Goal: Transaction & Acquisition: Purchase product/service

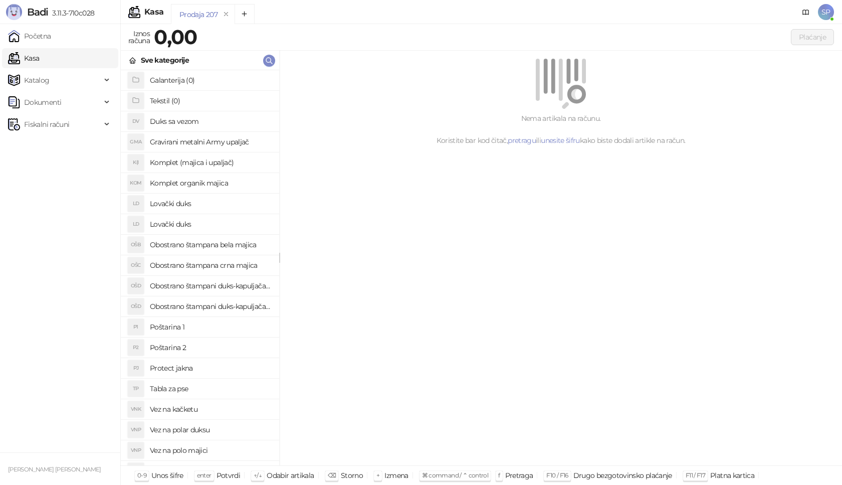
click at [215, 324] on h4 "Poštarina 1" at bounding box center [210, 327] width 121 height 16
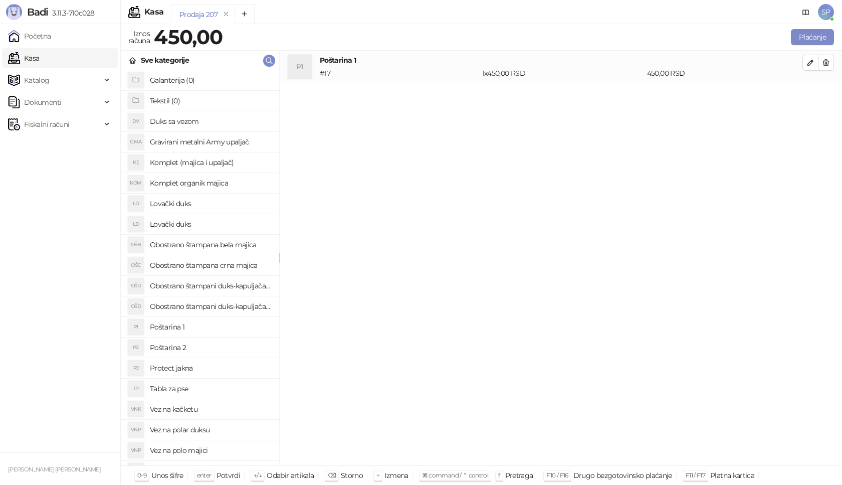
scroll to position [50, 0]
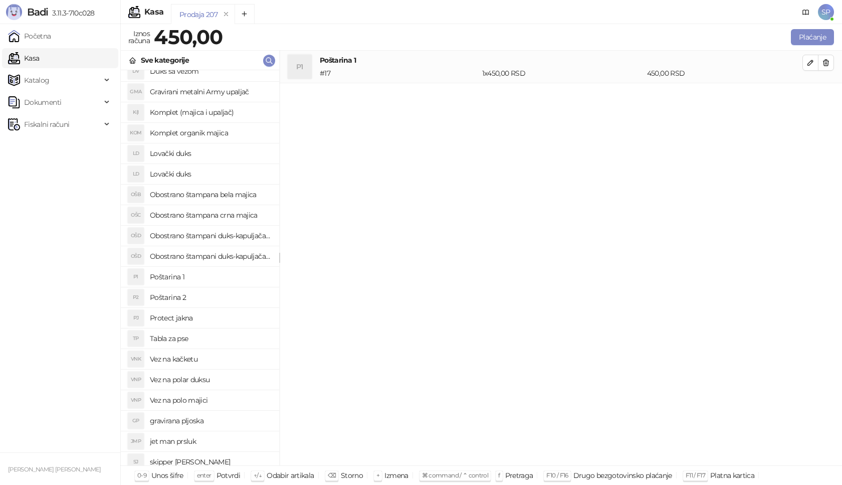
click at [221, 381] on h4 "Vez na polar duksu" at bounding box center [210, 380] width 121 height 16
click at [811, 94] on icon "button" at bounding box center [810, 95] width 5 height 5
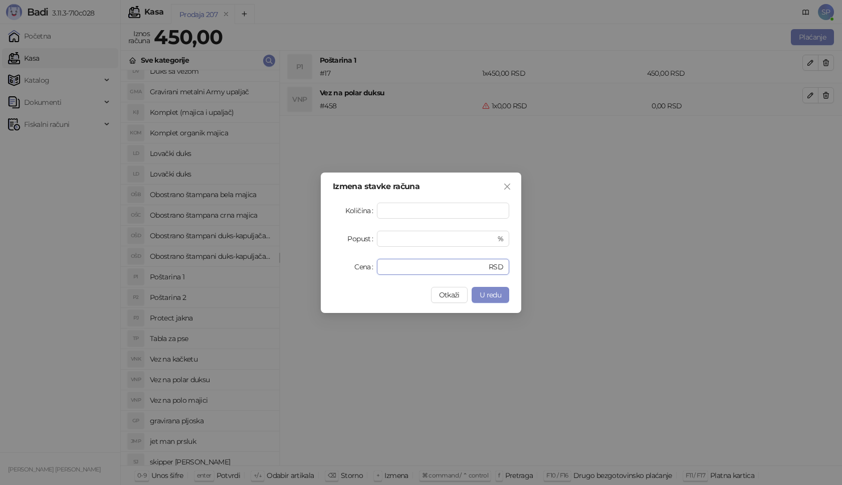
drag, startPoint x: 357, startPoint y: 270, endPoint x: 332, endPoint y: 270, distance: 25.1
click at [332, 270] on div "Izmena stavke računa Količina * Popust * % Cena * RSD Otkaži U redu" at bounding box center [421, 242] width 201 height 140
type input "****"
drag, startPoint x: 392, startPoint y: 237, endPoint x: 357, endPoint y: 240, distance: 34.2
click at [357, 240] on div "Popust * %" at bounding box center [421, 239] width 176 height 16
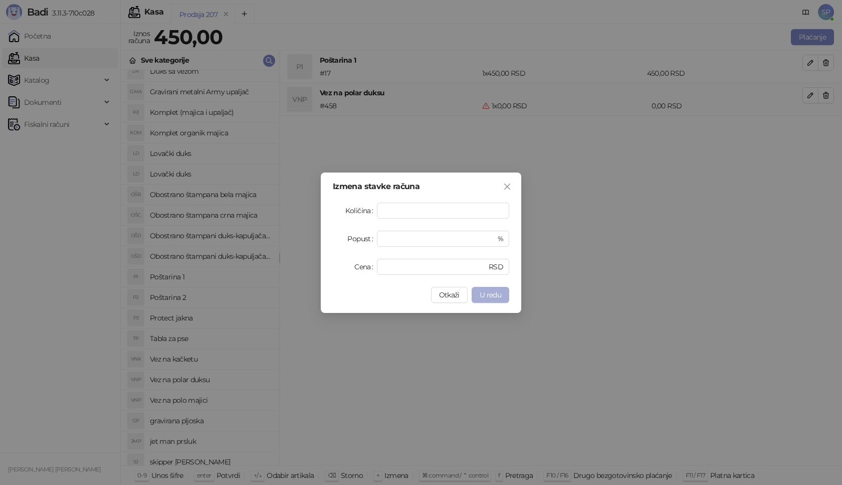
click at [490, 292] on span "U redu" at bounding box center [491, 294] width 22 height 9
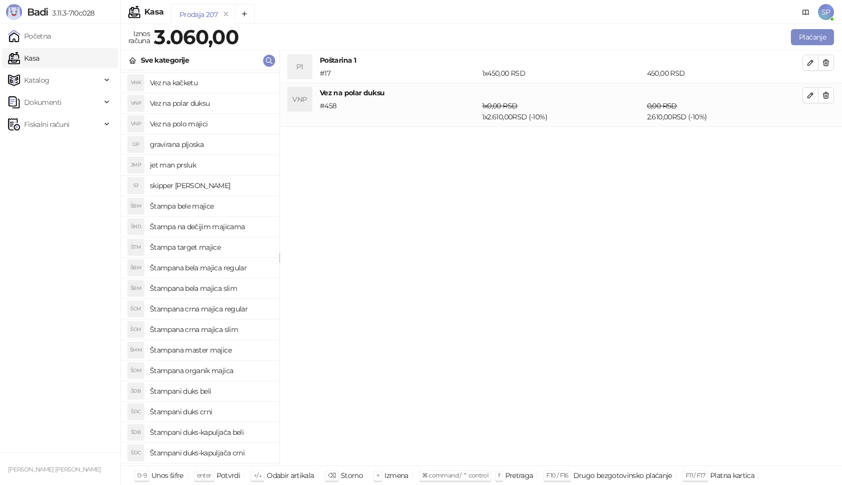
scroll to position [345, 0]
click at [242, 326] on h4 "Štampana master majice" at bounding box center [210, 331] width 121 height 16
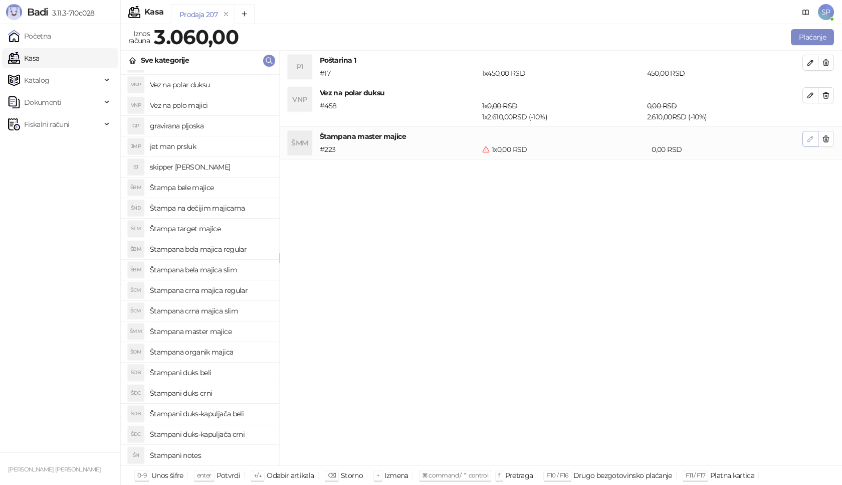
click at [808, 140] on icon "button" at bounding box center [811, 139] width 8 height 8
type input "*"
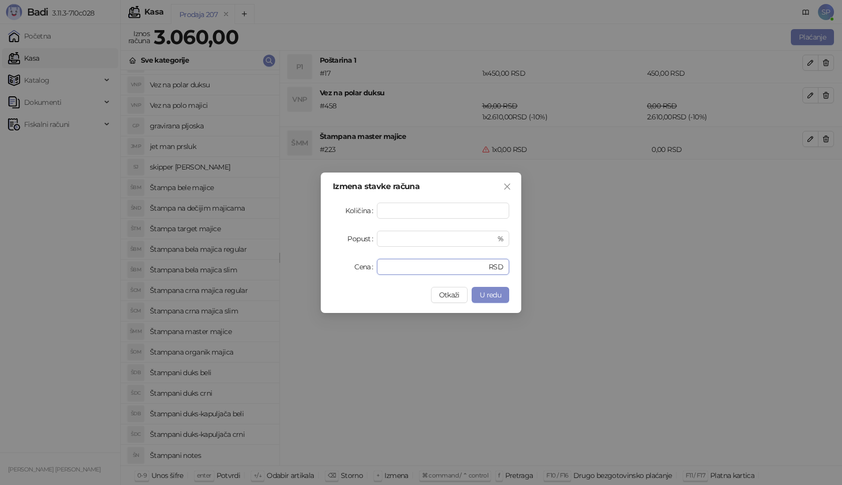
drag, startPoint x: 397, startPoint y: 267, endPoint x: 311, endPoint y: 269, distance: 86.3
click at [311, 269] on div "Izmena stavke računa Količina * Popust * % Cena * RSD Otkaži U redu" at bounding box center [421, 242] width 842 height 485
type input "****"
drag, startPoint x: 407, startPoint y: 237, endPoint x: 330, endPoint y: 239, distance: 77.2
click at [330, 239] on div "Izmena stavke računa Količina * Popust * % Cena **** RSD Otkaži U redu" at bounding box center [421, 242] width 201 height 140
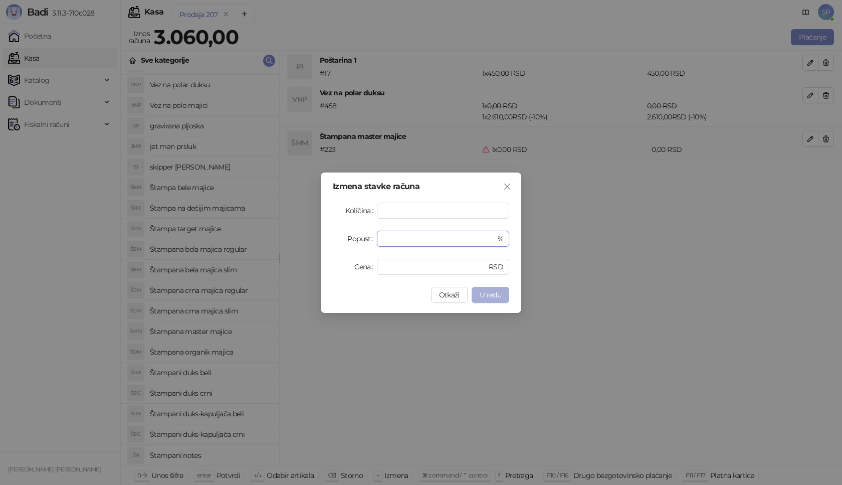
type input "**"
click at [501, 295] on span "U redu" at bounding box center [491, 294] width 22 height 9
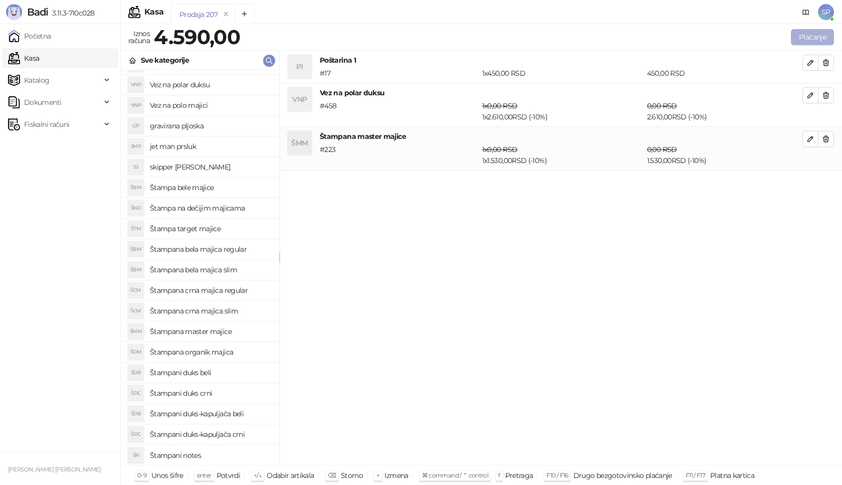
click at [812, 38] on button "Plaćanje" at bounding box center [812, 37] width 43 height 16
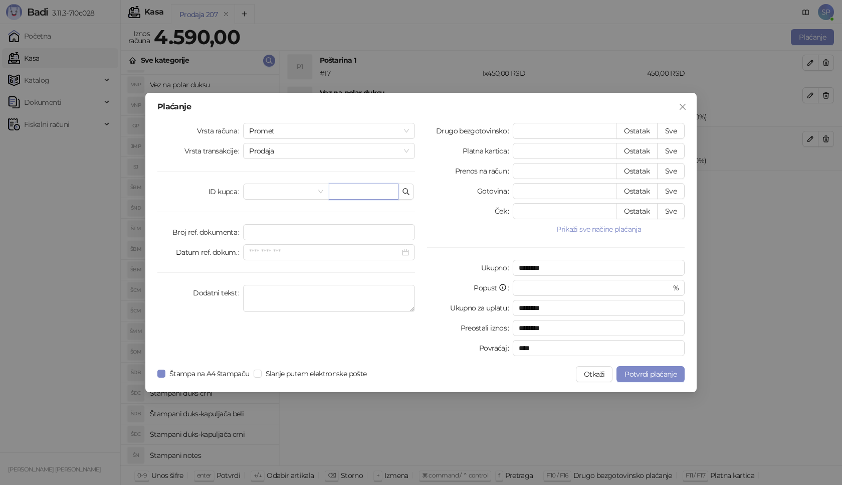
click at [389, 190] on input "text" at bounding box center [364, 192] width 70 height 16
paste input "**********"
type input "**********"
click at [673, 128] on button "Sve" at bounding box center [671, 131] width 28 height 16
type input "****"
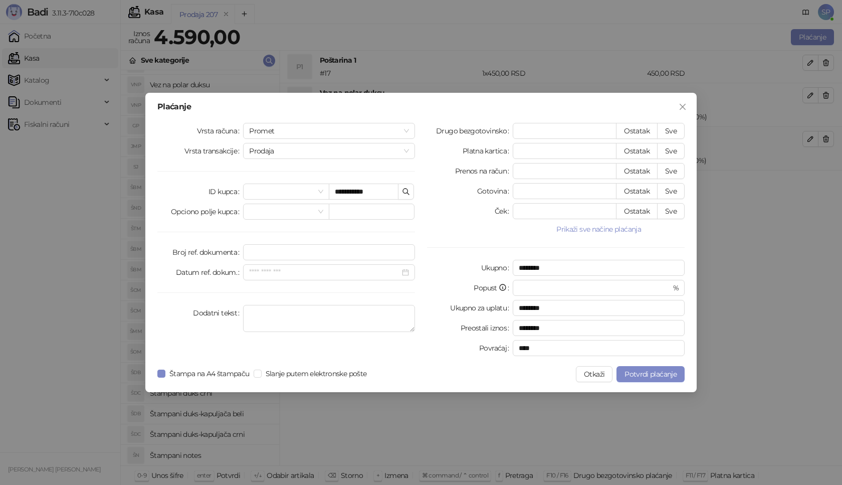
type input "****"
click at [637, 365] on div "**********" at bounding box center [421, 242] width 552 height 299
click at [637, 370] on span "Potvrdi plaćanje" at bounding box center [651, 374] width 52 height 9
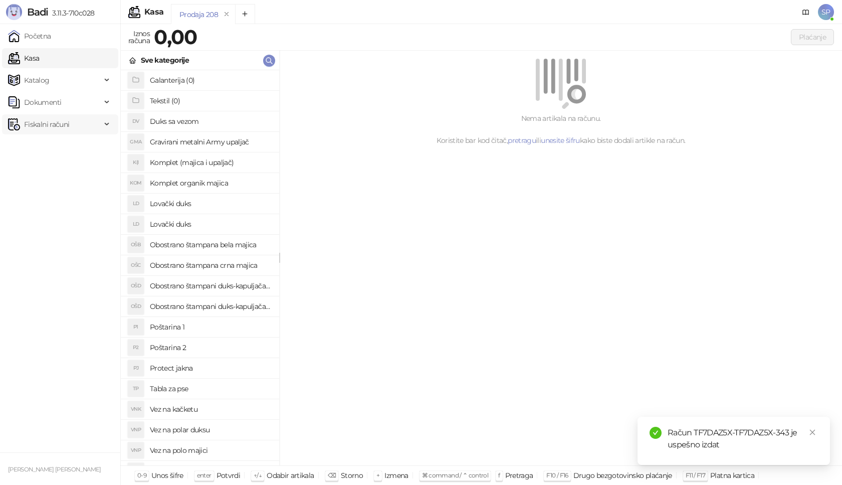
click at [61, 127] on span "Fiskalni računi" at bounding box center [46, 124] width 45 height 20
click at [67, 145] on link "Izdati računi" at bounding box center [39, 146] width 55 height 20
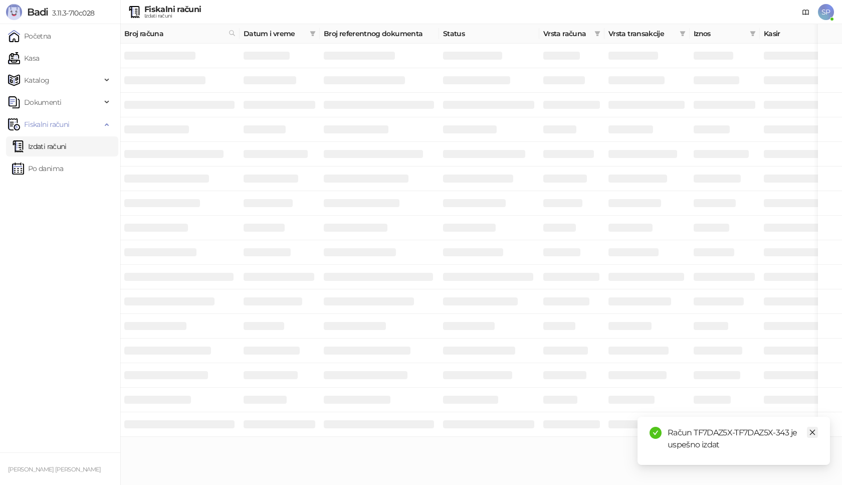
click at [811, 433] on icon "close" at bounding box center [812, 432] width 7 height 7
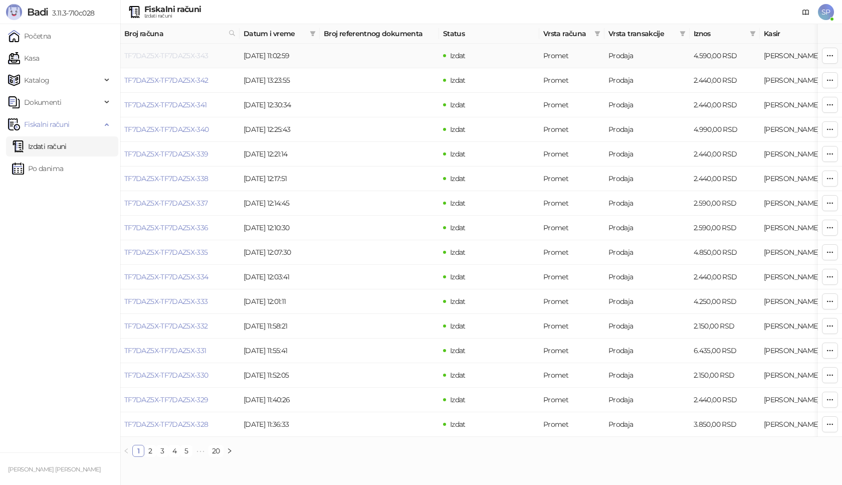
click at [186, 54] on link "TF7DAZ5X-TF7DAZ5X-343" at bounding box center [166, 55] width 84 height 9
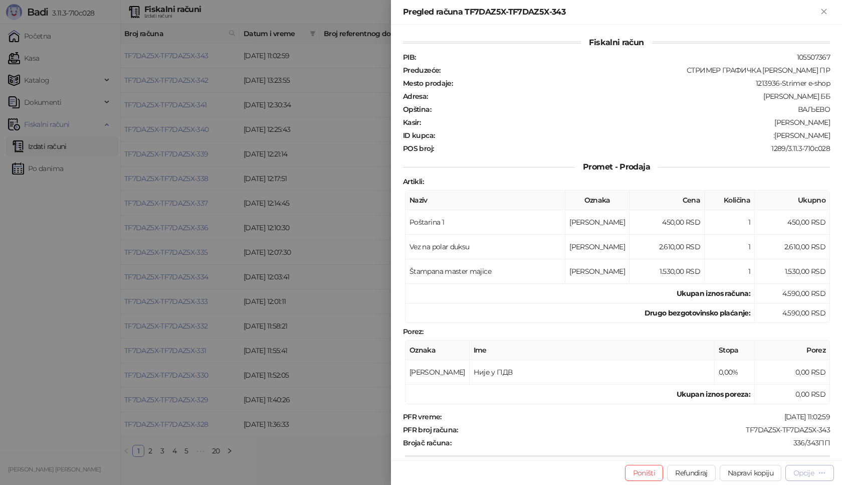
click at [798, 473] on div "Opcije" at bounding box center [804, 472] width 21 height 9
click at [757, 454] on span "Preuzmi u PDF formatu" at bounding box center [774, 452] width 103 height 11
drag, startPoint x: 736, startPoint y: 432, endPoint x: 842, endPoint y: 424, distance: 106.6
click at [842, 424] on div "Fiskalni račun PIB : 105507367 Preduzeće : СТРИМЕР ГРАФИЧКА РАДЊА [PERSON_NAME]…" at bounding box center [616, 243] width 451 height 436
copy div "TF7DAZ5X-TF7DAZ5X-343"
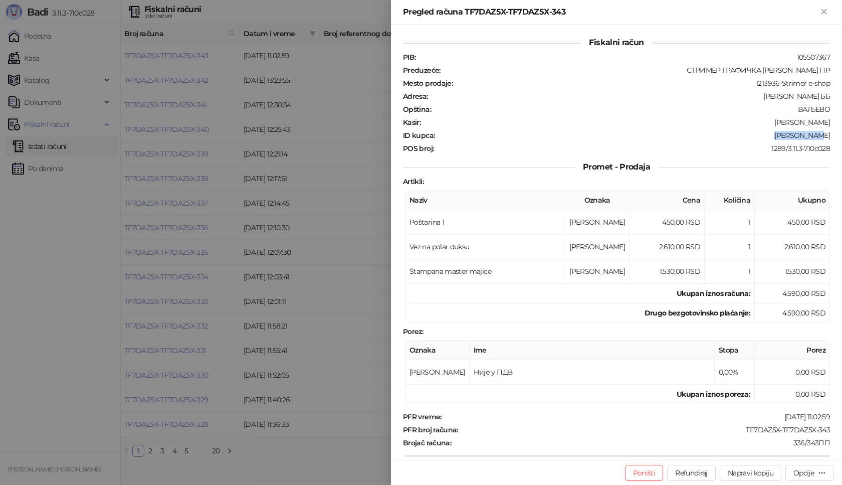
drag, startPoint x: 785, startPoint y: 135, endPoint x: 842, endPoint y: 135, distance: 56.7
click at [842, 135] on div "Fiskalni račun PIB : 105507367 Preduzeće : СТРИМЕР ГРАФИЧКА РАДЊА [PERSON_NAME]…" at bounding box center [616, 243] width 451 height 436
copy div "Stelu Ureke"
click at [823, 13] on icon "Zatvori" at bounding box center [824, 11] width 5 height 5
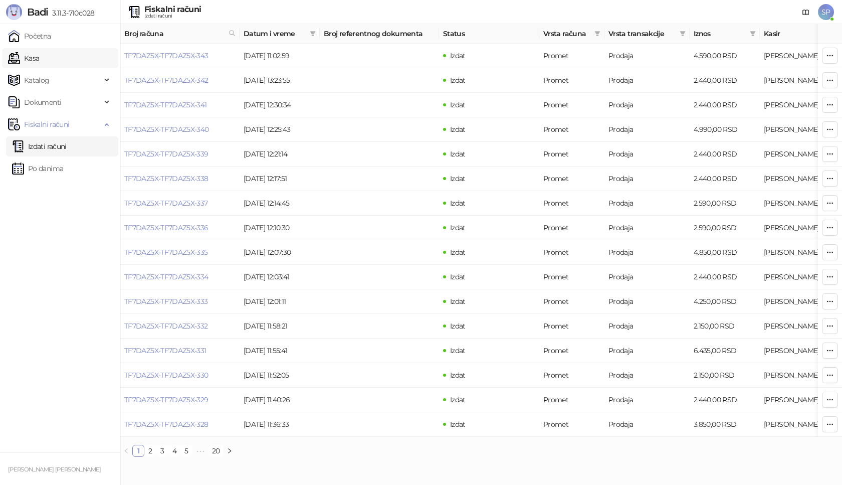
click at [39, 58] on link "Kasa" at bounding box center [23, 58] width 31 height 20
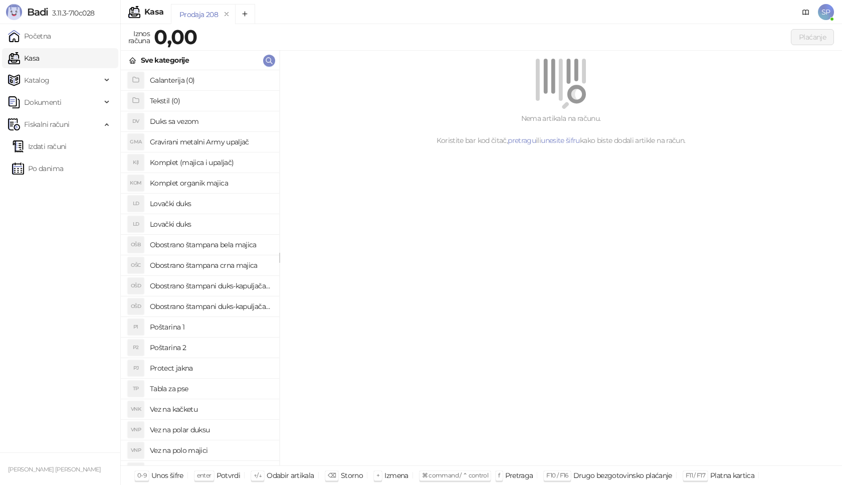
click at [201, 329] on h4 "Poštarina 1" at bounding box center [210, 327] width 121 height 16
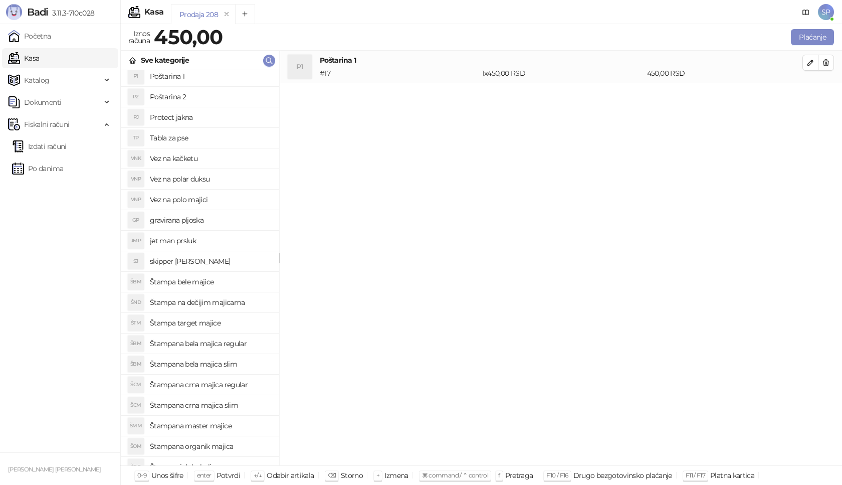
scroll to position [345, 0]
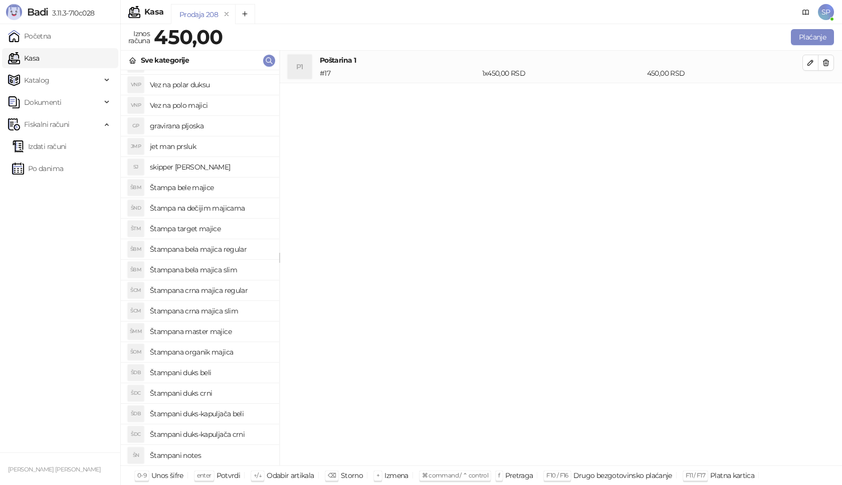
click at [236, 331] on h4 "Štampana master majice" at bounding box center [210, 331] width 121 height 16
click at [810, 93] on icon "button" at bounding box center [811, 95] width 8 height 8
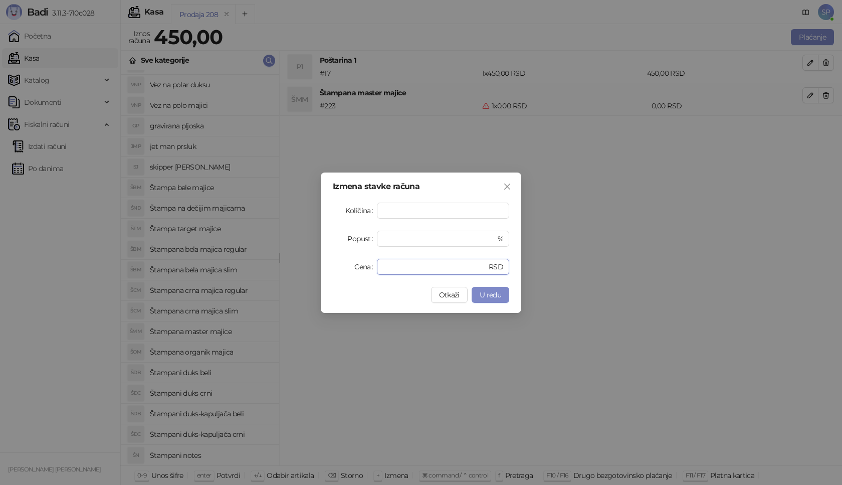
drag, startPoint x: 414, startPoint y: 268, endPoint x: 283, endPoint y: 271, distance: 131.4
click at [283, 271] on div "Izmena stavke računa Količina * Popust * % Cena * RSD Otkaži U redu" at bounding box center [421, 242] width 842 height 485
type input "****"
click at [501, 295] on button "U redu" at bounding box center [491, 295] width 38 height 16
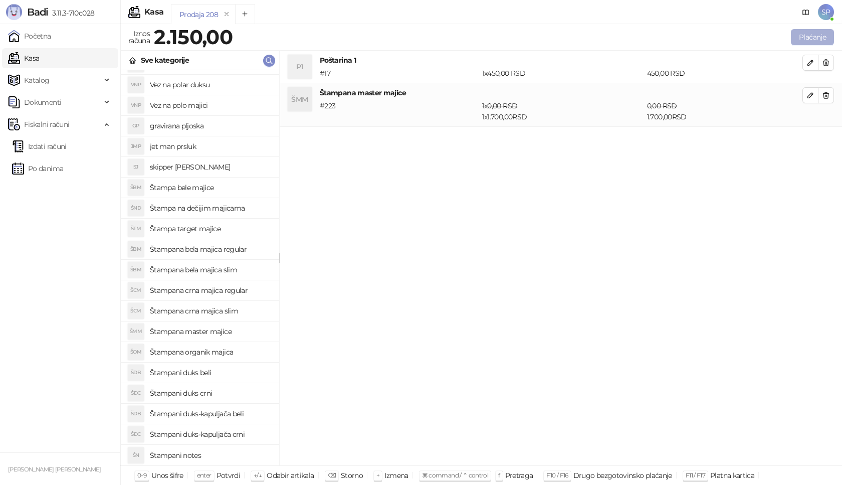
click at [830, 31] on button "Plaćanje" at bounding box center [812, 37] width 43 height 16
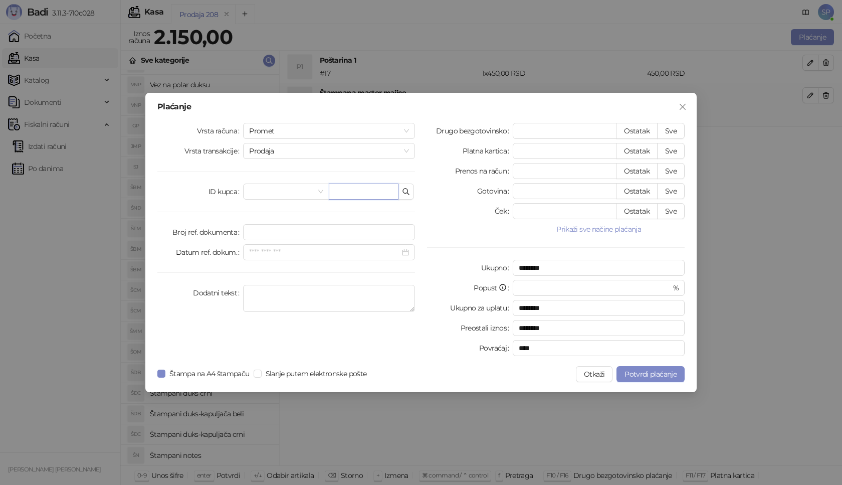
click at [374, 190] on input "text" at bounding box center [364, 192] width 70 height 16
paste input "**********"
type input "**********"
click at [675, 124] on button "Sve" at bounding box center [671, 131] width 28 height 16
type input "****"
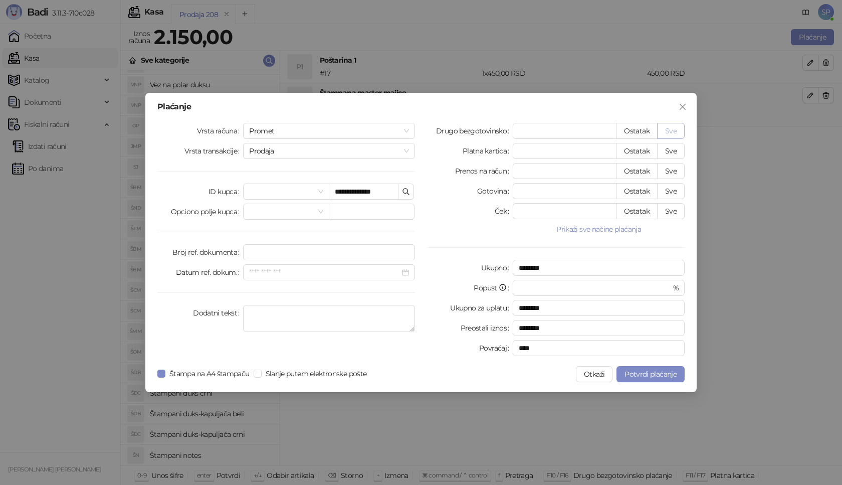
type input "****"
click at [663, 376] on span "Potvrdi plaćanje" at bounding box center [651, 374] width 52 height 9
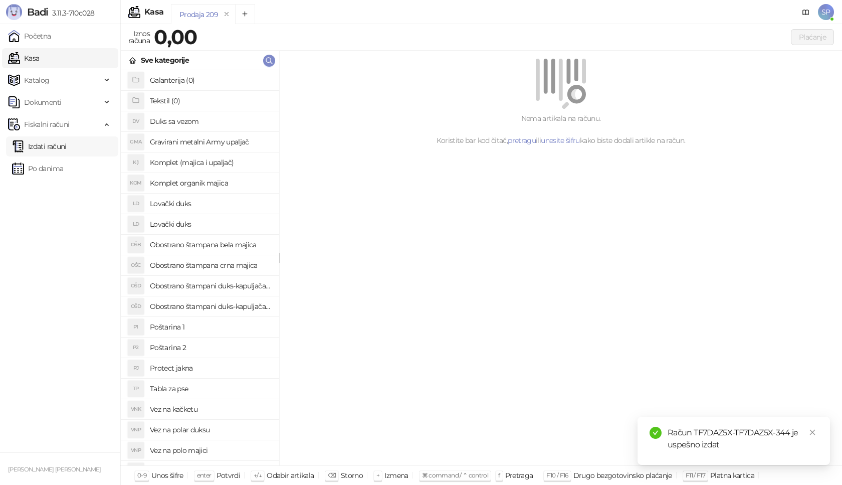
click at [67, 144] on link "Izdati računi" at bounding box center [39, 146] width 55 height 20
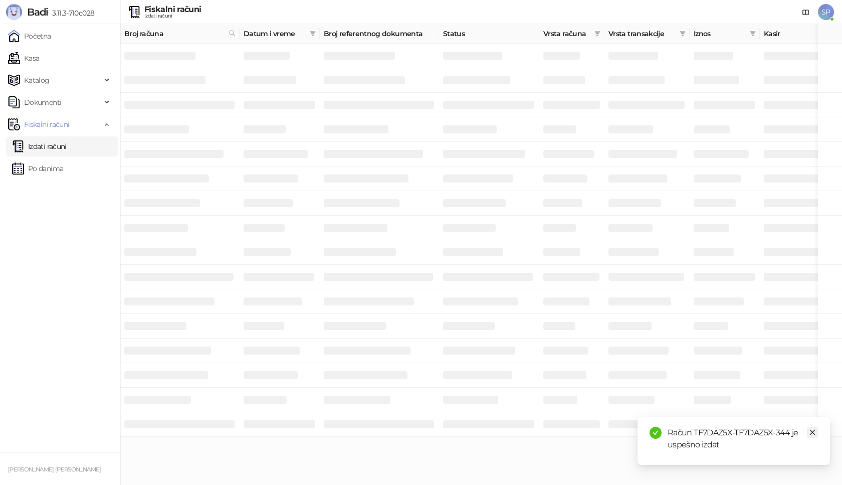
click at [812, 431] on icon "close" at bounding box center [813, 433] width 6 height 6
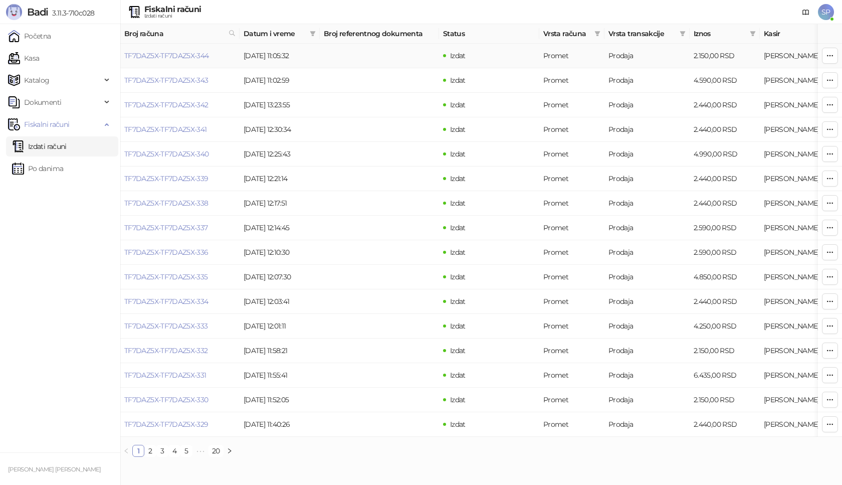
click at [175, 54] on link "TF7DAZ5X-TF7DAZ5X-344" at bounding box center [166, 55] width 85 height 9
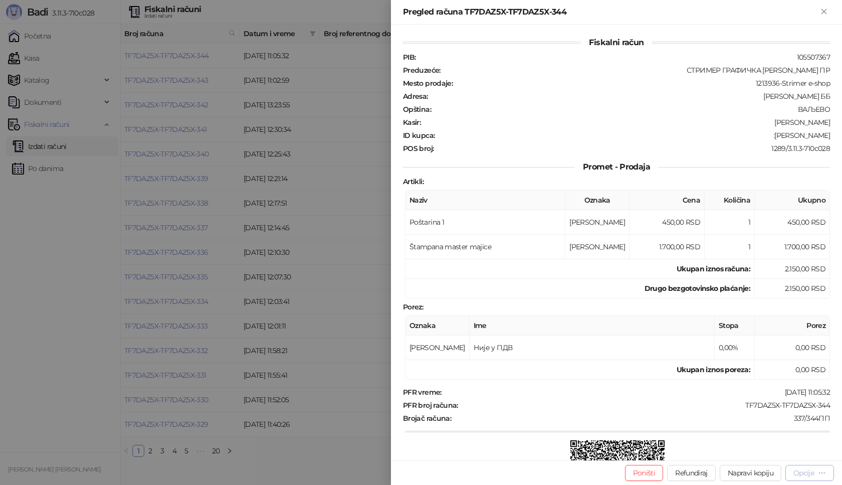
click at [802, 479] on button "Opcije" at bounding box center [810, 473] width 49 height 16
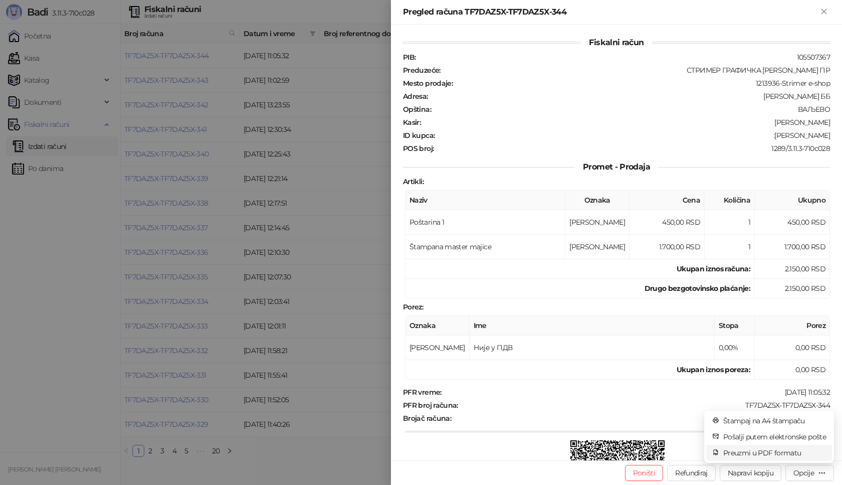
click at [772, 453] on span "Preuzmi u PDF formatu" at bounding box center [774, 452] width 103 height 11
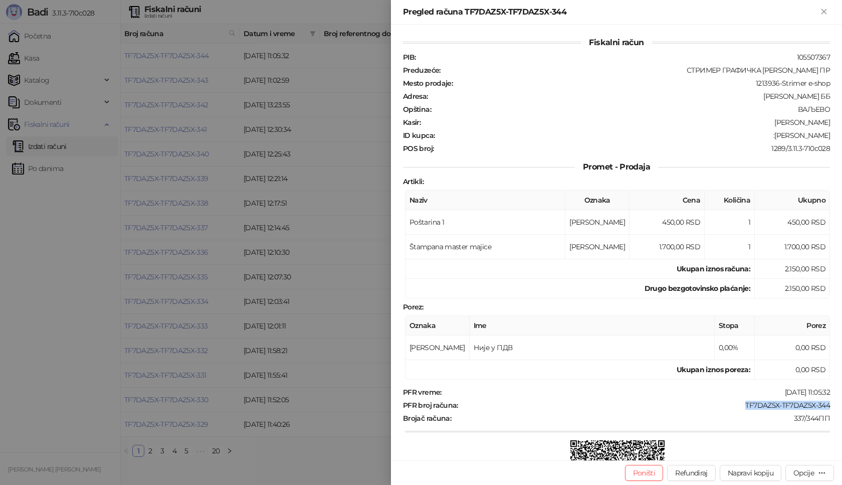
drag, startPoint x: 746, startPoint y: 405, endPoint x: 842, endPoint y: 409, distance: 95.8
click at [842, 409] on div "Fiskalni račun PIB : 105507367 Preduzeće : СТРИМЕР ГРАФИЧКА РАДЊА [PERSON_NAME]…" at bounding box center [616, 243] width 451 height 436
copy div "TF7DAZ5X-TF7DAZ5X-344"
drag, startPoint x: 776, startPoint y: 138, endPoint x: 835, endPoint y: 137, distance: 59.2
click at [835, 137] on div "Fiskalni račun PIB : 105507367 Preduzeće : СТРИМЕР ГРАФИЧКА РАДЊА [PERSON_NAME]…" at bounding box center [616, 243] width 451 height 436
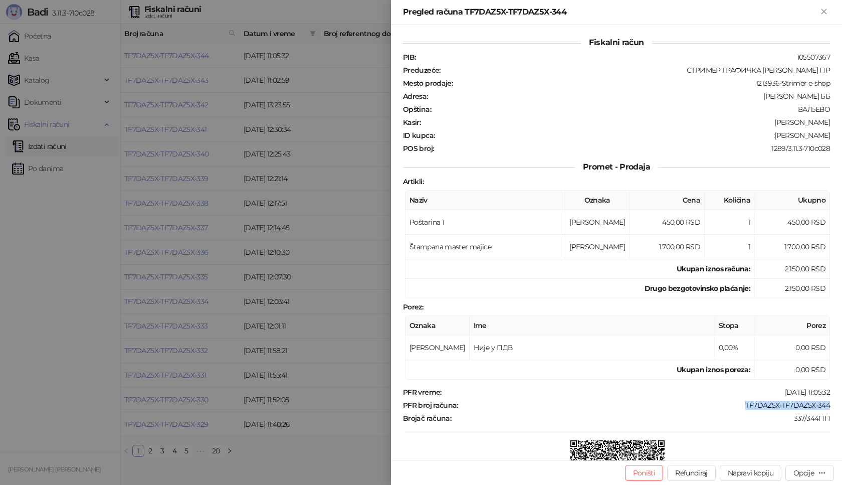
copy div "[PERSON_NAME]"
click at [824, 14] on icon "Zatvori" at bounding box center [824, 11] width 9 height 9
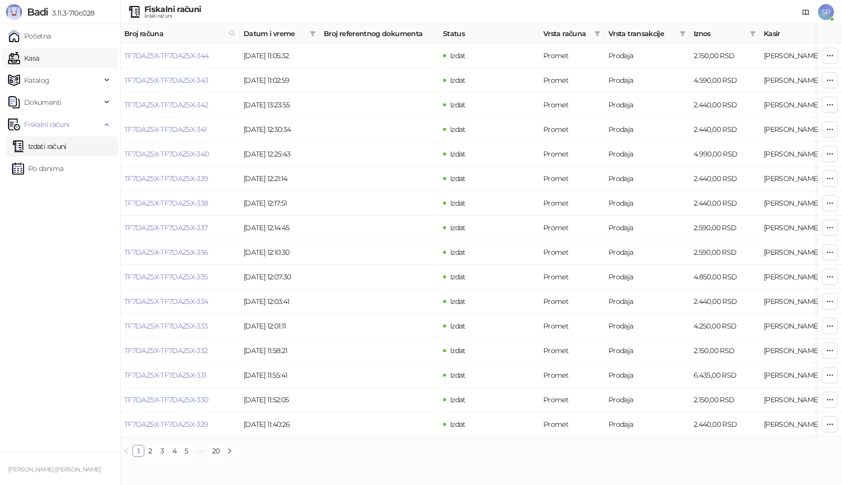
click at [39, 60] on link "Kasa" at bounding box center [23, 58] width 31 height 20
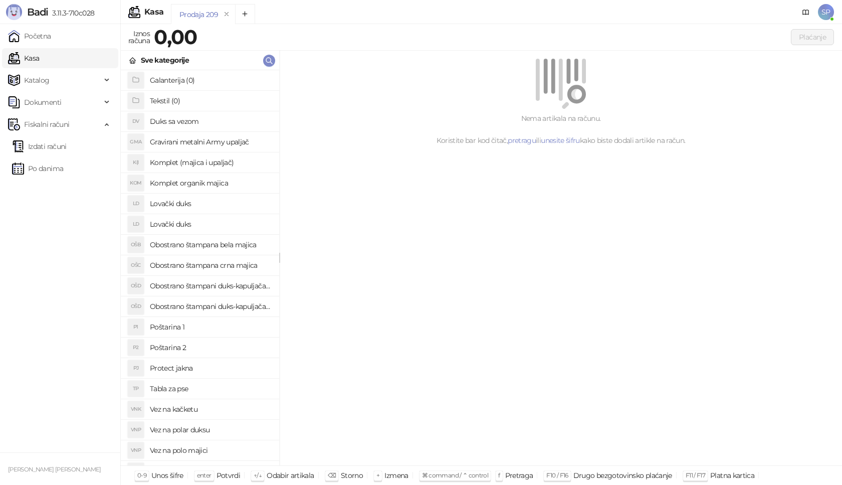
click at [198, 327] on h4 "Poštarina 1" at bounding box center [210, 327] width 121 height 16
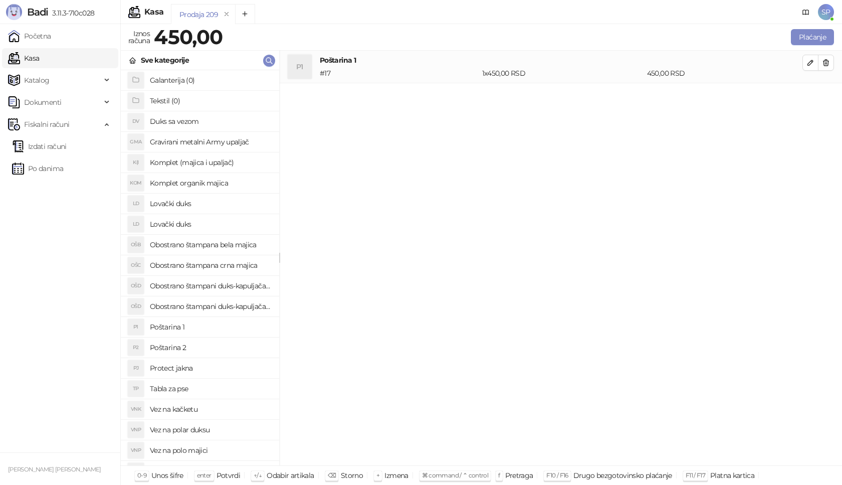
scroll to position [100, 0]
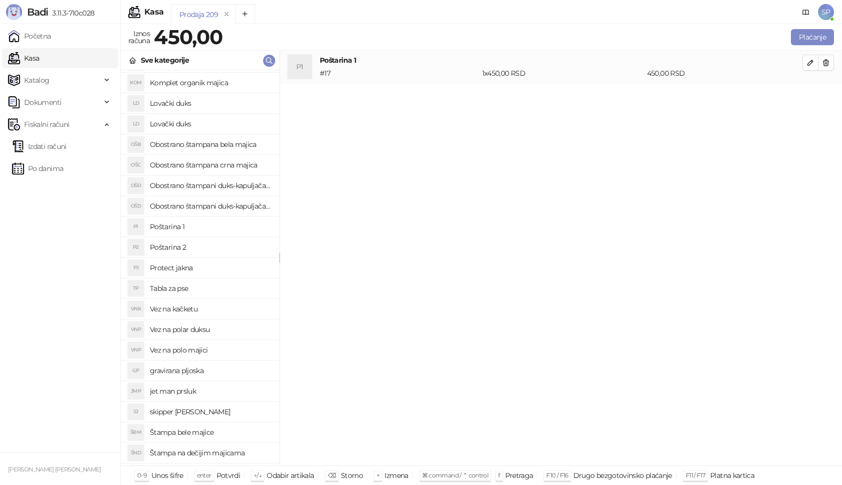
click at [223, 349] on h4 "Vez na polo majici" at bounding box center [210, 350] width 121 height 16
click at [805, 94] on button "button" at bounding box center [811, 95] width 16 height 16
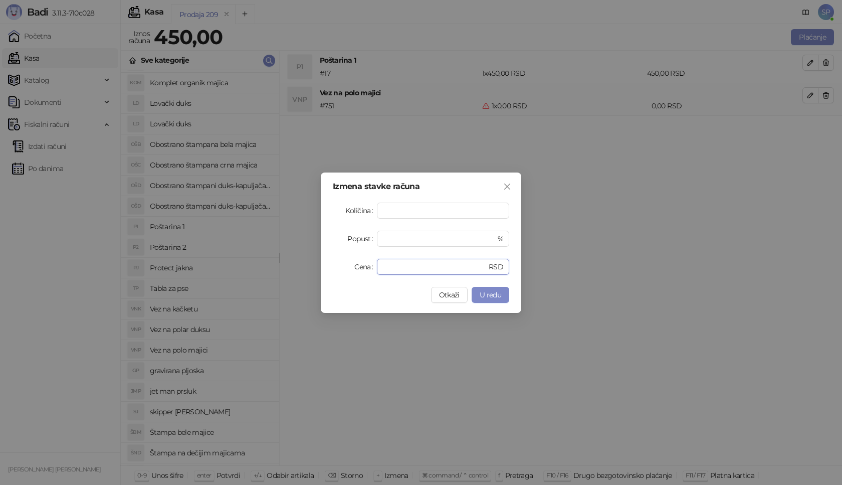
drag, startPoint x: 398, startPoint y: 269, endPoint x: 264, endPoint y: 283, distance: 134.1
click at [264, 283] on div "Izmena stavke računa Količina * Popust * % Cena * RSD Otkaži U redu" at bounding box center [421, 242] width 842 height 485
type input "****"
click at [482, 298] on span "U redu" at bounding box center [491, 294] width 22 height 9
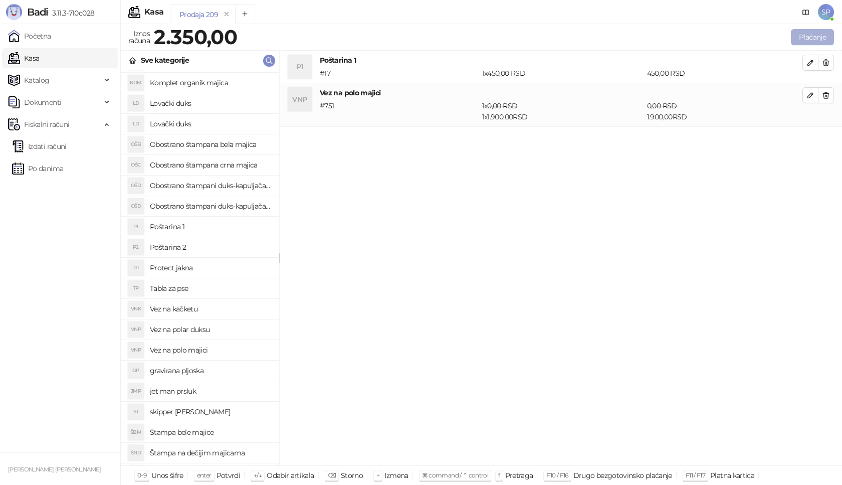
click at [814, 34] on button "Plaćanje" at bounding box center [812, 37] width 43 height 16
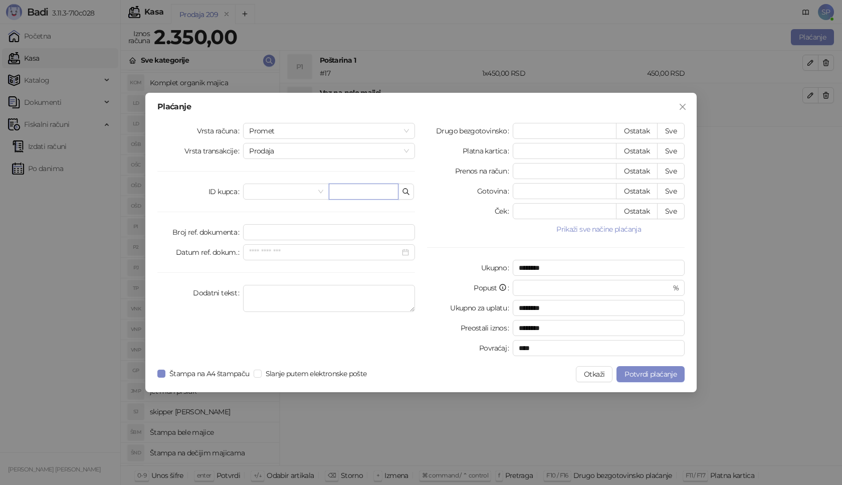
click at [369, 184] on input "text" at bounding box center [364, 192] width 70 height 16
paste input "**********"
type input "**********"
click at [674, 125] on button "Sve" at bounding box center [671, 131] width 28 height 16
type input "****"
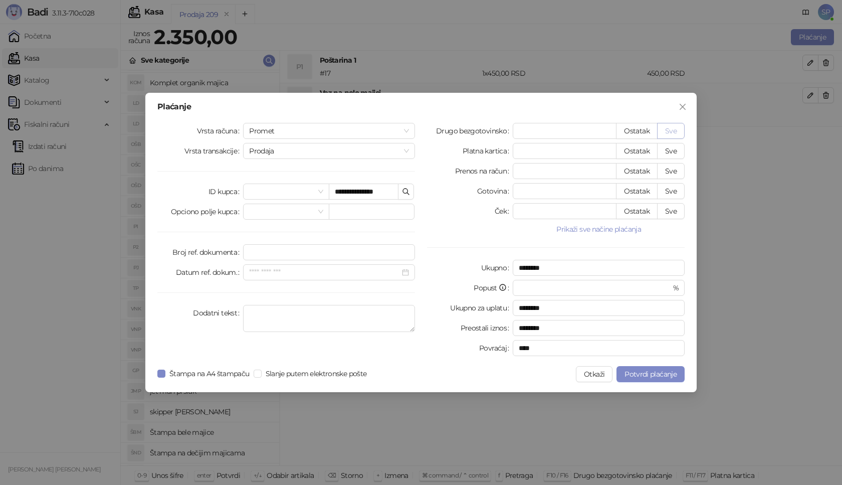
type input "****"
click at [659, 372] on span "Potvrdi plaćanje" at bounding box center [651, 374] width 52 height 9
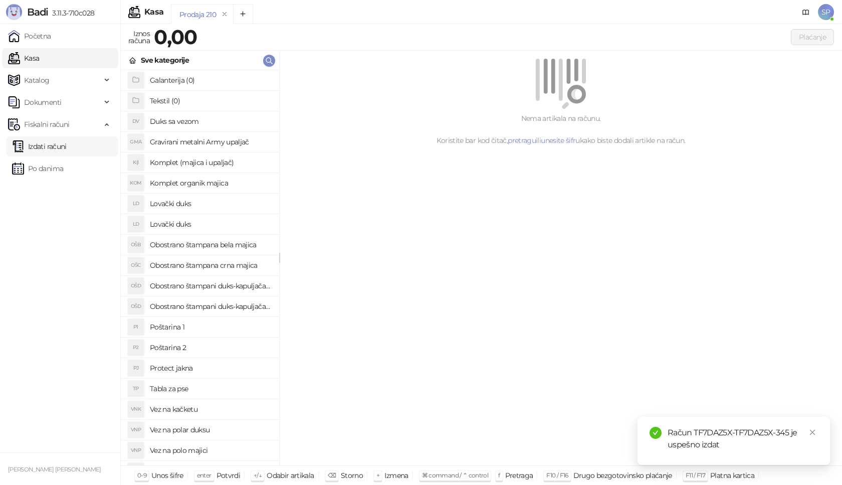
click at [67, 146] on link "Izdati računi" at bounding box center [39, 146] width 55 height 20
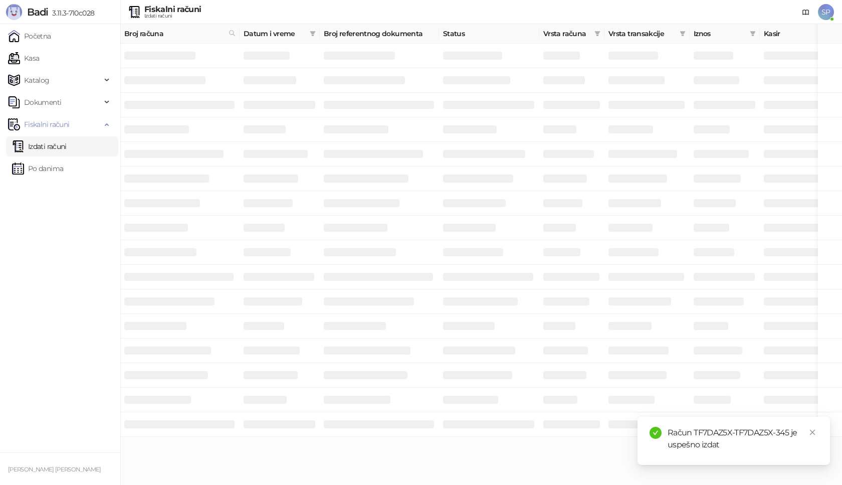
click at [815, 433] on icon "close" at bounding box center [812, 432] width 7 height 7
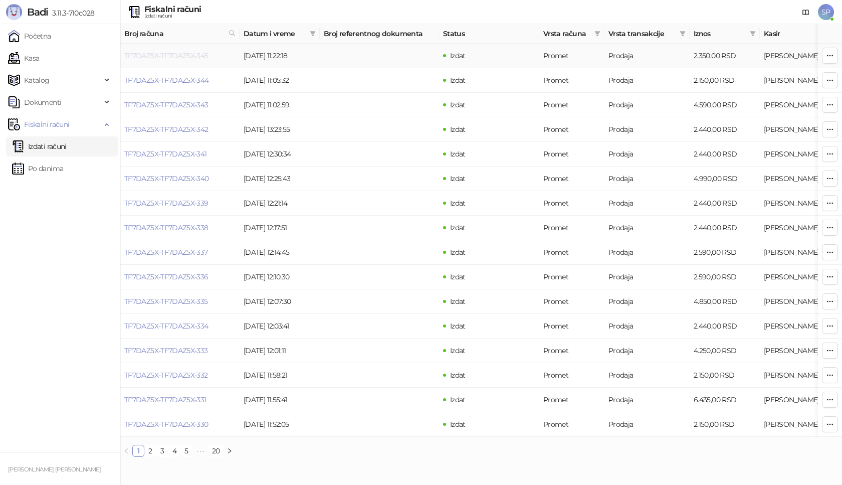
click at [176, 56] on link "TF7DAZ5X-TF7DAZ5X-345" at bounding box center [166, 55] width 84 height 9
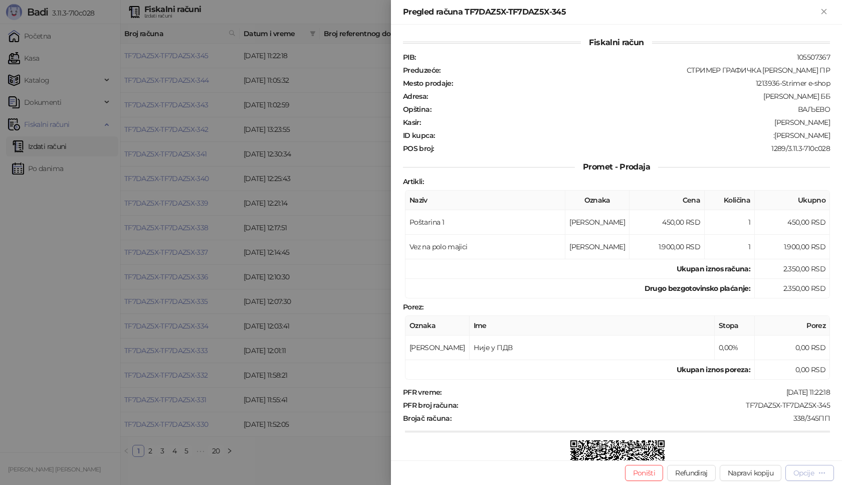
click at [797, 472] on div "Opcije" at bounding box center [804, 472] width 21 height 9
click at [746, 455] on span "Preuzmi u PDF formatu" at bounding box center [774, 452] width 103 height 11
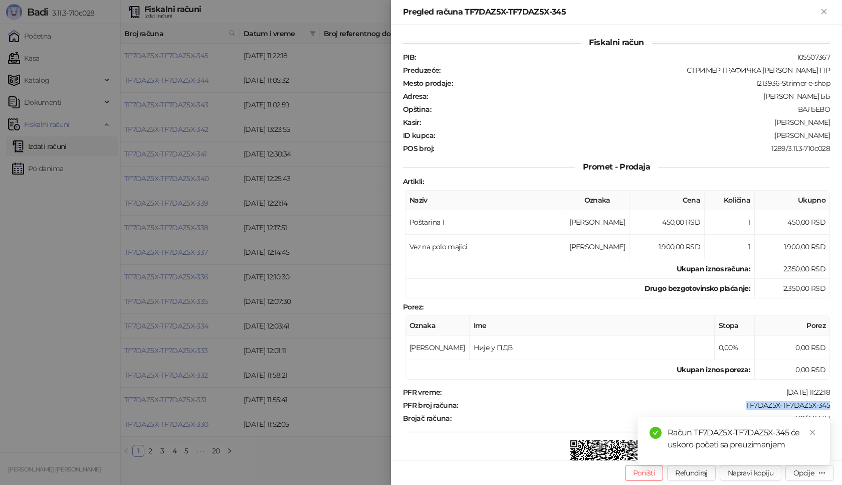
drag, startPoint x: 738, startPoint y: 404, endPoint x: 830, endPoint y: 405, distance: 92.3
click at [830, 405] on div "Fiskalni račun PIB : 105507367 Preduzeće : СТРИМЕР ГРАФИЧКА РАДЊА [PERSON_NAME]…" at bounding box center [616, 243] width 451 height 436
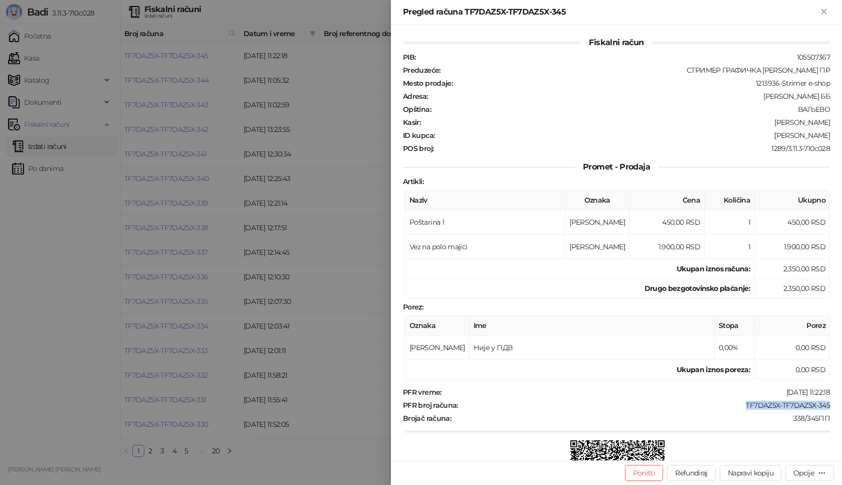
copy div "TF7DAZ5X-TF7DAZ5X-345"
drag, startPoint x: 775, startPoint y: 136, endPoint x: 842, endPoint y: 136, distance: 67.2
click at [842, 136] on div "Fiskalni račun PIB : 105507367 Preduzeće : СТРИМЕР ГРАФИЧКА РАДЊА [PERSON_NAME]…" at bounding box center [616, 243] width 451 height 436
copy div "[PERSON_NAME]"
click at [819, 13] on button "Zatvori" at bounding box center [824, 12] width 12 height 12
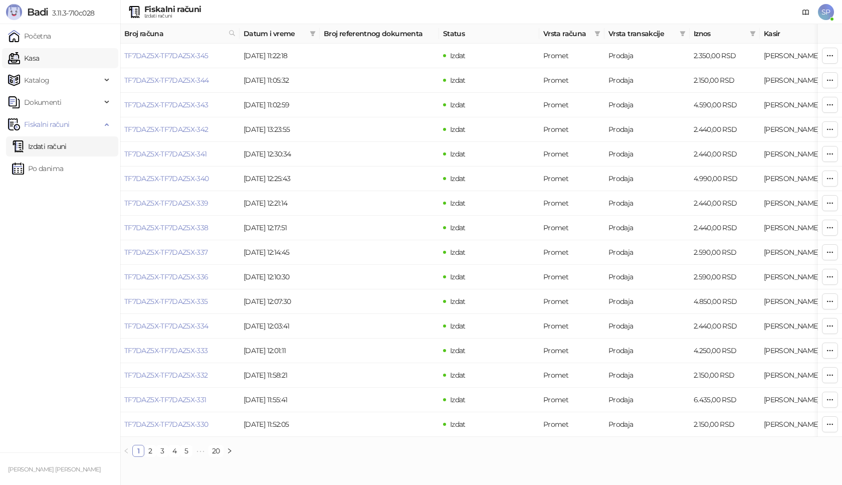
click at [39, 58] on link "Kasa" at bounding box center [23, 58] width 31 height 20
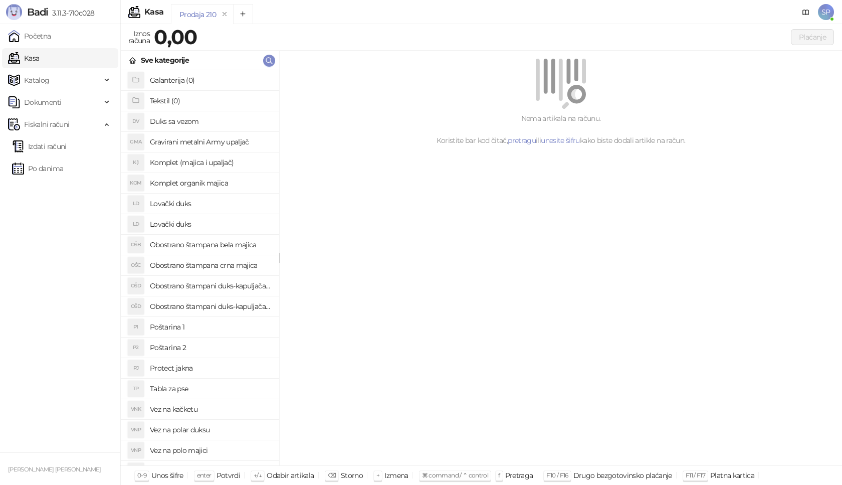
click at [207, 325] on h4 "Poštarina 1" at bounding box center [210, 327] width 121 height 16
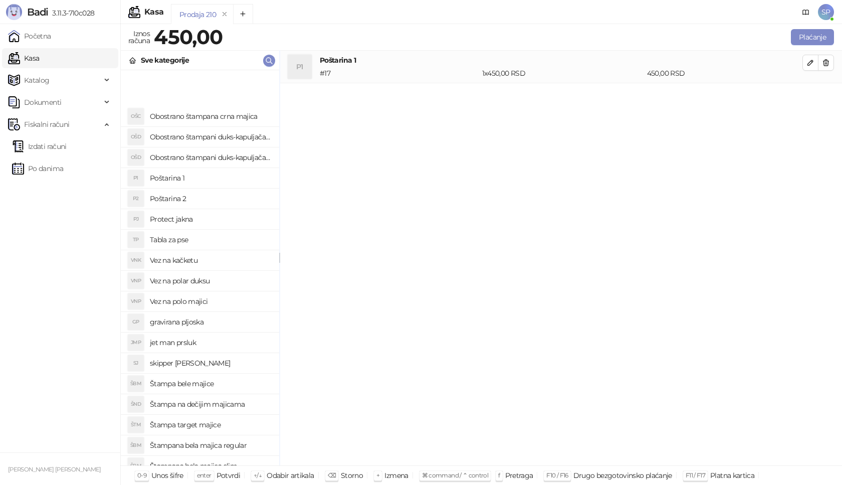
scroll to position [301, 0]
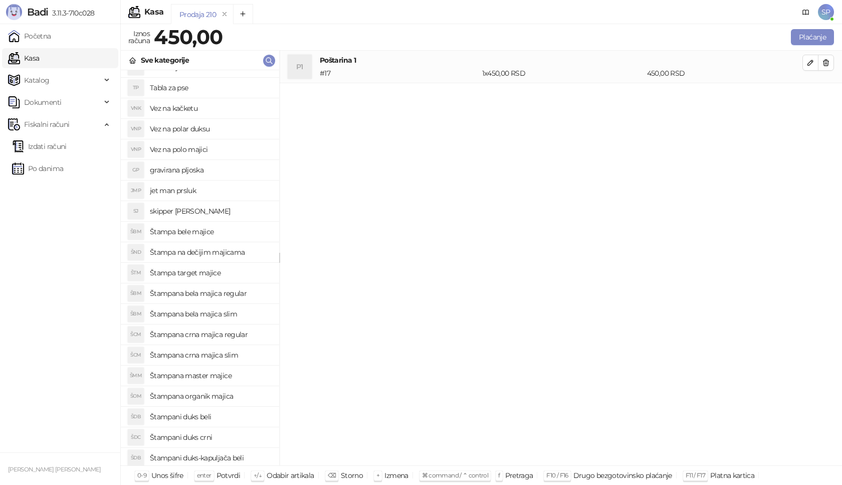
click at [254, 332] on h4 "Štampana crna majica regular" at bounding box center [210, 334] width 121 height 16
click at [809, 95] on icon "button" at bounding box center [811, 95] width 8 height 8
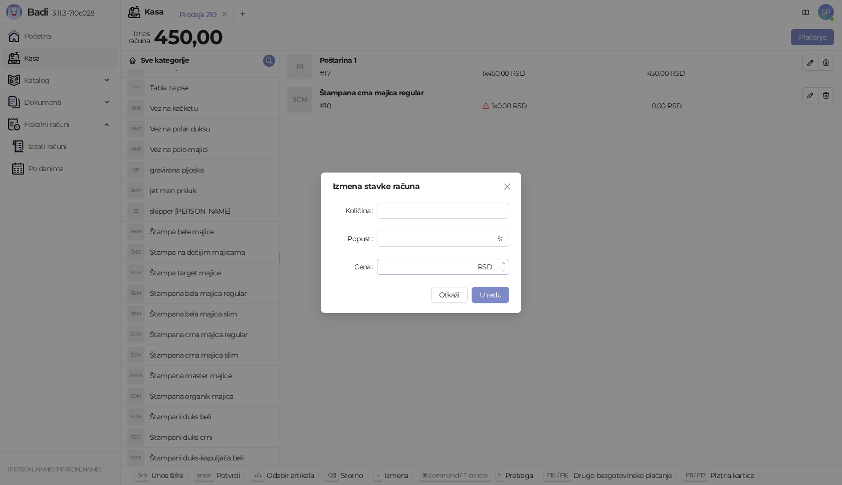
type input "*"
drag, startPoint x: 407, startPoint y: 270, endPoint x: 268, endPoint y: 264, distance: 139.5
click at [268, 264] on div "Izmena stavke računa Količina * Popust * % Cena * RSD Otkaži U redu" at bounding box center [421, 242] width 842 height 485
type input "****"
click at [501, 301] on button "U redu" at bounding box center [491, 295] width 38 height 16
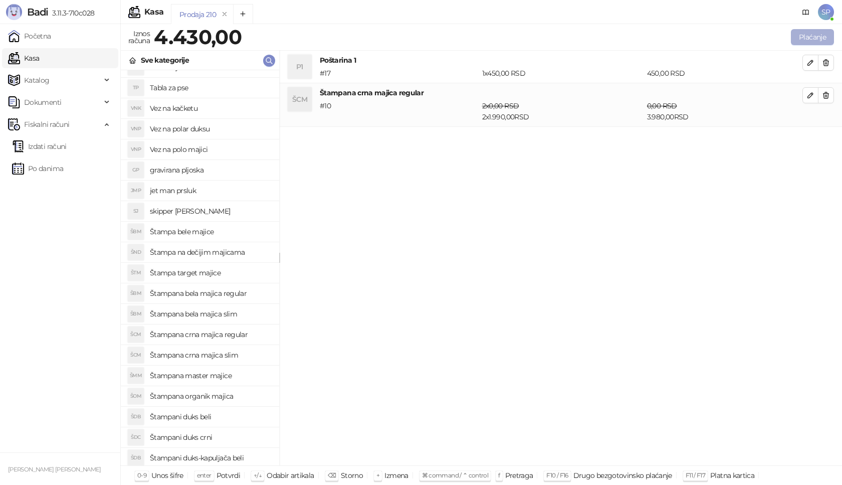
click at [816, 39] on button "Plaćanje" at bounding box center [812, 37] width 43 height 16
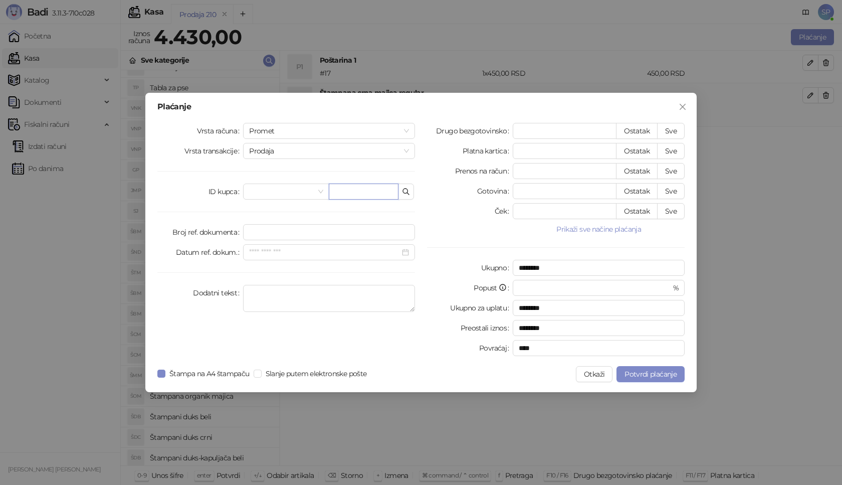
click at [373, 192] on input "text" at bounding box center [364, 192] width 70 height 16
paste input "**********"
type input "**********"
click at [684, 129] on button "Sve" at bounding box center [671, 131] width 28 height 16
type input "****"
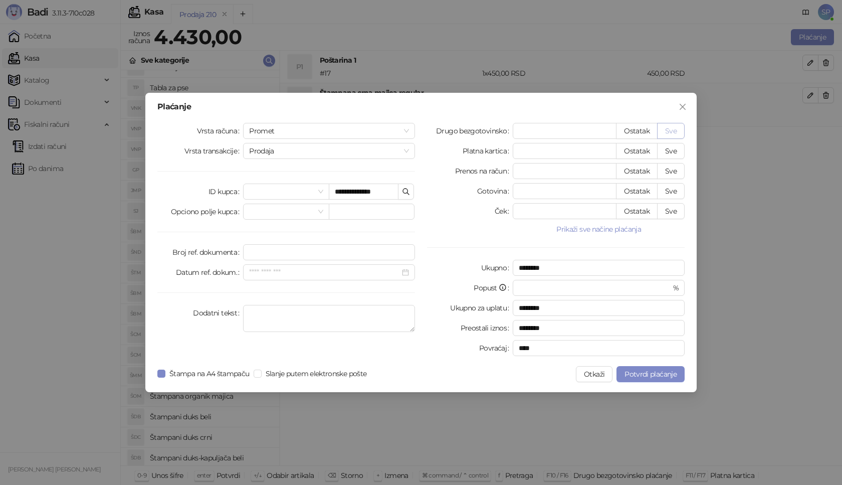
type input "****"
click at [648, 375] on span "Potvrdi plaćanje" at bounding box center [651, 374] width 52 height 9
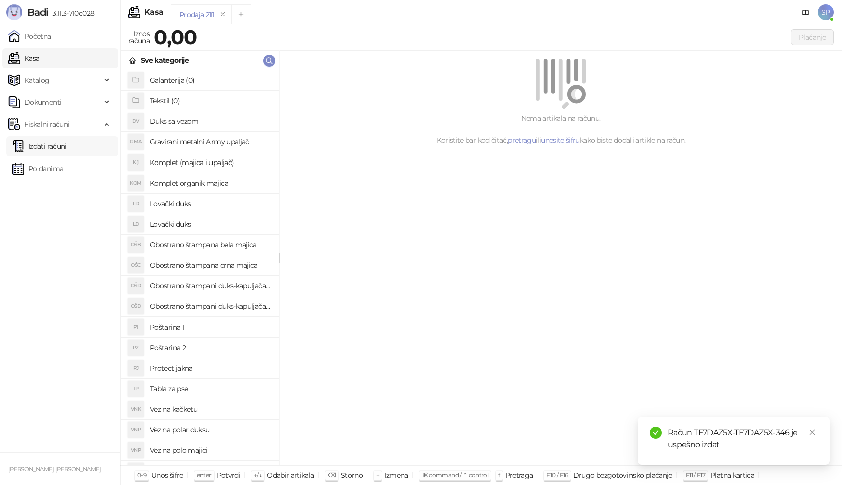
click at [67, 143] on link "Izdati računi" at bounding box center [39, 146] width 55 height 20
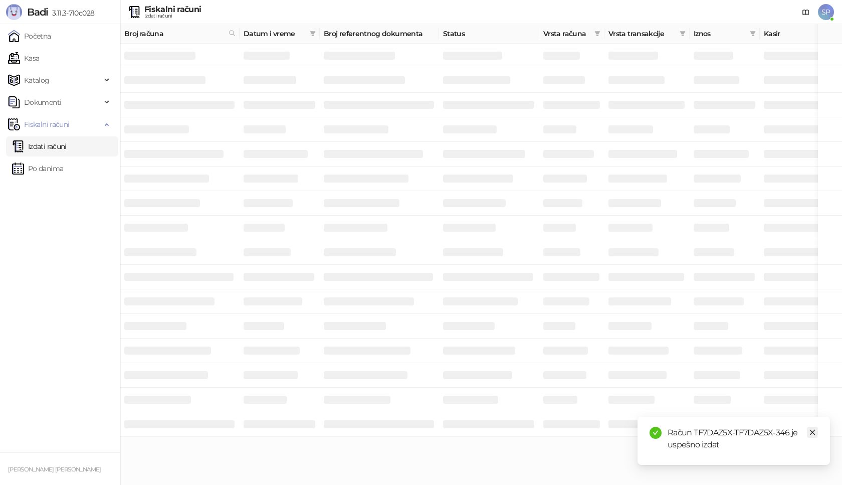
click at [812, 429] on icon "close" at bounding box center [812, 432] width 7 height 7
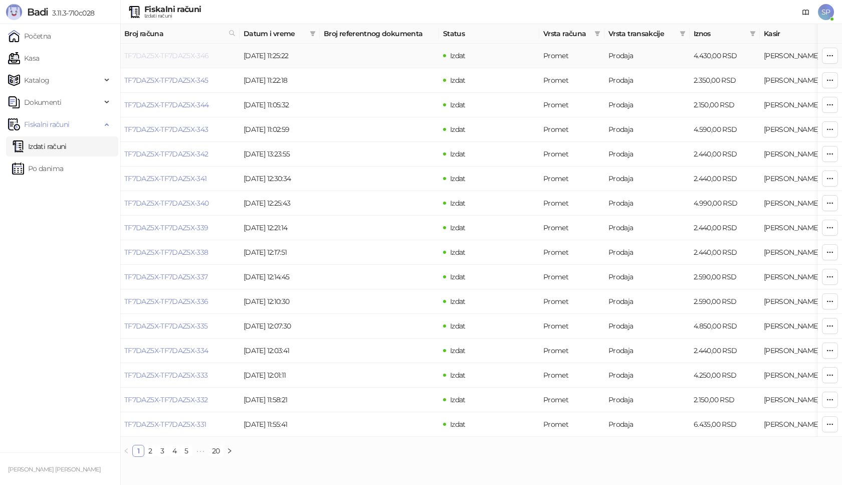
click at [176, 54] on link "TF7DAZ5X-TF7DAZ5X-346" at bounding box center [166, 55] width 85 height 9
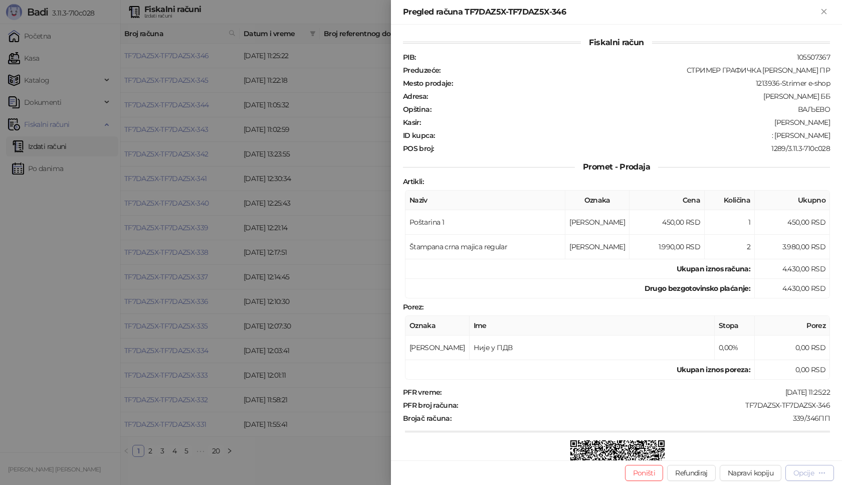
click at [805, 474] on div "Opcije" at bounding box center [804, 472] width 21 height 9
click at [804, 450] on span "Preuzmi u PDF formatu" at bounding box center [774, 452] width 103 height 11
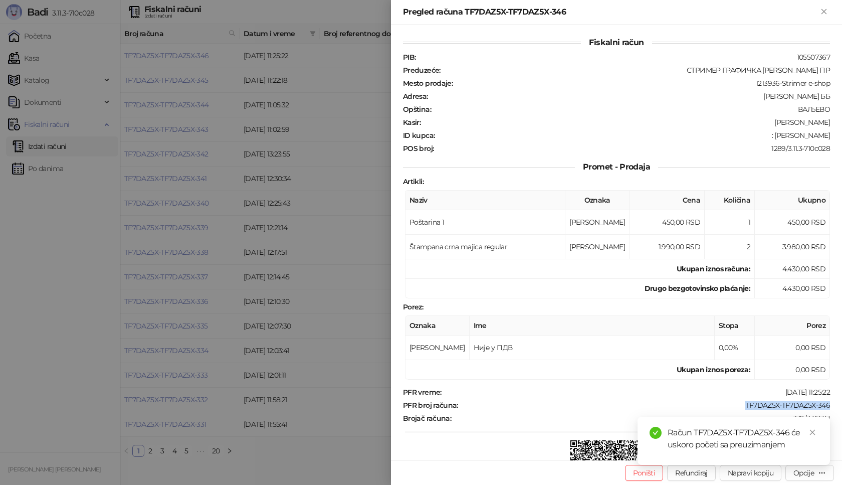
drag, startPoint x: 739, startPoint y: 404, endPoint x: 842, endPoint y: 405, distance: 103.3
click at [842, 405] on div "Fiskalni račun PIB : 105507367 Preduzeće : СТРИМЕР ГРАФИЧКА РАДЊА [PERSON_NAME]…" at bounding box center [616, 243] width 451 height 436
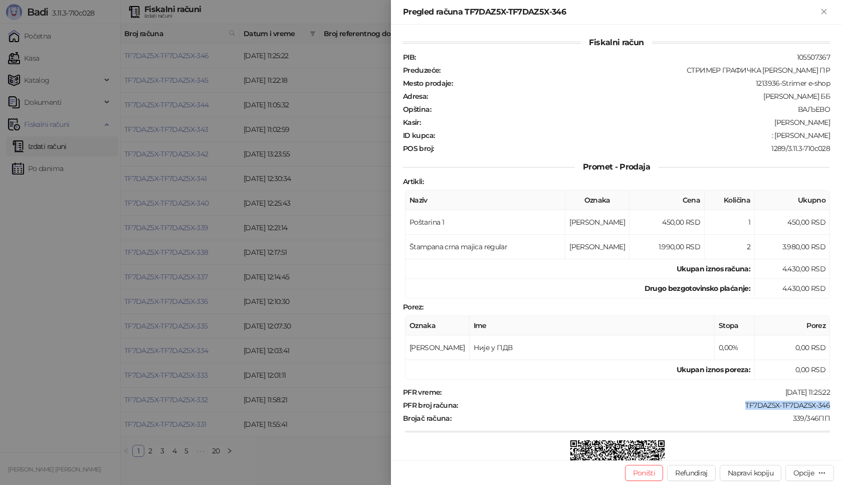
copy div "TF7DAZ5X-TF7DAZ5X-346"
drag, startPoint x: 782, startPoint y: 137, endPoint x: 801, endPoint y: 138, distance: 19.6
click at [801, 138] on div ": [PERSON_NAME]" at bounding box center [634, 135] width 396 height 9
click at [792, 138] on div ": [PERSON_NAME]" at bounding box center [634, 135] width 396 height 9
drag, startPoint x: 785, startPoint y: 136, endPoint x: 830, endPoint y: 137, distance: 45.1
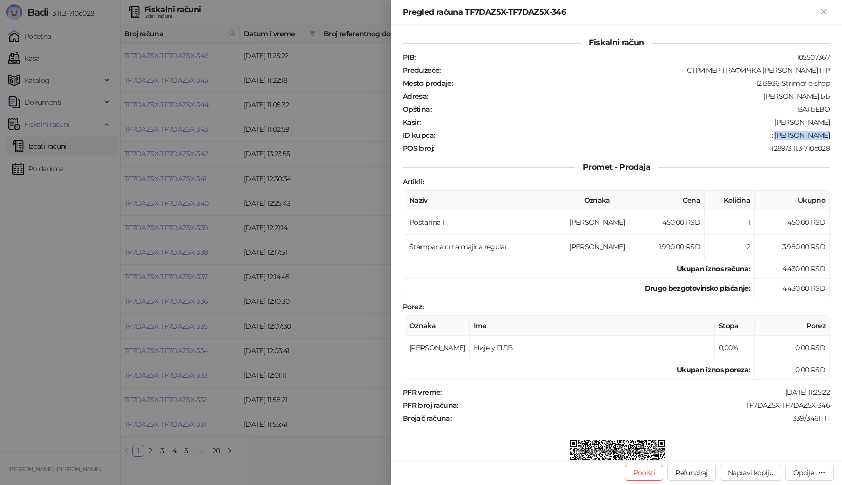
click at [830, 137] on div "Fiskalni račun PIB : 105507367 Preduzeće : СТРИМЕР ГРАФИЧКА РАДЊА [PERSON_NAME]…" at bounding box center [616, 243] width 451 height 436
copy div "[PERSON_NAME]"
click at [824, 10] on icon "Zatvori" at bounding box center [824, 11] width 9 height 9
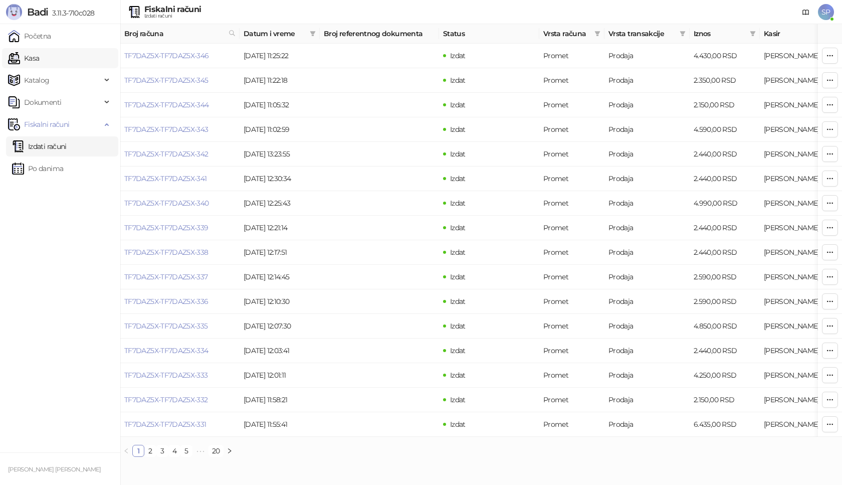
click at [39, 64] on link "Kasa" at bounding box center [23, 58] width 31 height 20
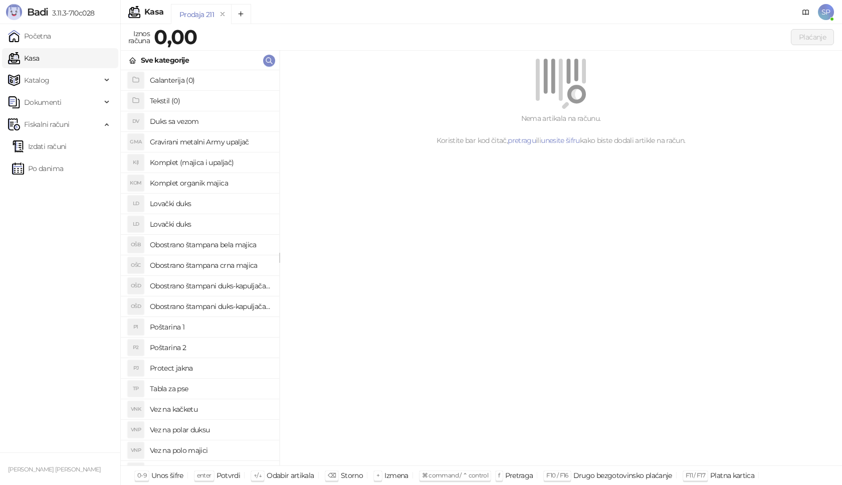
click at [187, 328] on h4 "Poštarina 1" at bounding box center [210, 327] width 121 height 16
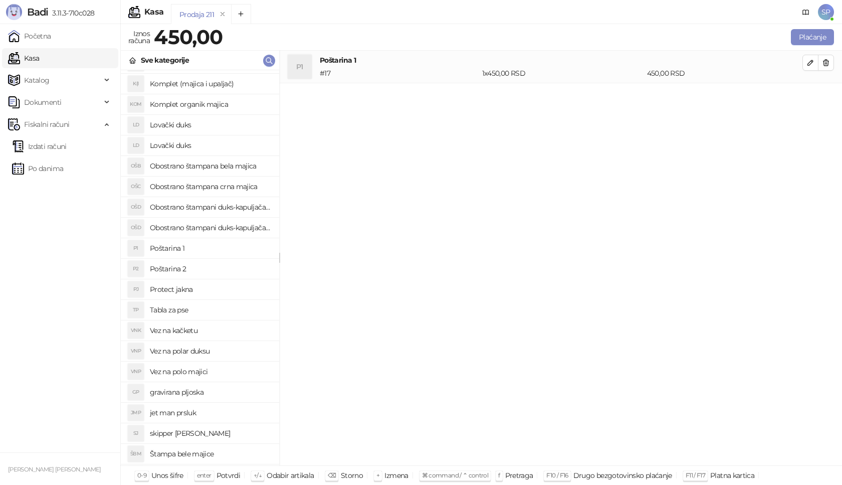
scroll to position [301, 0]
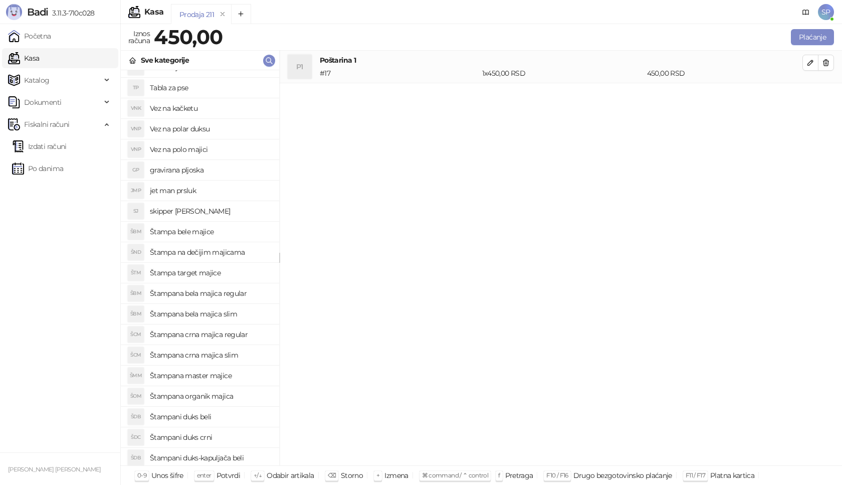
click at [255, 335] on h4 "Štampana crna majica regular" at bounding box center [210, 334] width 121 height 16
click at [809, 91] on icon "button" at bounding box center [811, 95] width 8 height 8
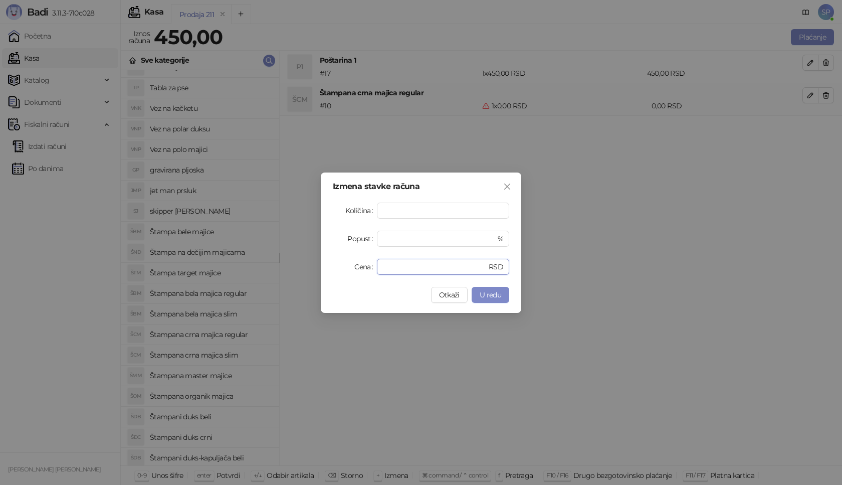
drag, startPoint x: 419, startPoint y: 262, endPoint x: 325, endPoint y: 275, distance: 94.7
click at [325, 275] on div "Izmena stavke računa Količina * Popust * % Cena * RSD Otkaži U redu" at bounding box center [421, 242] width 201 height 140
type input "****"
click at [502, 297] on button "U redu" at bounding box center [491, 295] width 38 height 16
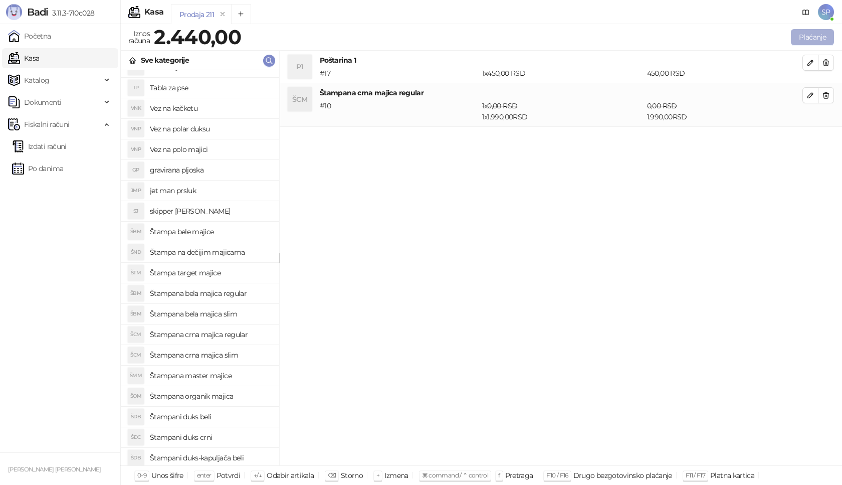
click at [826, 35] on button "Plaćanje" at bounding box center [812, 37] width 43 height 16
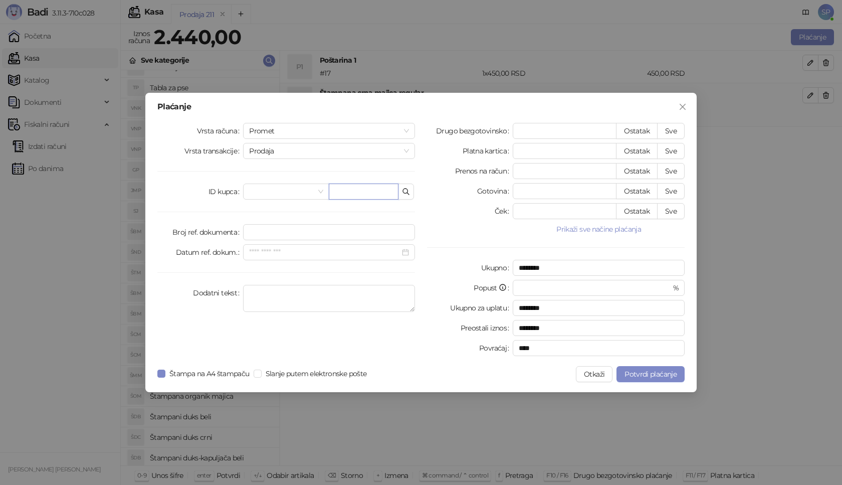
click at [339, 191] on input "text" at bounding box center [364, 192] width 70 height 16
paste input "**********"
type input "**********"
click at [679, 128] on button "Sve" at bounding box center [671, 131] width 28 height 16
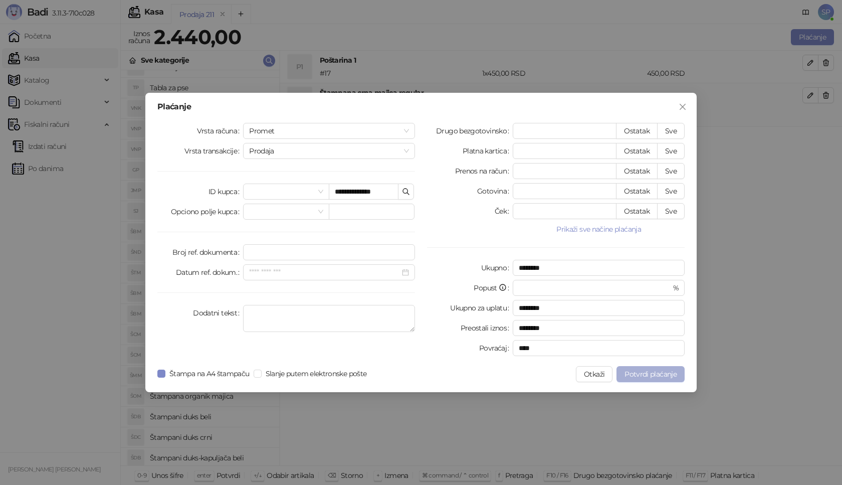
type input "****"
click at [662, 372] on span "Potvrdi plaćanje" at bounding box center [651, 374] width 52 height 9
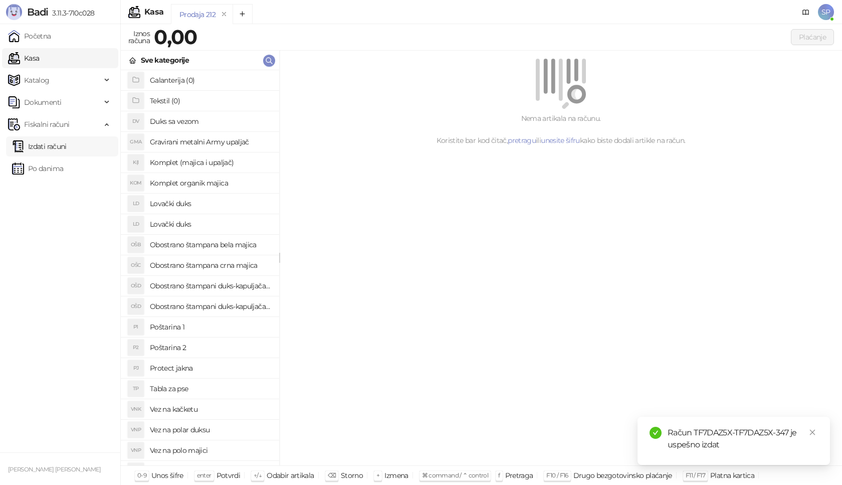
click at [66, 143] on link "Izdati računi" at bounding box center [39, 146] width 55 height 20
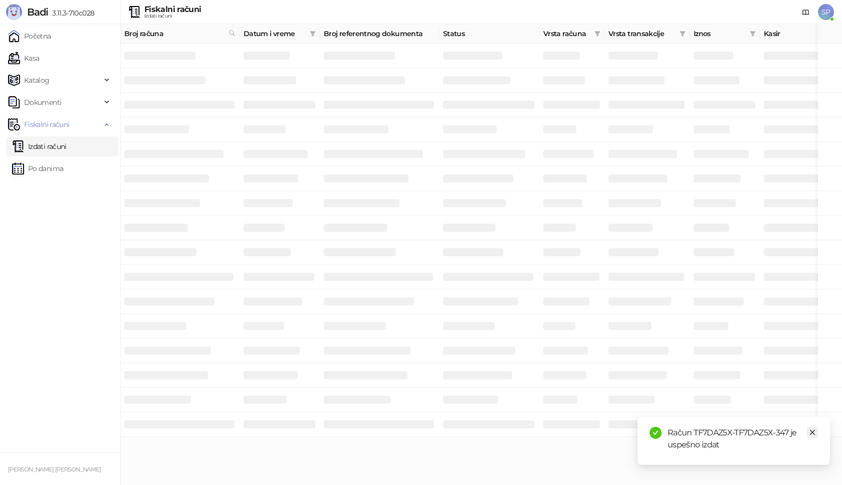
click at [816, 435] on icon "close" at bounding box center [812, 432] width 7 height 7
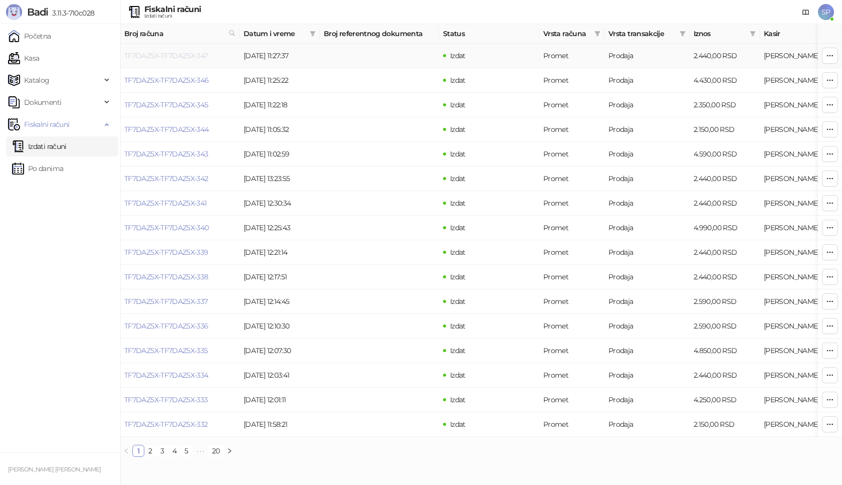
click at [181, 58] on link "TF7DAZ5X-TF7DAZ5X-347" at bounding box center [166, 55] width 84 height 9
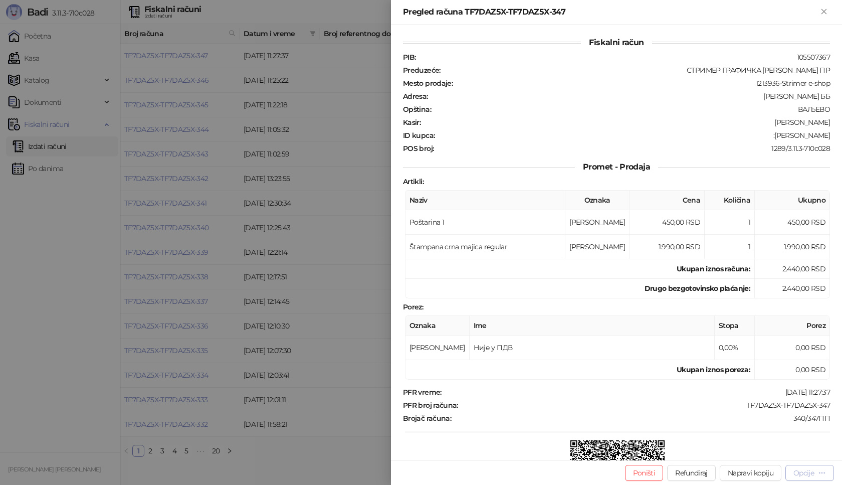
click at [803, 470] on div "Opcije" at bounding box center [804, 472] width 21 height 9
click at [781, 454] on span "Preuzmi u PDF formatu" at bounding box center [774, 452] width 103 height 11
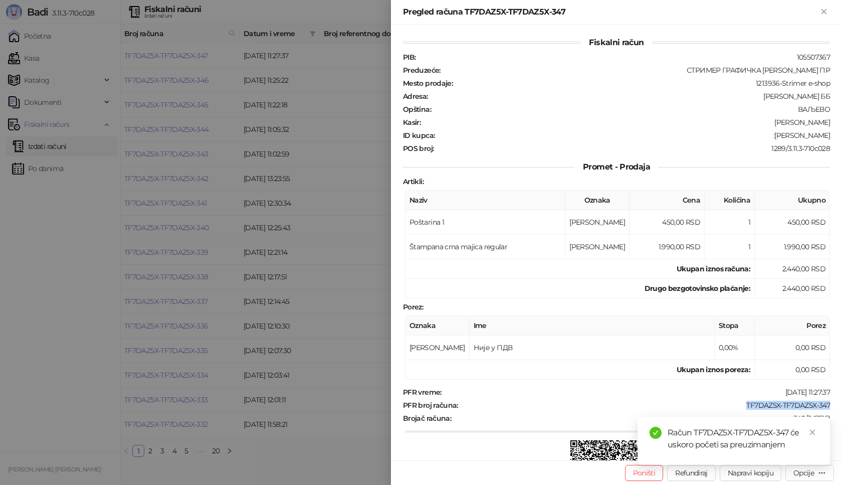
drag, startPoint x: 734, startPoint y: 404, endPoint x: 833, endPoint y: 405, distance: 99.3
click at [833, 405] on div "Fiskalni račun PIB : 105507367 Preduzeće : СТРИМЕР ГРАФИЧКА РАДЊА [PERSON_NAME]…" at bounding box center [616, 243] width 451 height 436
copy div "TF7DAZ5X-TF7DAZ5X-347"
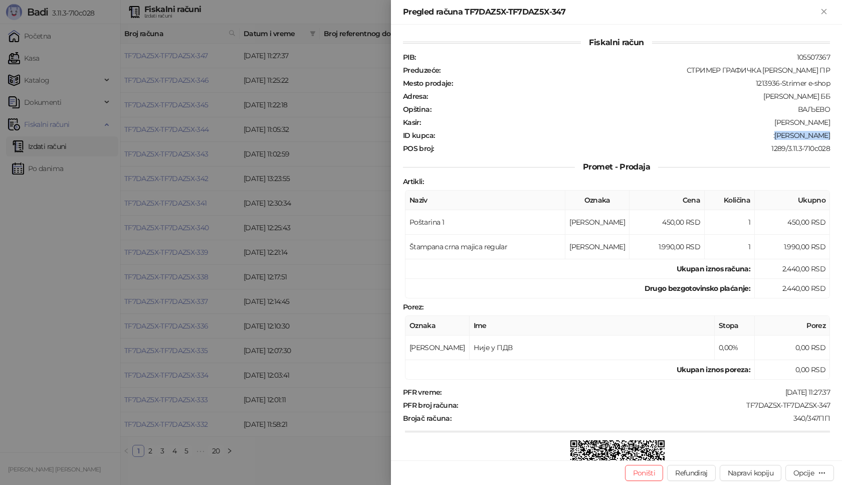
drag, startPoint x: 785, startPoint y: 135, endPoint x: 842, endPoint y: 135, distance: 57.2
click at [842, 135] on div "Fiskalni račun PIB : 105507367 Preduzeće : СТРИМЕР ГРАФИЧКА РАДЊА [PERSON_NAME]…" at bounding box center [616, 243] width 451 height 436
copy div "[PERSON_NAME]"
click at [824, 10] on icon "Zatvori" at bounding box center [824, 11] width 9 height 9
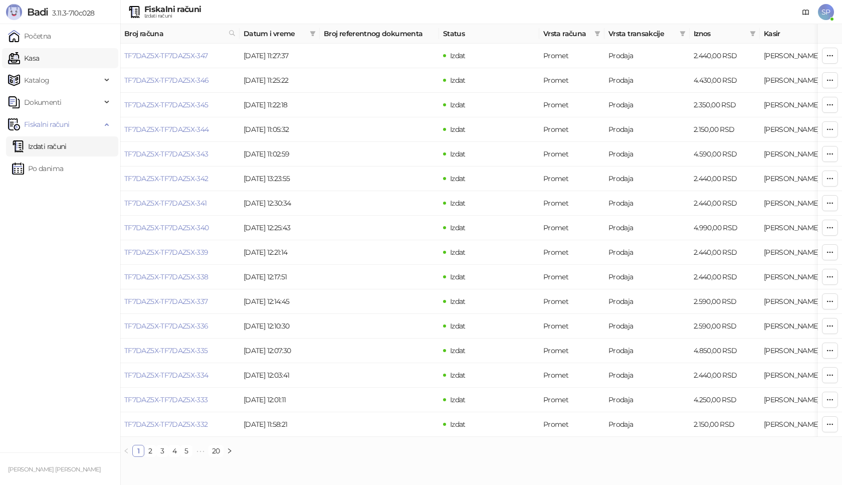
click at [39, 54] on link "Kasa" at bounding box center [23, 58] width 31 height 20
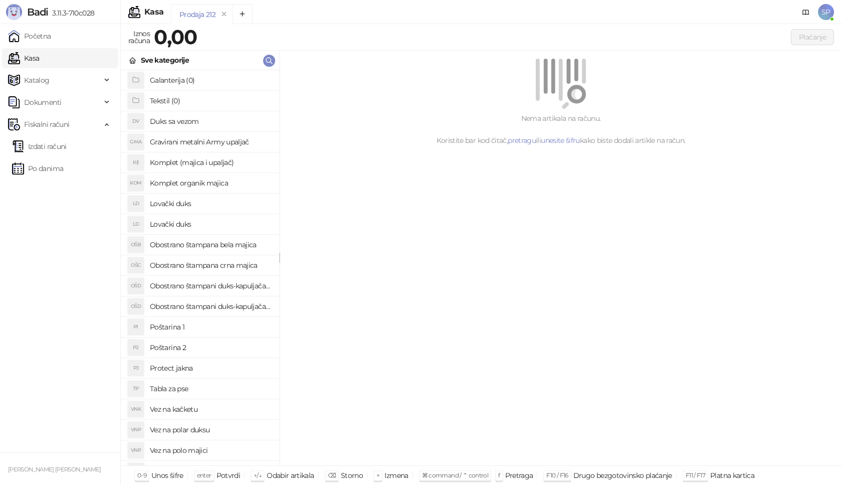
click at [214, 325] on h4 "Poštarina 1" at bounding box center [210, 327] width 121 height 16
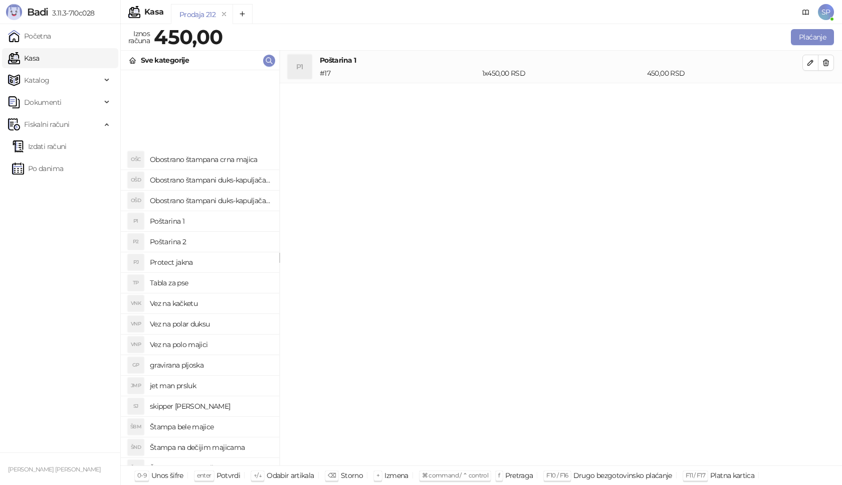
scroll to position [251, 0]
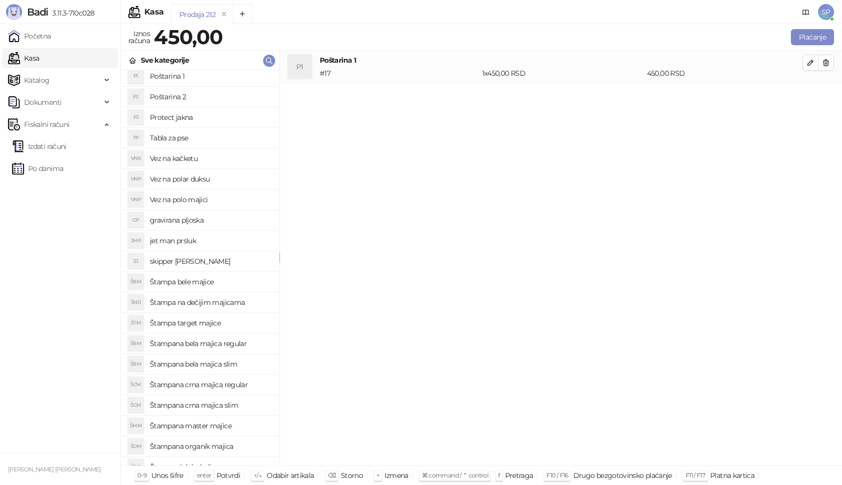
click at [239, 425] on h4 "Štampana master majice" at bounding box center [210, 426] width 121 height 16
click at [805, 94] on button "button" at bounding box center [811, 95] width 16 height 16
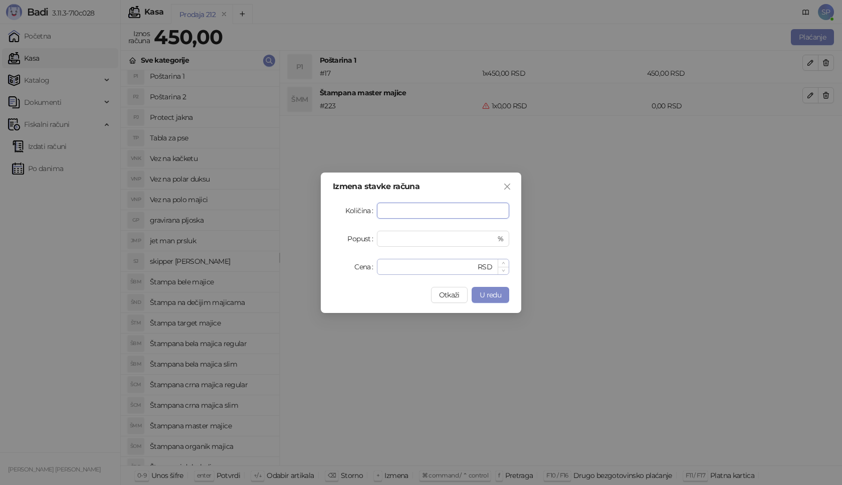
type input "*"
drag, startPoint x: 393, startPoint y: 268, endPoint x: 274, endPoint y: 269, distance: 118.8
click at [274, 269] on div "Izmena stavke računa Količina * Popust * % Cena * RSD Otkaži U redu" at bounding box center [421, 242] width 842 height 485
type input "****"
click at [493, 297] on span "U redu" at bounding box center [491, 294] width 22 height 9
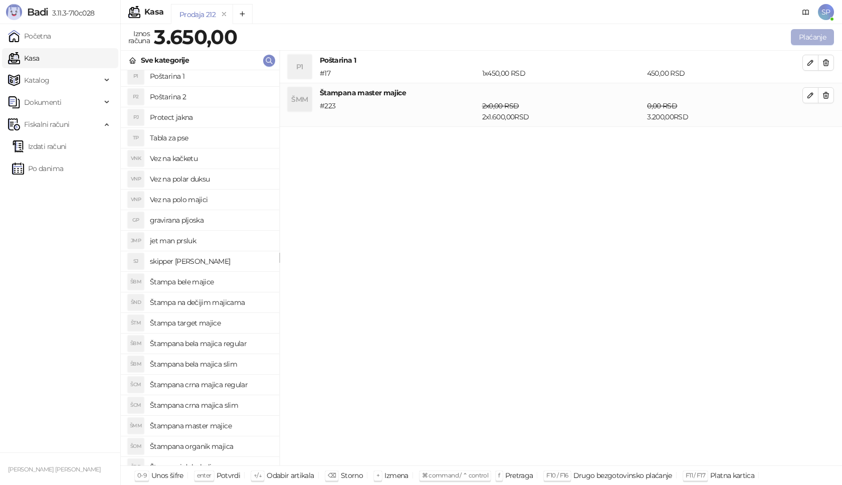
click at [811, 37] on button "Plaćanje" at bounding box center [812, 37] width 43 height 16
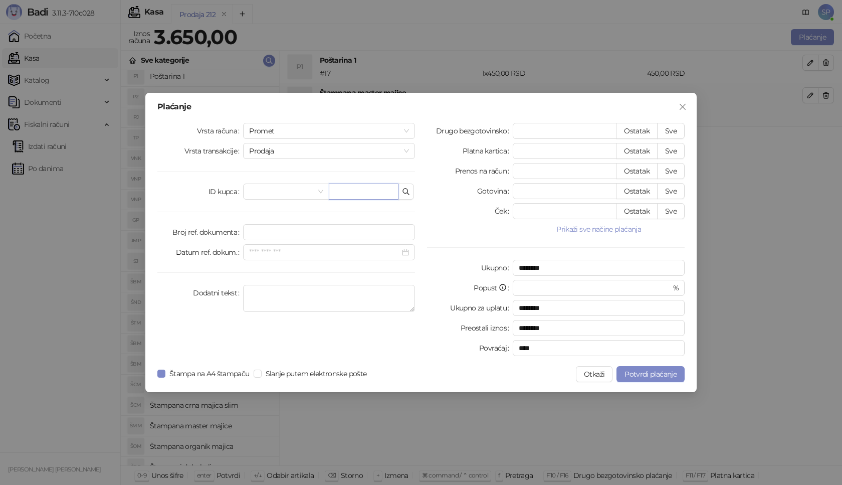
click at [354, 188] on input "text" at bounding box center [364, 192] width 70 height 16
paste input "**********"
type input "**********"
click at [671, 130] on button "Sve" at bounding box center [671, 131] width 28 height 16
type input "****"
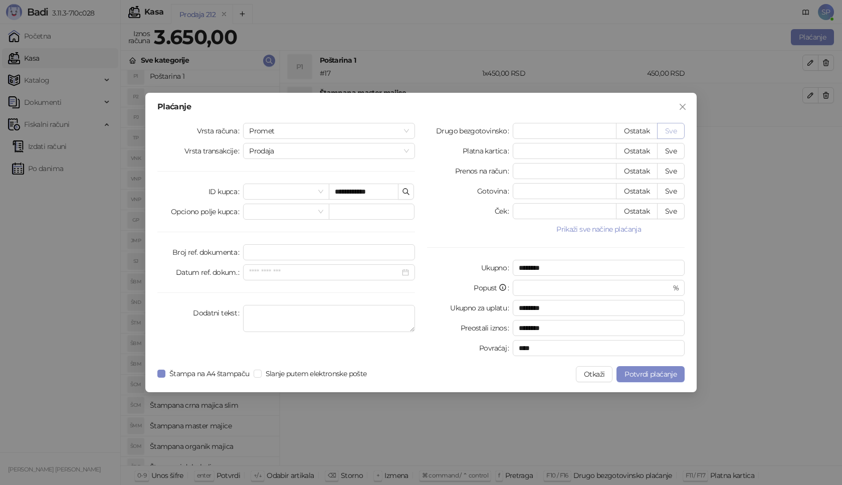
type input "****"
click at [660, 366] on div "**********" at bounding box center [421, 242] width 552 height 299
click at [649, 373] on span "Potvrdi plaćanje" at bounding box center [651, 374] width 52 height 9
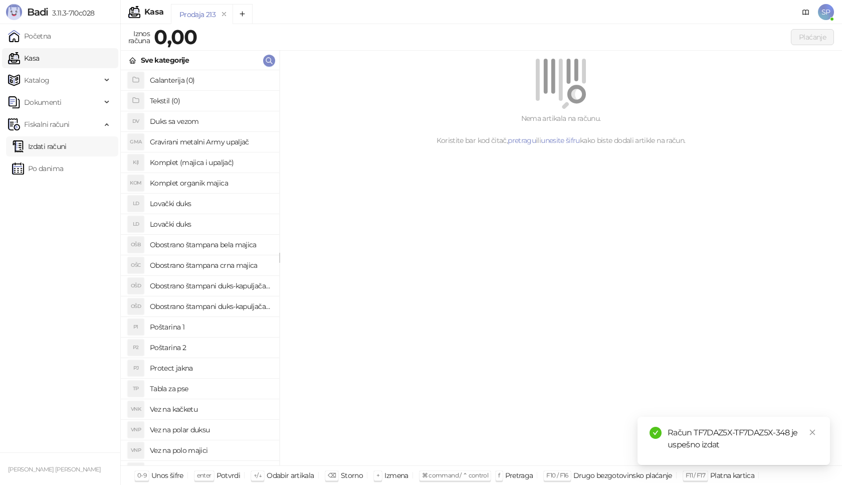
click at [64, 145] on link "Izdati računi" at bounding box center [39, 146] width 55 height 20
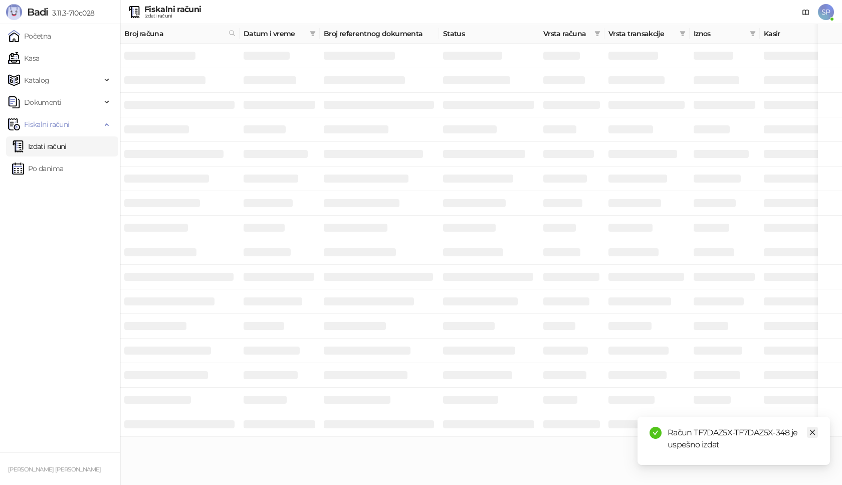
click at [815, 429] on icon "close" at bounding box center [812, 432] width 7 height 7
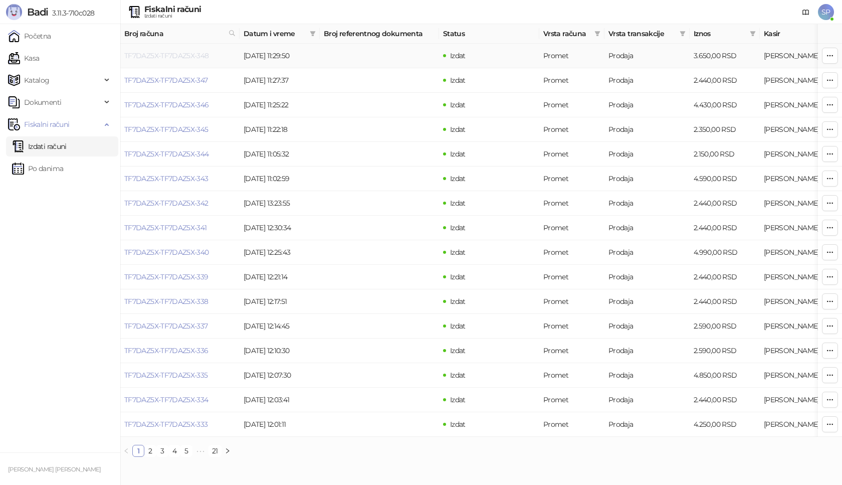
click at [161, 58] on link "TF7DAZ5X-TF7DAZ5X-348" at bounding box center [166, 55] width 85 height 9
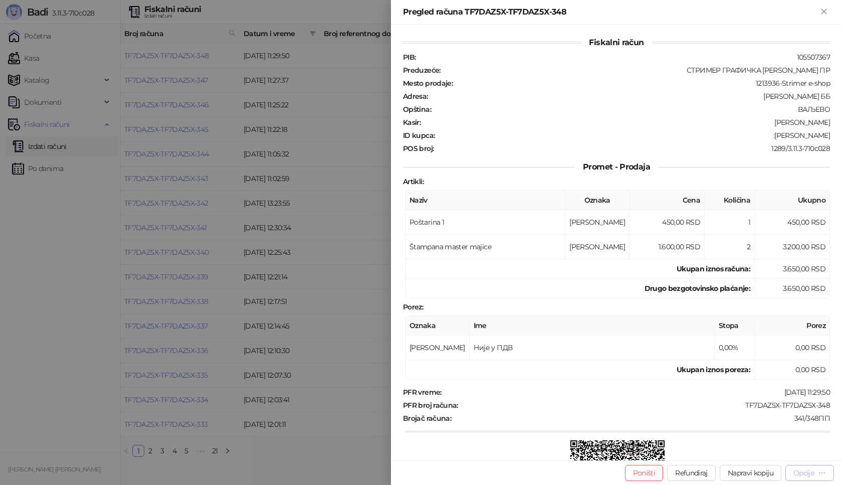
click at [805, 474] on div "Opcije" at bounding box center [804, 472] width 21 height 9
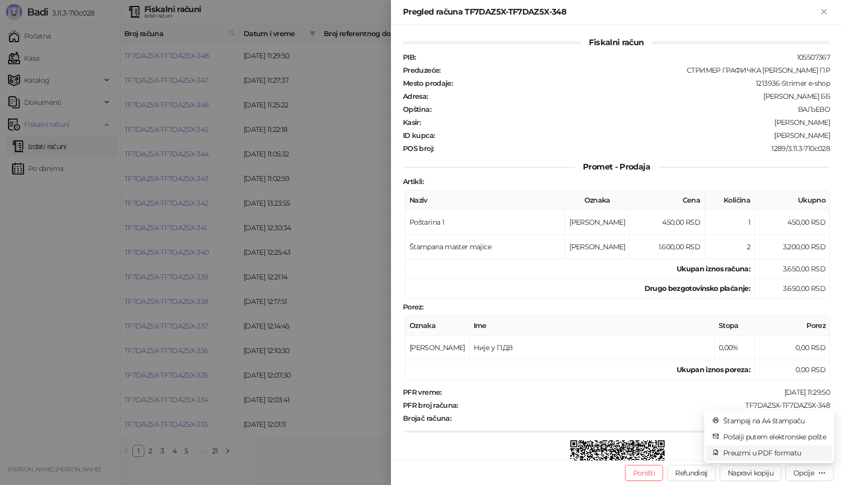
click at [755, 454] on span "Preuzmi u PDF formatu" at bounding box center [774, 452] width 103 height 11
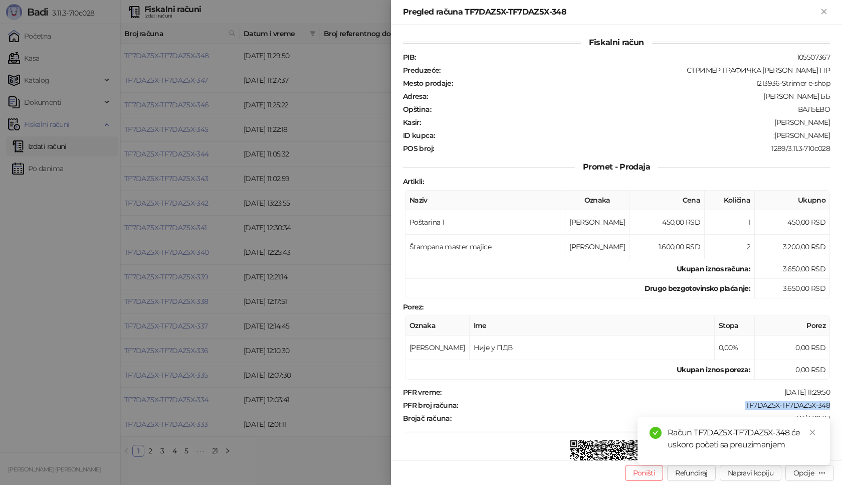
drag, startPoint x: 737, startPoint y: 402, endPoint x: 820, endPoint y: 405, distance: 83.3
click at [820, 405] on div "TF7DAZ5X-TF7DAZ5X-348" at bounding box center [645, 405] width 372 height 9
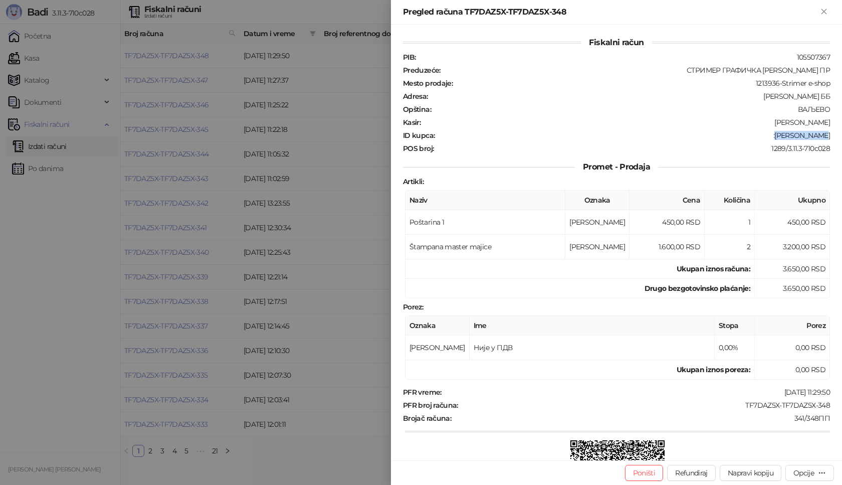
drag, startPoint x: 778, startPoint y: 134, endPoint x: 840, endPoint y: 137, distance: 62.7
click at [842, 136] on div "Fiskalni račun PIB : 105507367 Preduzeće : СТРИМЕР ГРАФИЧКА РАДЊА [PERSON_NAME]…" at bounding box center [616, 243] width 451 height 436
click at [826, 10] on icon "Zatvori" at bounding box center [824, 11] width 5 height 5
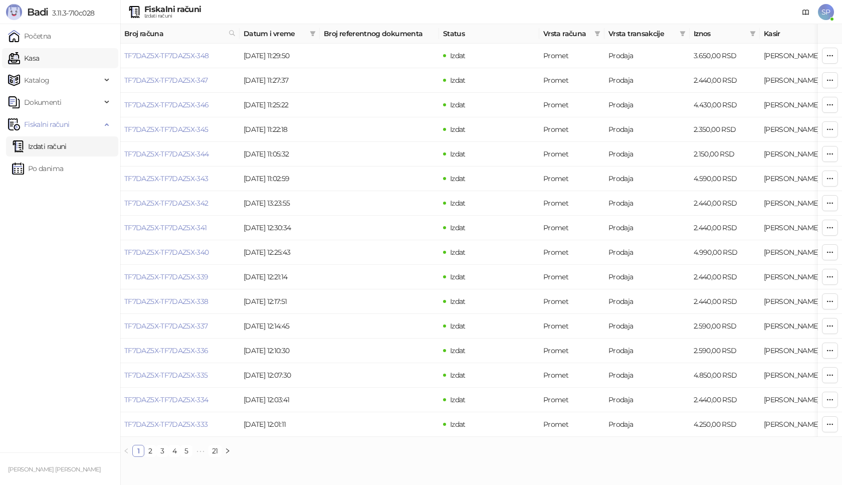
click at [39, 56] on link "Kasa" at bounding box center [23, 58] width 31 height 20
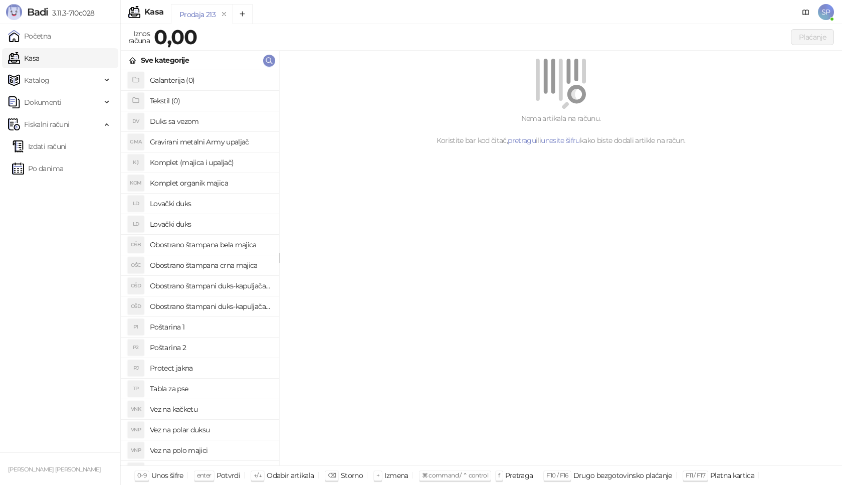
click at [194, 328] on h4 "Poštarina 1" at bounding box center [210, 327] width 121 height 16
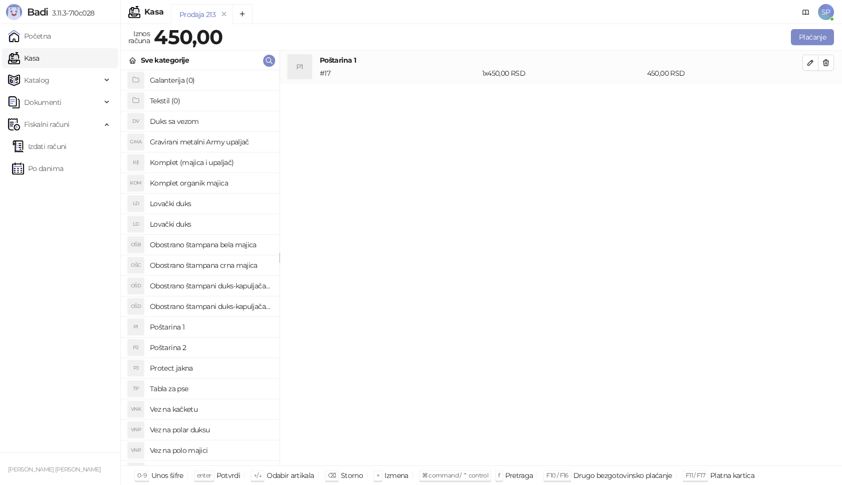
click at [232, 304] on h4 "Obostrano štampani duks-kapuljača crni" at bounding box center [210, 306] width 121 height 16
click at [808, 94] on icon "button" at bounding box center [811, 95] width 8 height 8
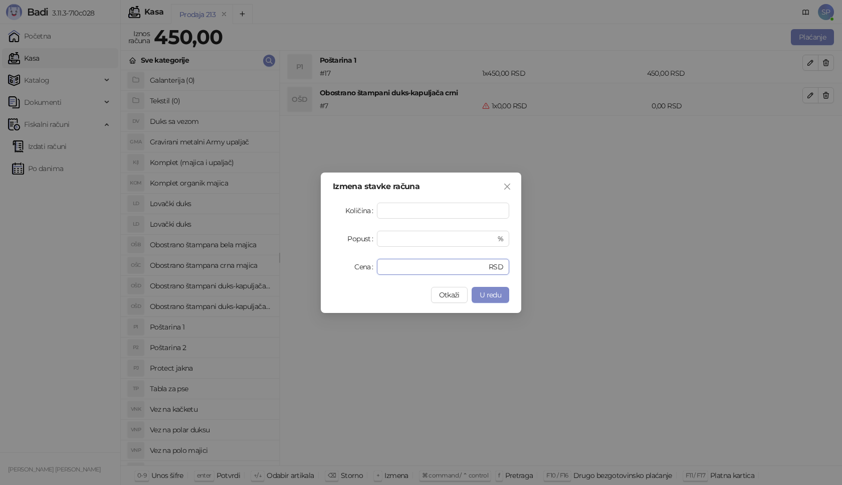
drag, startPoint x: 420, startPoint y: 269, endPoint x: 313, endPoint y: 268, distance: 107.3
click at [313, 268] on div "Izmena stavke računa Količina * Popust * % Cena * RSD Otkaži U redu" at bounding box center [421, 242] width 842 height 485
type input "****"
click at [501, 293] on span "U redu" at bounding box center [491, 294] width 22 height 9
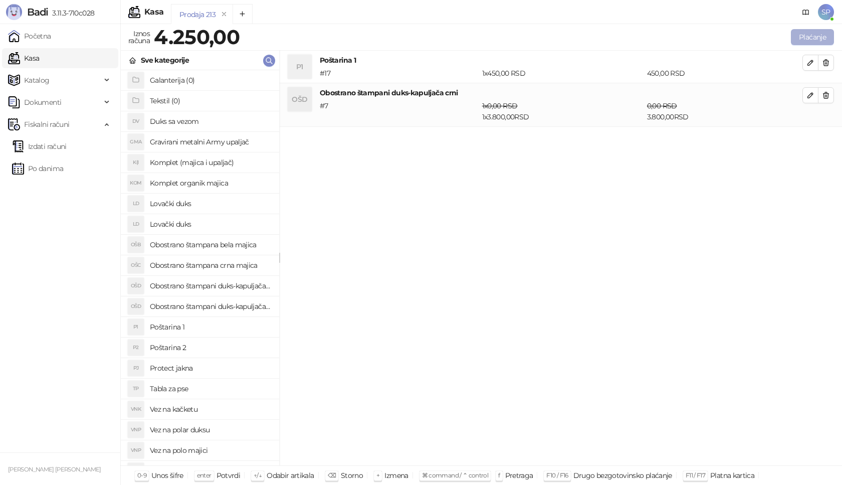
click at [825, 36] on button "Plaćanje" at bounding box center [812, 37] width 43 height 16
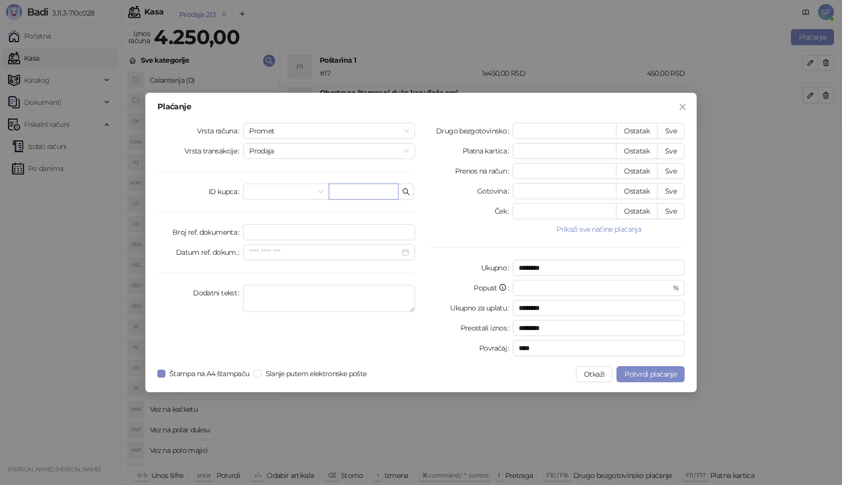
click at [373, 188] on input "text" at bounding box center [364, 192] width 70 height 16
paste input "**********"
type input "**********"
click at [676, 128] on button "Sve" at bounding box center [671, 131] width 28 height 16
type input "****"
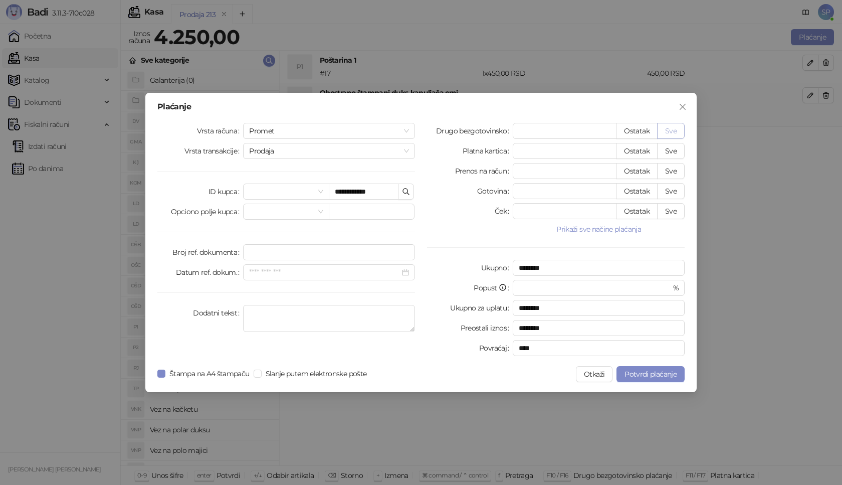
type input "****"
click at [648, 368] on button "Potvrdi plaćanje" at bounding box center [651, 374] width 68 height 16
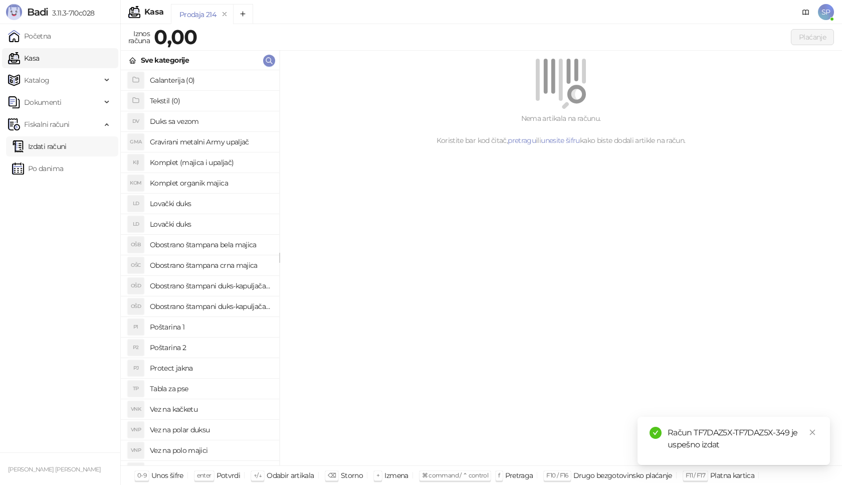
click at [67, 146] on link "Izdati računi" at bounding box center [39, 146] width 55 height 20
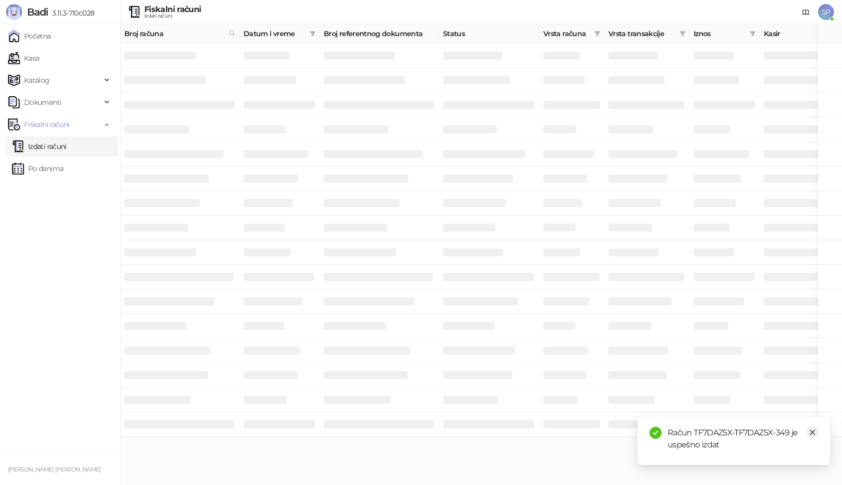
click at [812, 433] on icon "close" at bounding box center [813, 433] width 6 height 6
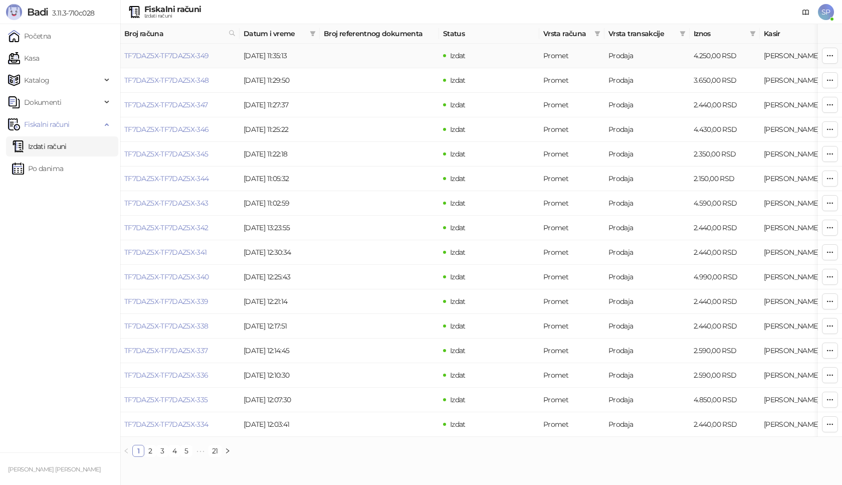
click at [179, 63] on td "TF7DAZ5X-TF7DAZ5X-349" at bounding box center [179, 56] width 119 height 25
click at [204, 56] on link "TF7DAZ5X-TF7DAZ5X-349" at bounding box center [166, 55] width 85 height 9
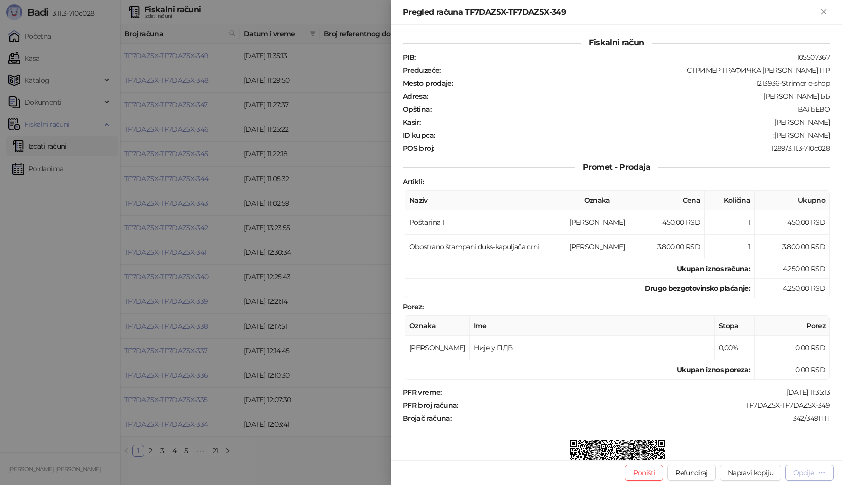
click at [802, 473] on div "Opcije" at bounding box center [804, 472] width 21 height 9
click at [753, 454] on span "Preuzmi u PDF formatu" at bounding box center [774, 452] width 103 height 11
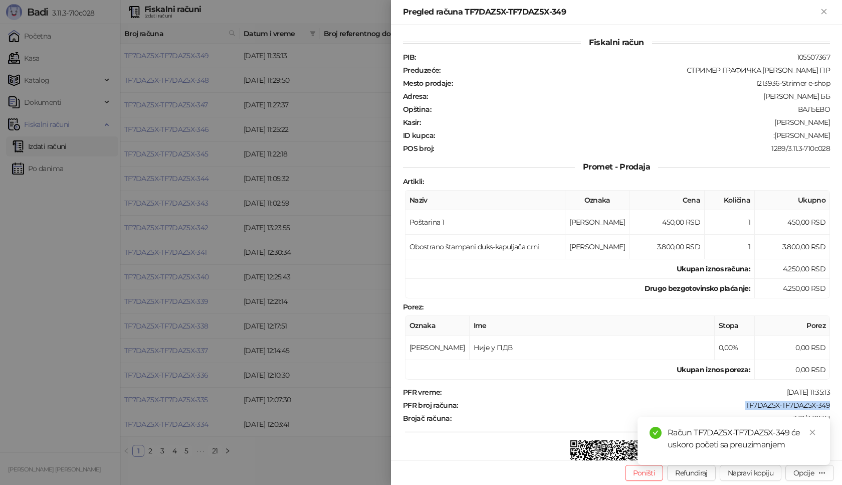
drag, startPoint x: 732, startPoint y: 405, endPoint x: 824, endPoint y: 406, distance: 91.8
click at [824, 406] on div "Fiskalni račun PIB : 105507367 Preduzeće : СТРИМЕР ГРАФИЧКА РАДЊА [PERSON_NAME]…" at bounding box center [616, 243] width 451 height 436
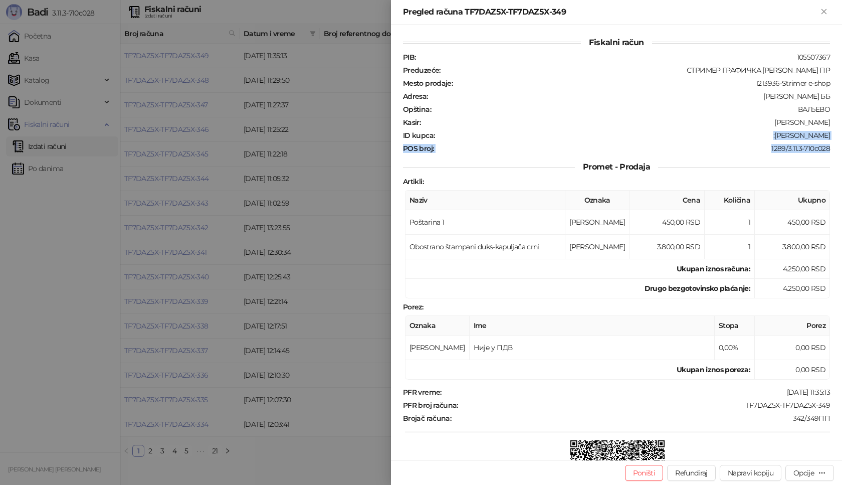
drag, startPoint x: 781, startPoint y: 136, endPoint x: 842, endPoint y: 146, distance: 62.0
click at [842, 146] on div "Fiskalni račun PIB : 105507367 Preduzeće : СТРИМЕР ГРАФИЧКА РАДЊА [PERSON_NAME]…" at bounding box center [616, 243] width 451 height 436
click at [781, 139] on div ":[PERSON_NAME]" at bounding box center [634, 135] width 396 height 9
drag, startPoint x: 781, startPoint y: 134, endPoint x: 803, endPoint y: 136, distance: 22.6
click at [820, 137] on div ":[PERSON_NAME]" at bounding box center [634, 135] width 396 height 9
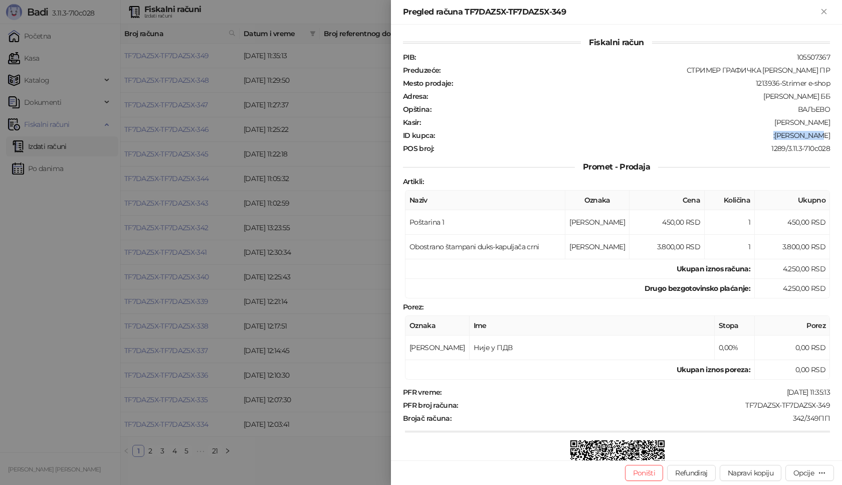
click at [780, 134] on div ":[PERSON_NAME]" at bounding box center [634, 135] width 396 height 9
drag, startPoint x: 785, startPoint y: 134, endPoint x: 842, endPoint y: 138, distance: 56.8
click at [842, 138] on div "Fiskalni račun PIB : 105507367 Preduzeće : СТРИМЕР ГРАФИЧКА РАДЊА [PERSON_NAME]…" at bounding box center [616, 243] width 451 height 436
click at [826, 7] on icon "Zatvori" at bounding box center [824, 11] width 9 height 9
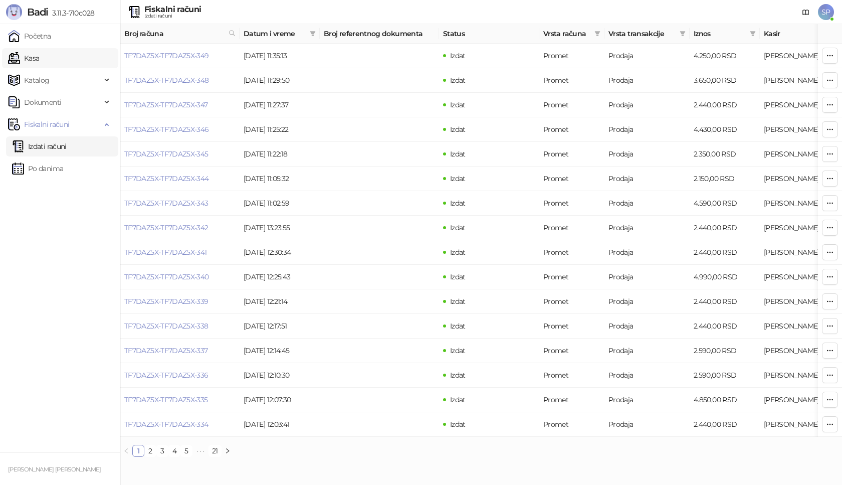
click at [39, 58] on link "Kasa" at bounding box center [23, 58] width 31 height 20
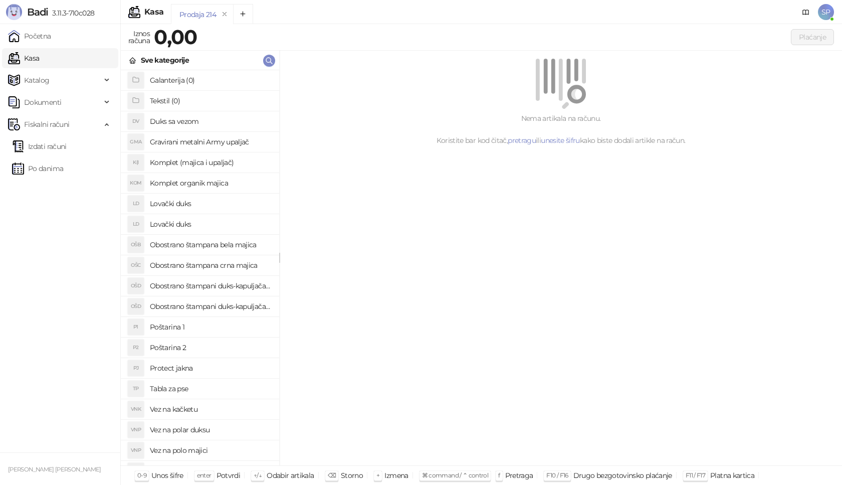
click at [226, 206] on h4 "Lovački duks" at bounding box center [210, 204] width 121 height 16
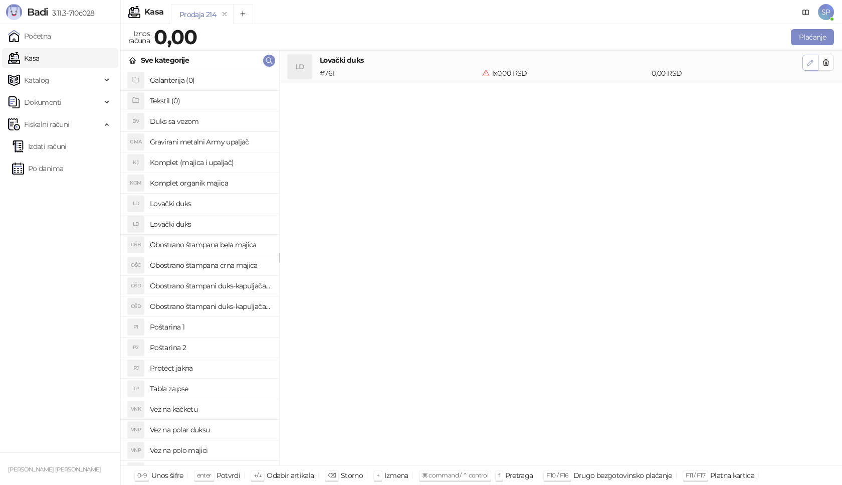
click at [805, 61] on button "button" at bounding box center [811, 63] width 16 height 16
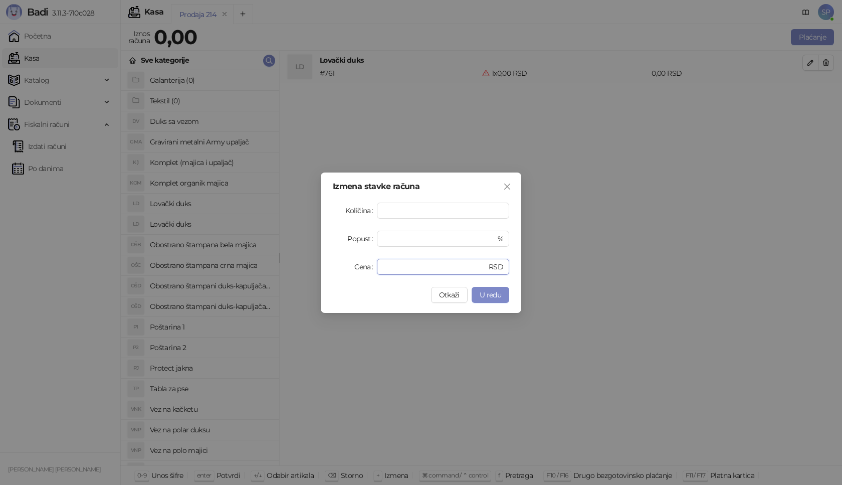
drag, startPoint x: 391, startPoint y: 263, endPoint x: 288, endPoint y: 272, distance: 103.2
click at [298, 269] on div "Izmena stavke računa Količina * Popust * % Cena * RSD Otkaži U redu" at bounding box center [421, 242] width 842 height 485
type input "****"
click at [495, 294] on span "U redu" at bounding box center [491, 294] width 22 height 9
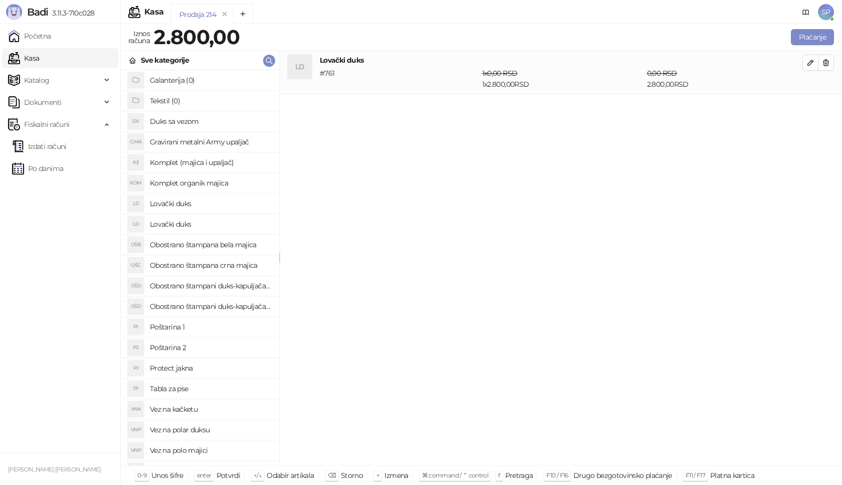
click at [196, 328] on h4 "Poštarina 1" at bounding box center [210, 327] width 121 height 16
click at [814, 33] on button "Plaćanje" at bounding box center [812, 37] width 43 height 16
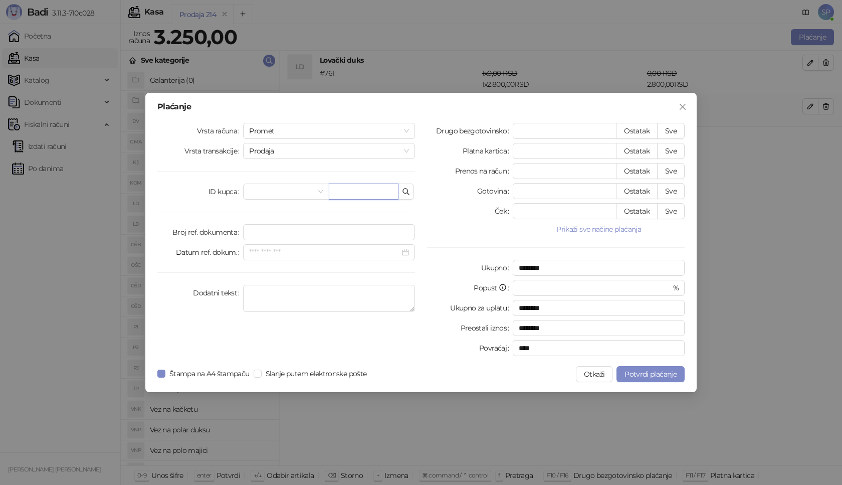
click at [375, 190] on input "text" at bounding box center [364, 192] width 70 height 16
paste input "*********"
type input "*********"
click at [678, 132] on button "Sve" at bounding box center [671, 131] width 28 height 16
type input "****"
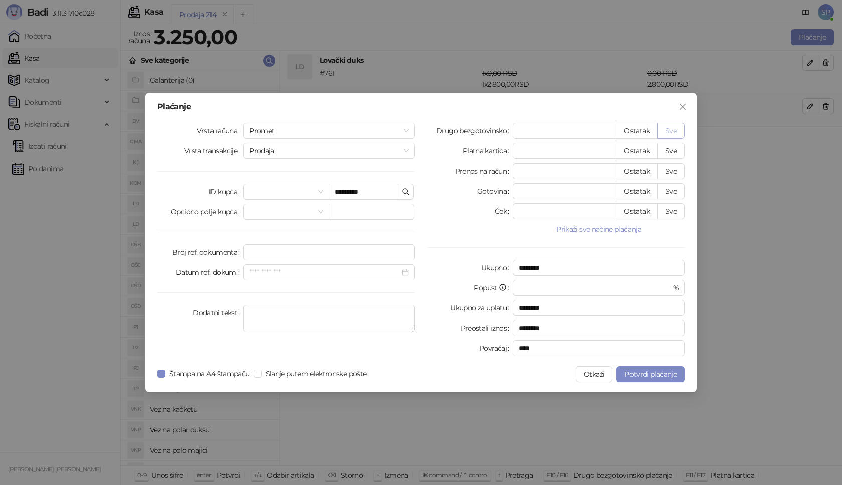
type input "****"
click at [638, 370] on span "Potvrdi plaćanje" at bounding box center [651, 374] width 52 height 9
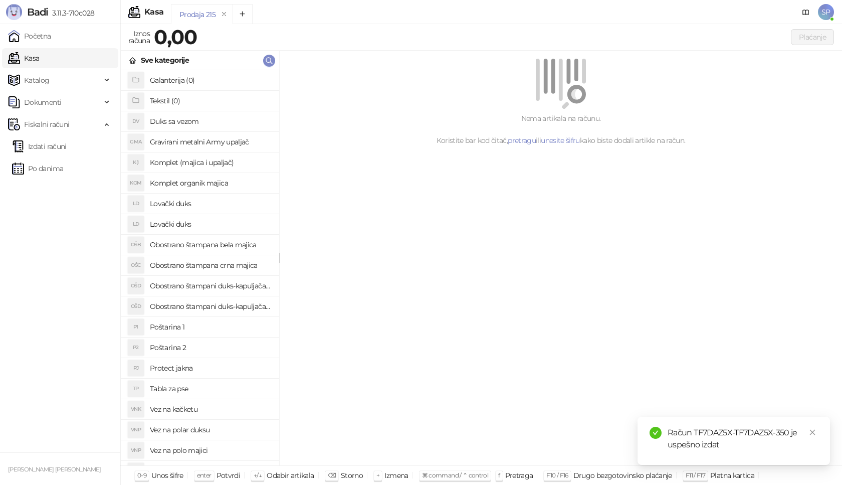
click at [67, 148] on link "Izdati računi" at bounding box center [39, 146] width 55 height 20
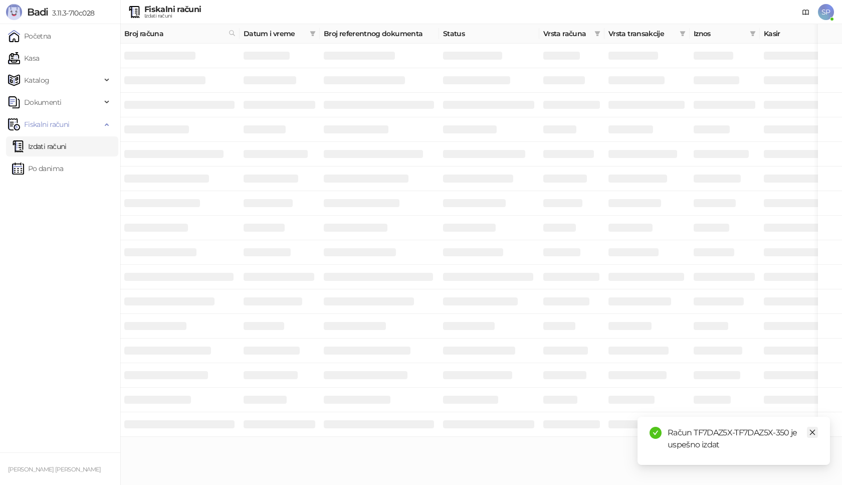
click at [814, 433] on icon "close" at bounding box center [812, 432] width 7 height 7
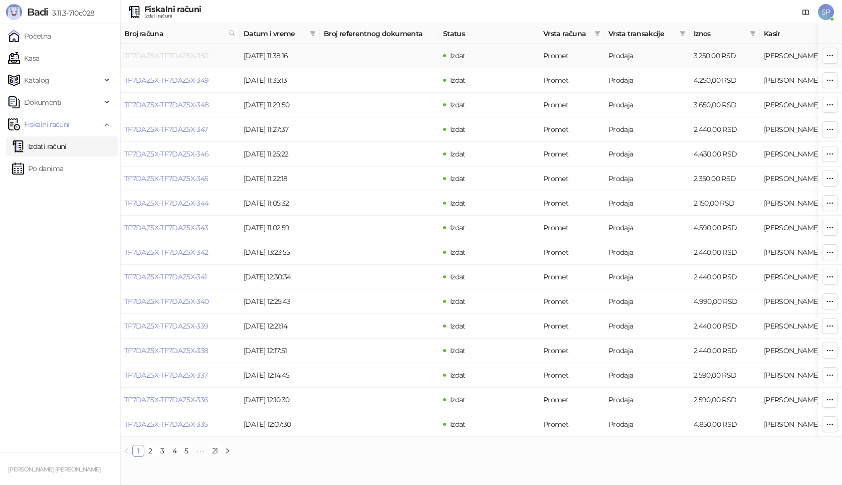
click at [178, 57] on link "TF7DAZ5X-TF7DAZ5X-350" at bounding box center [166, 55] width 84 height 9
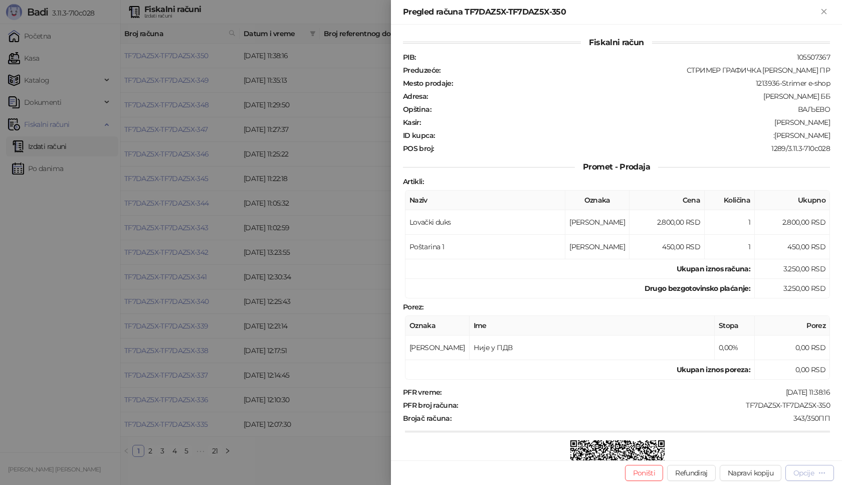
click at [804, 476] on div "Opcije" at bounding box center [804, 472] width 21 height 9
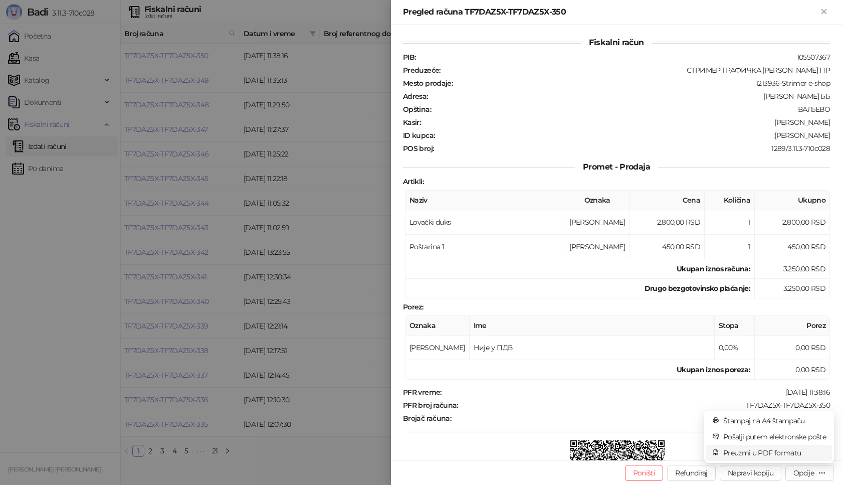
click at [781, 455] on span "Preuzmi u PDF formatu" at bounding box center [774, 452] width 103 height 11
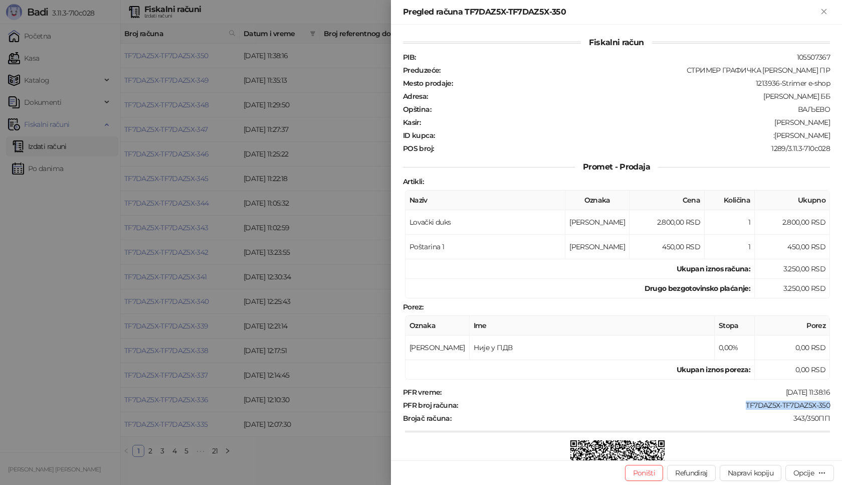
drag, startPoint x: 738, startPoint y: 407, endPoint x: 842, endPoint y: 407, distance: 103.8
click at [842, 407] on div "Fiskalni račun PIB : 105507367 Preduzeće : СТРИМЕР ГРАФИЧКА РАДЊА [PERSON_NAME]…" at bounding box center [616, 243] width 451 height 436
drag, startPoint x: 788, startPoint y: 136, endPoint x: 836, endPoint y: 136, distance: 47.6
click at [836, 136] on div "Fiskalni račun PIB : 105507367 Preduzeće : СТРИМЕР ГРАФИЧКА РАДЊА [PERSON_NAME]…" at bounding box center [616, 243] width 451 height 436
click at [823, 9] on icon "Zatvori" at bounding box center [824, 11] width 9 height 9
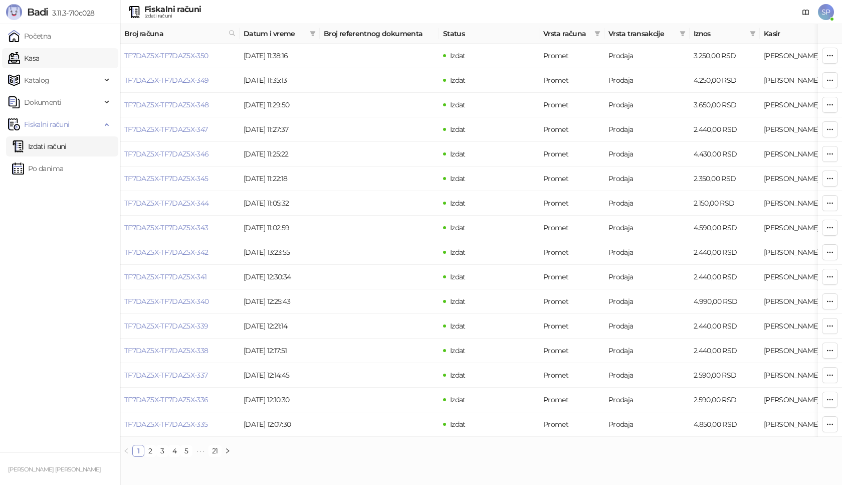
click at [19, 55] on link "Kasa" at bounding box center [23, 58] width 31 height 20
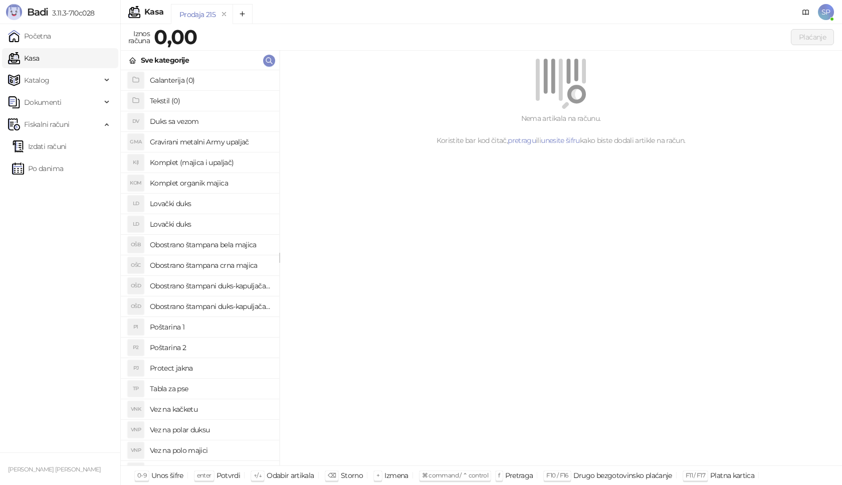
click at [181, 329] on h4 "Poštarina 1" at bounding box center [210, 327] width 121 height 16
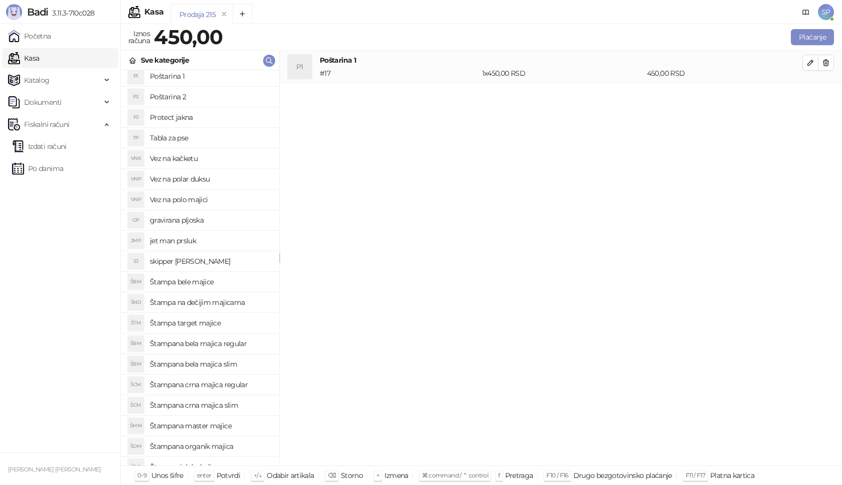
scroll to position [345, 0]
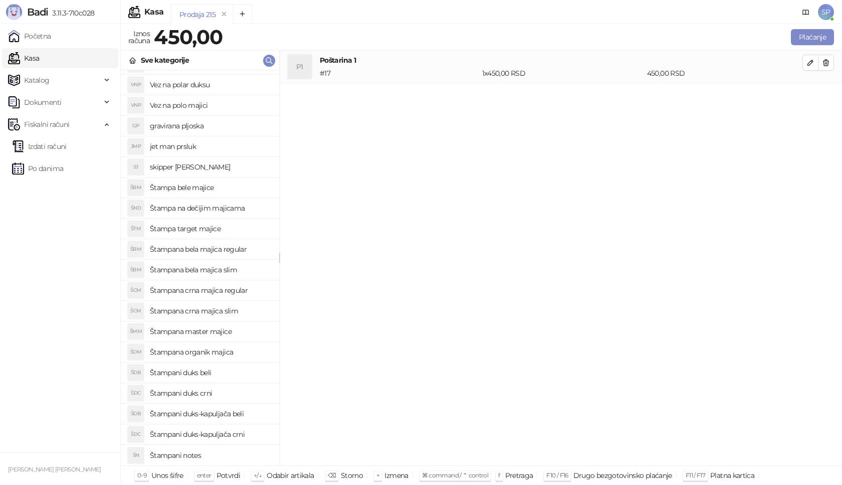
click at [248, 412] on h4 "Štampani duks-kapuljača beli" at bounding box center [210, 414] width 121 height 16
click at [811, 98] on icon "button" at bounding box center [811, 95] width 8 height 8
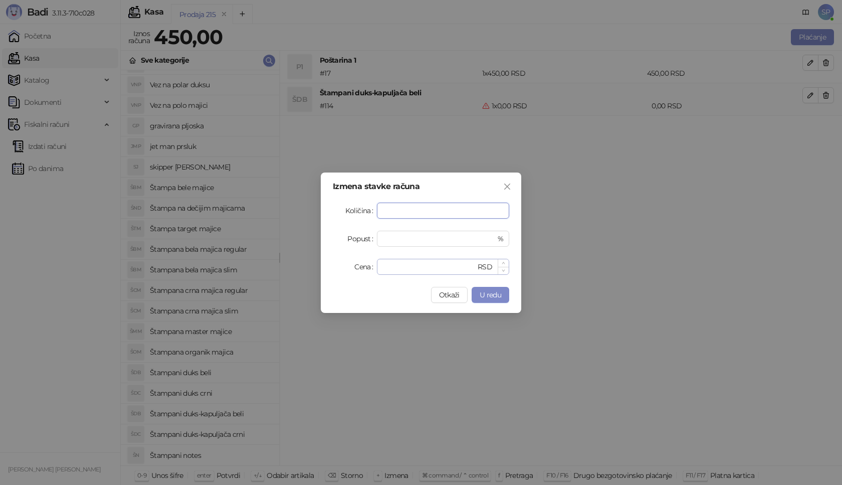
type input "*"
drag, startPoint x: 408, startPoint y: 261, endPoint x: 354, endPoint y: 266, distance: 53.3
click at [353, 266] on div "Cena * RSD" at bounding box center [421, 267] width 176 height 16
type input "****"
click at [496, 295] on span "U redu" at bounding box center [491, 294] width 22 height 9
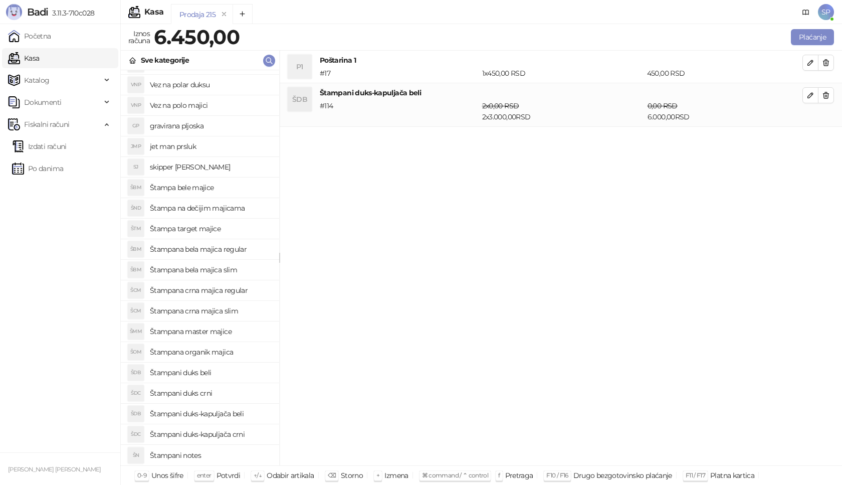
click at [236, 250] on h4 "Štampana bela majica regular" at bounding box center [210, 249] width 121 height 16
click at [813, 137] on icon "button" at bounding box center [810, 138] width 5 height 5
type input "*"
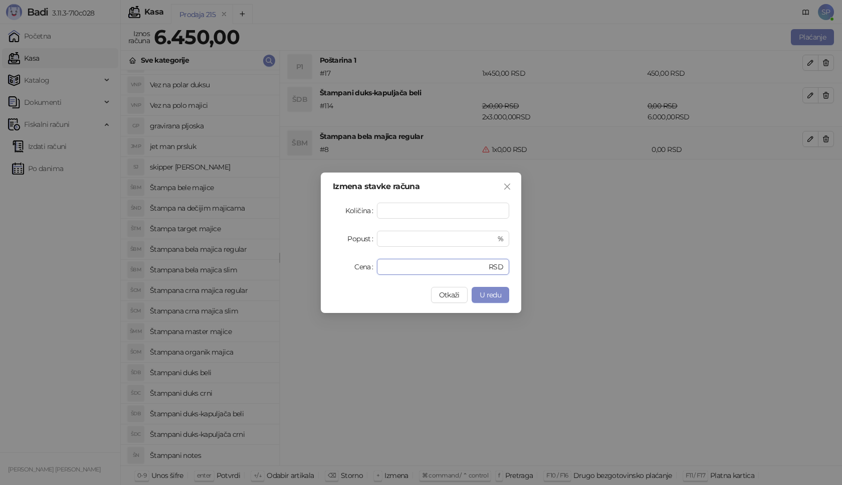
drag, startPoint x: 403, startPoint y: 261, endPoint x: 310, endPoint y: 270, distance: 93.2
click at [310, 270] on div "Izmena stavke računa Količina * Popust * % Cena * RSD Otkaži U redu" at bounding box center [421, 242] width 842 height 485
type input "****"
click at [488, 299] on button "U redu" at bounding box center [491, 295] width 38 height 16
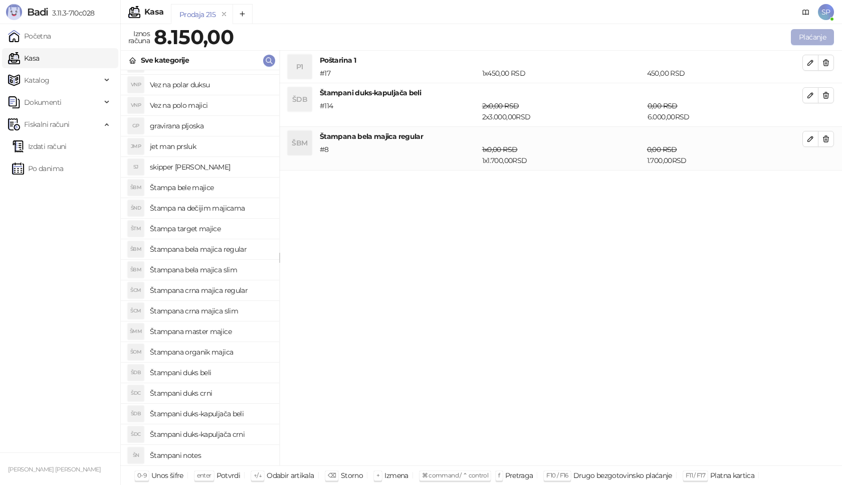
click at [818, 32] on button "Plaćanje" at bounding box center [812, 37] width 43 height 16
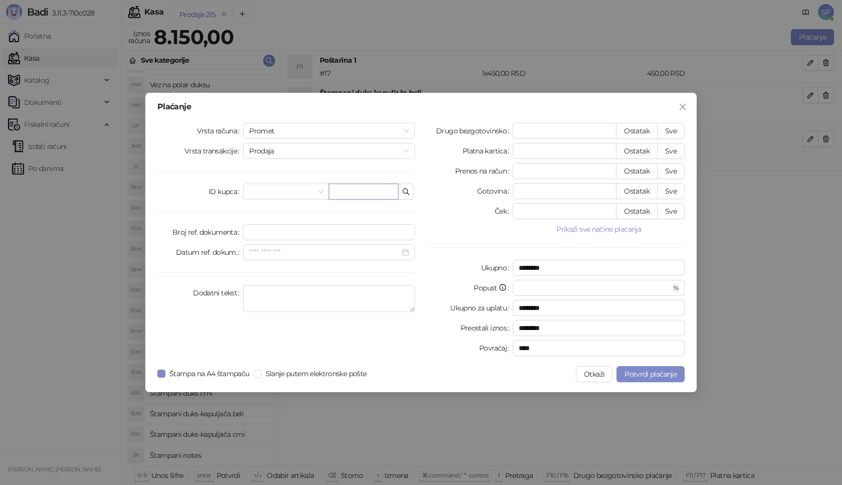
click at [361, 195] on input "text" at bounding box center [364, 192] width 70 height 16
paste input "**********"
type input "*"
type input "**********"
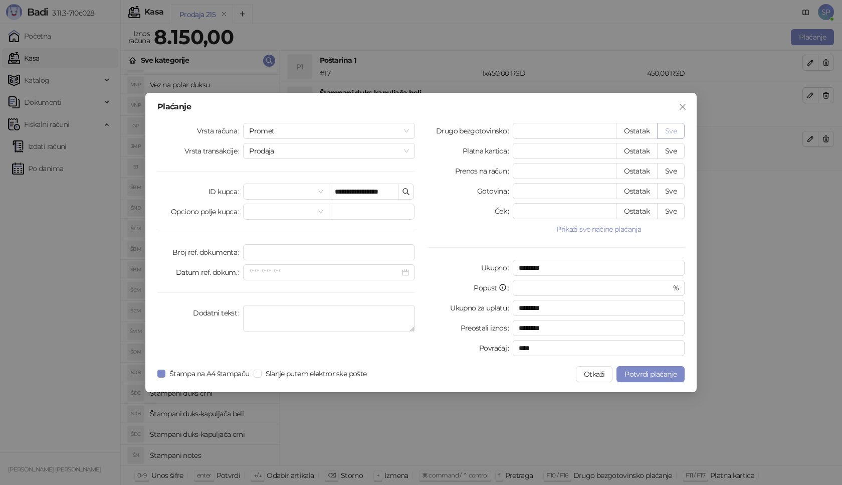
click at [669, 124] on button "Sve" at bounding box center [671, 131] width 28 height 16
type input "****"
click at [658, 370] on span "Potvrdi plaćanje" at bounding box center [651, 374] width 52 height 9
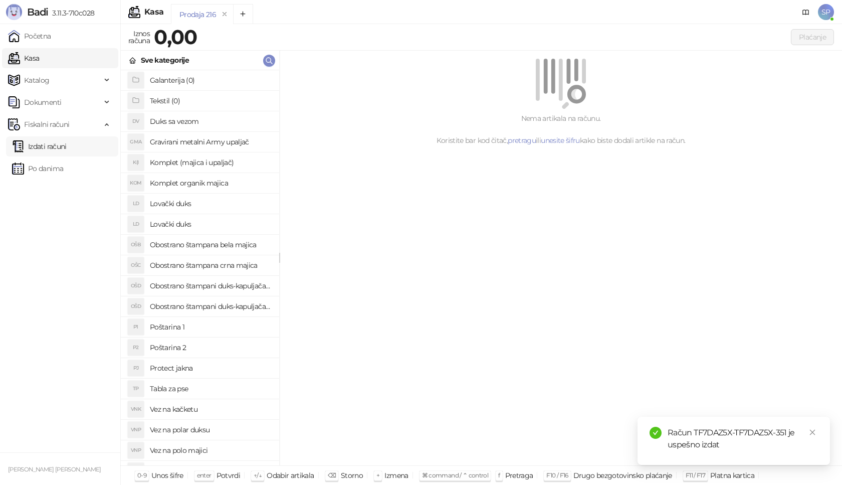
click at [67, 139] on link "Izdati računi" at bounding box center [39, 146] width 55 height 20
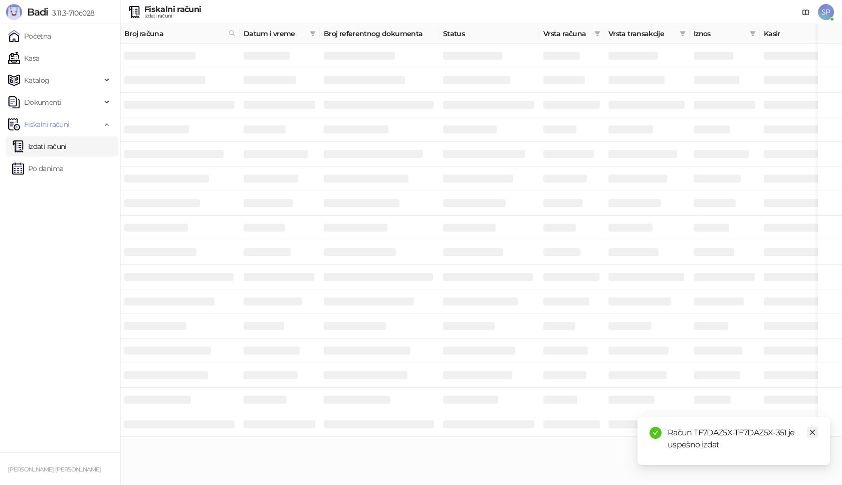
click at [814, 433] on icon "close" at bounding box center [812, 432] width 7 height 7
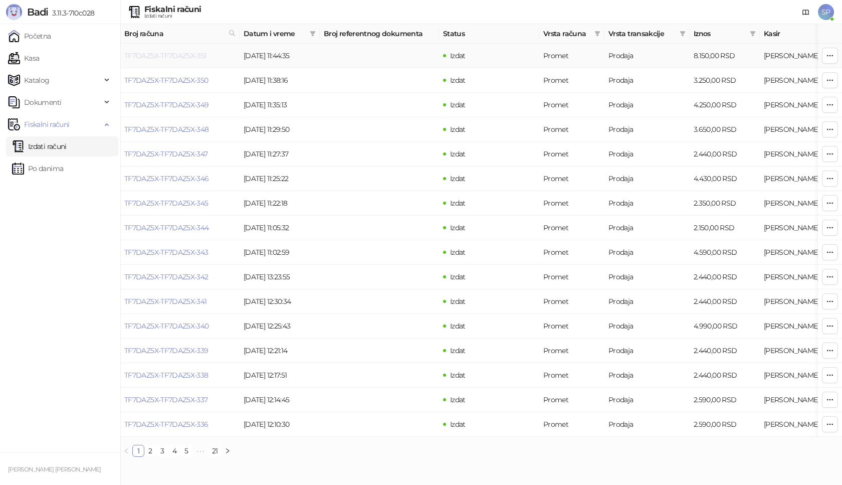
click at [196, 55] on link "TF7DAZ5X-TF7DAZ5X-351" at bounding box center [165, 55] width 82 height 9
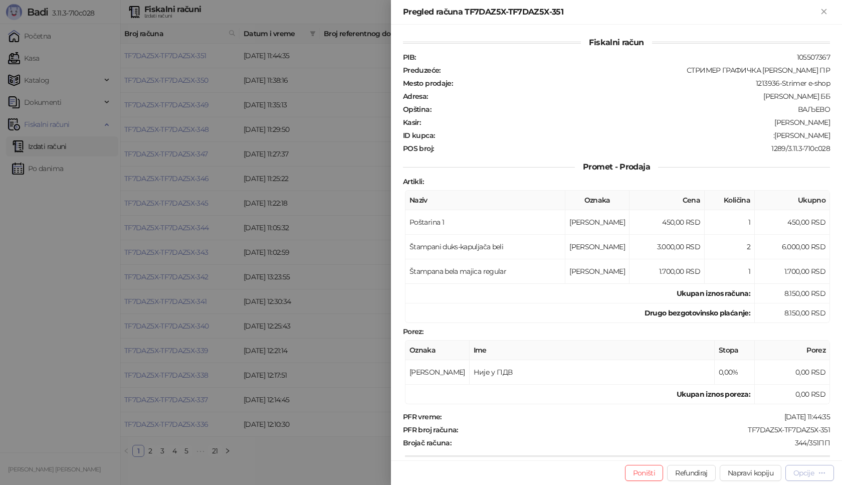
click at [798, 472] on div "Opcije" at bounding box center [804, 472] width 21 height 9
click at [787, 452] on span "Preuzmi u PDF formatu" at bounding box center [774, 452] width 103 height 11
drag, startPoint x: 741, startPoint y: 431, endPoint x: 830, endPoint y: 429, distance: 88.8
click at [830, 429] on div "Fiskalni račun PIB : 105507367 Preduzeće : СТРИМЕР ГРАФИЧКА РАДЊА [PERSON_NAME]…" at bounding box center [616, 243] width 451 height 436
drag, startPoint x: 762, startPoint y: 137, endPoint x: 833, endPoint y: 136, distance: 71.7
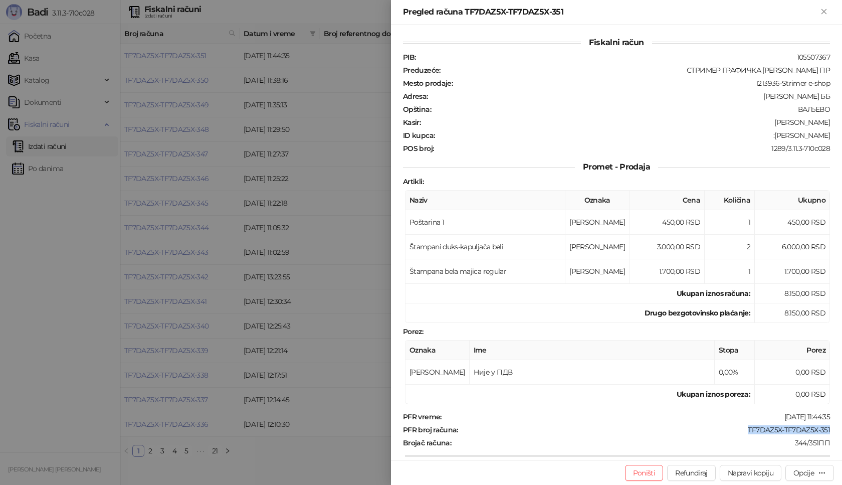
click at [833, 136] on div "Fiskalni račun PIB : 105507367 Preduzeće : СТРИМЕР ГРАФИЧКА РАДЊА [PERSON_NAME]…" at bounding box center [616, 243] width 451 height 436
click at [828, 9] on icon "Zatvori" at bounding box center [824, 11] width 9 height 9
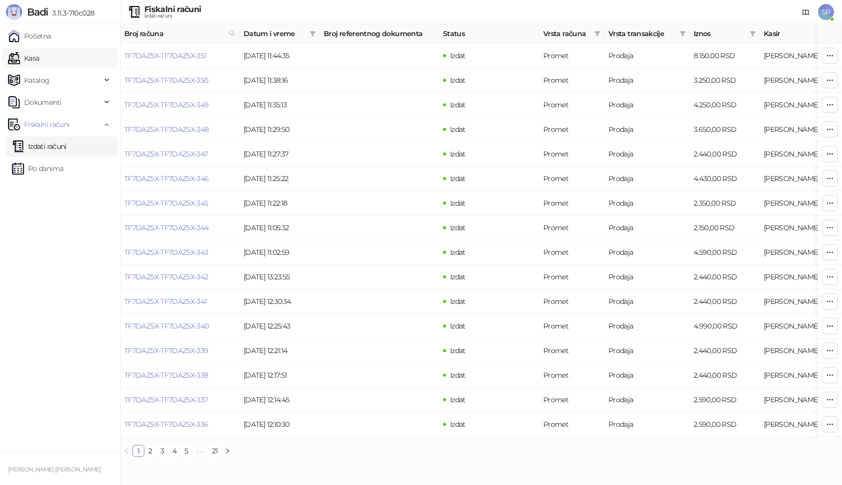
click at [39, 60] on link "Kasa" at bounding box center [23, 58] width 31 height 20
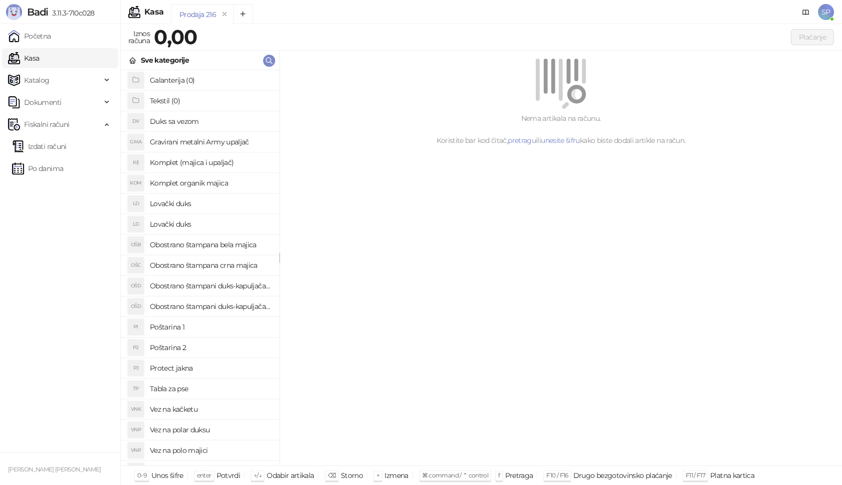
click at [225, 325] on h4 "Poštarina 1" at bounding box center [210, 327] width 121 height 16
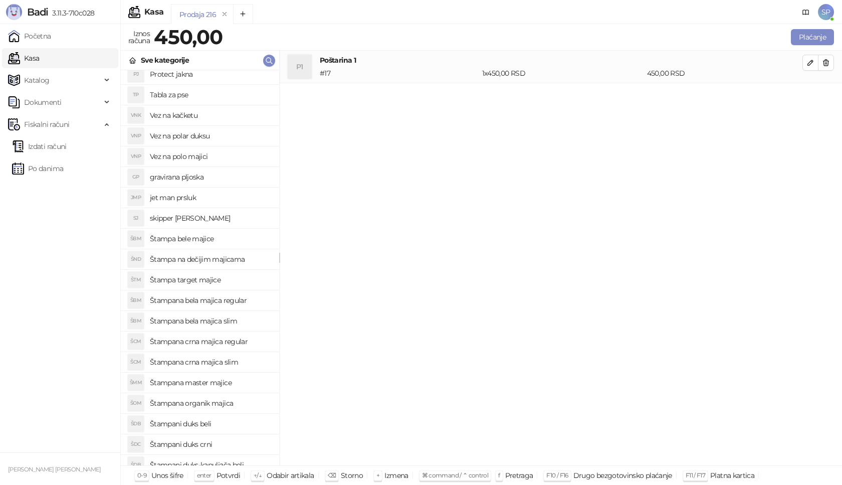
scroll to position [301, 0]
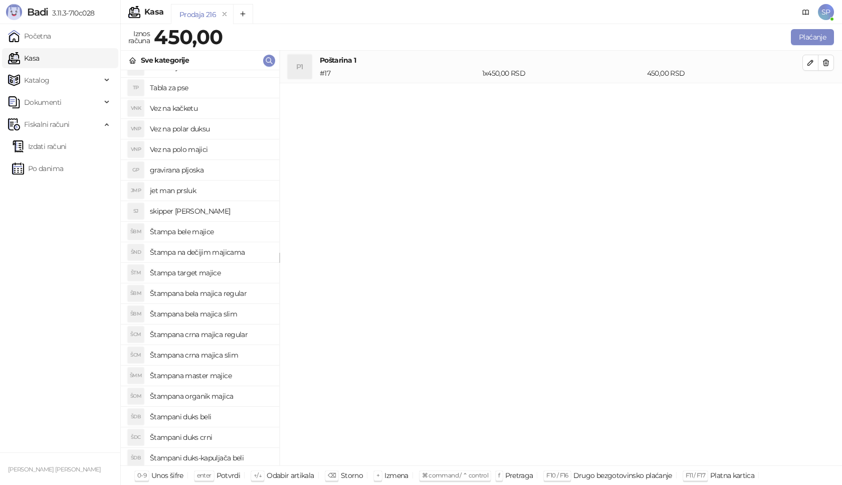
click at [243, 337] on h4 "Štampana crna majica regular" at bounding box center [210, 334] width 121 height 16
click at [806, 98] on button "button" at bounding box center [811, 95] width 16 height 16
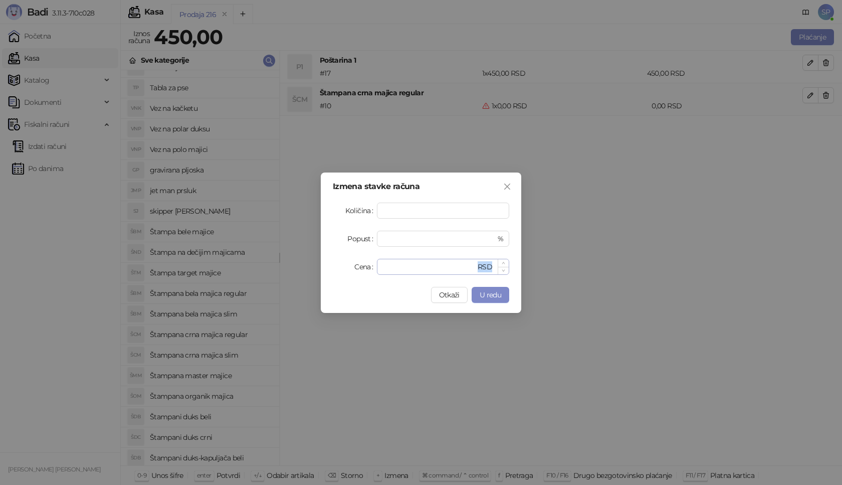
drag, startPoint x: 413, startPoint y: 275, endPoint x: 392, endPoint y: 267, distance: 22.5
click at [394, 268] on div "Izmena stavke računa Količina * Popust * % Cena * RSD Otkaži U redu" at bounding box center [421, 242] width 201 height 140
drag, startPoint x: 392, startPoint y: 266, endPoint x: 360, endPoint y: 269, distance: 31.8
click at [360, 269] on div "Cena * RSD" at bounding box center [421, 267] width 176 height 16
type input "****"
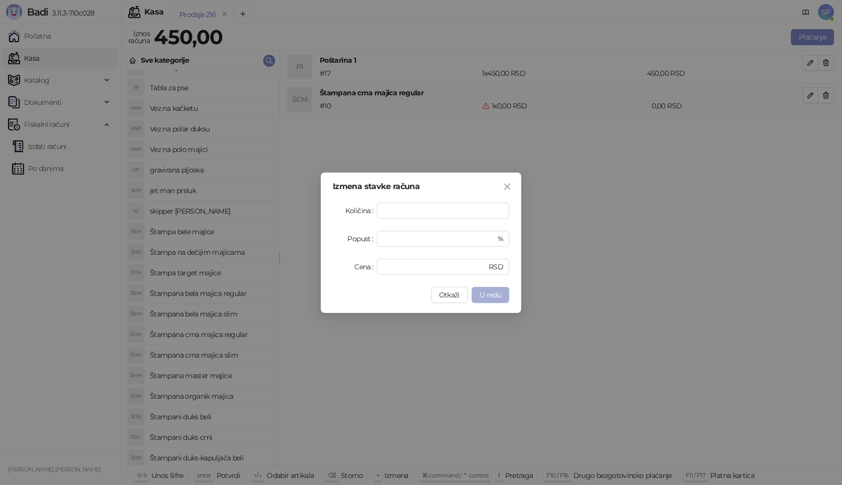
click at [490, 294] on span "U redu" at bounding box center [491, 294] width 22 height 9
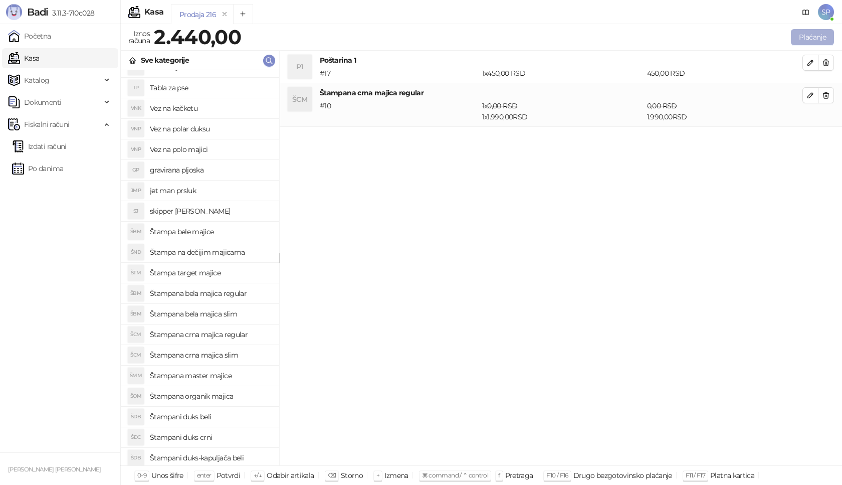
click at [820, 37] on button "Plaćanje" at bounding box center [812, 37] width 43 height 16
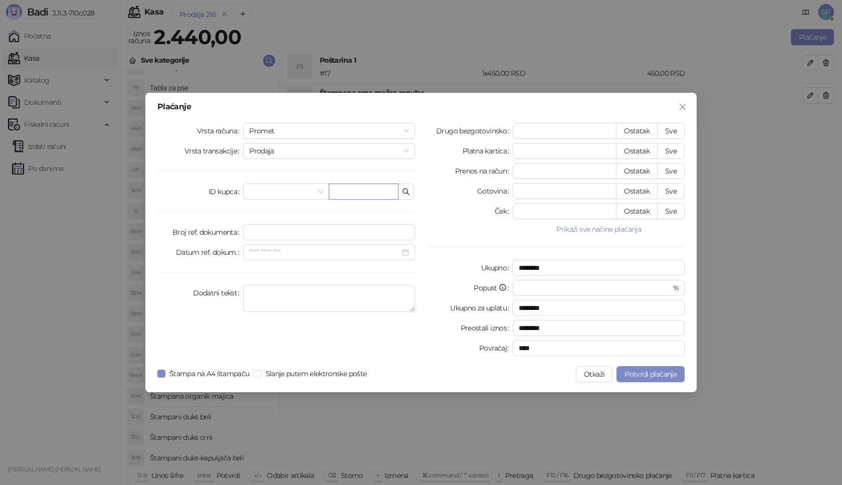
click at [340, 196] on input "text" at bounding box center [364, 192] width 70 height 16
paste input "**********"
type input "**********"
click at [669, 126] on button "Sve" at bounding box center [671, 131] width 28 height 16
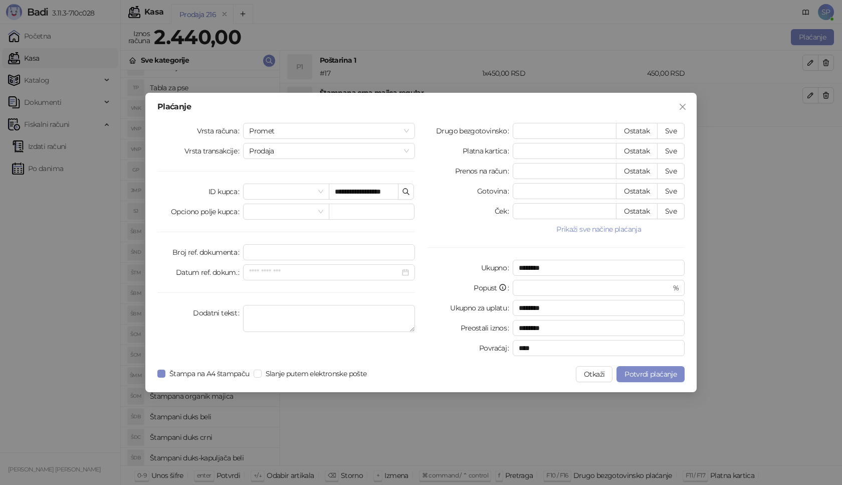
type input "****"
click at [664, 367] on button "Potvrdi plaćanje" at bounding box center [651, 374] width 68 height 16
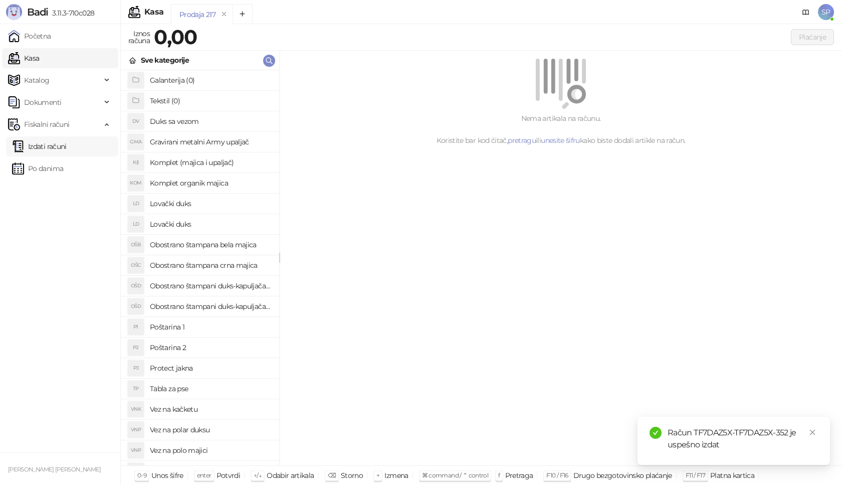
click at [67, 144] on link "Izdati računi" at bounding box center [39, 146] width 55 height 20
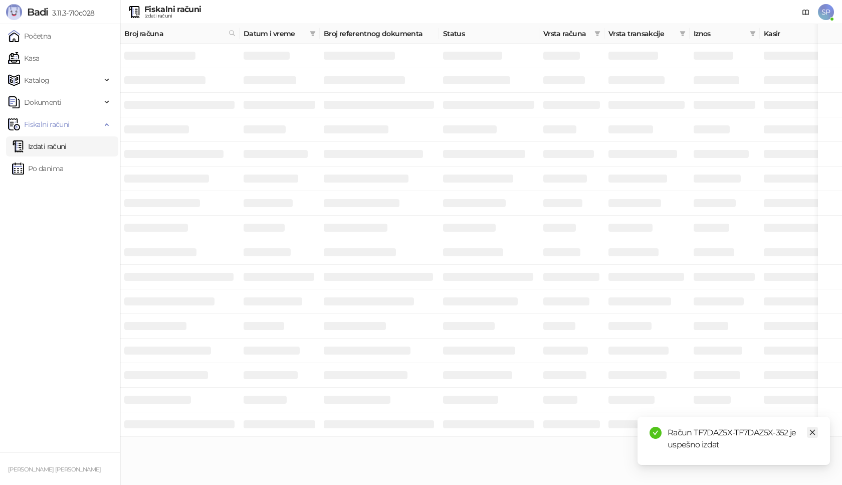
click at [814, 433] on icon "close" at bounding box center [812, 432] width 7 height 7
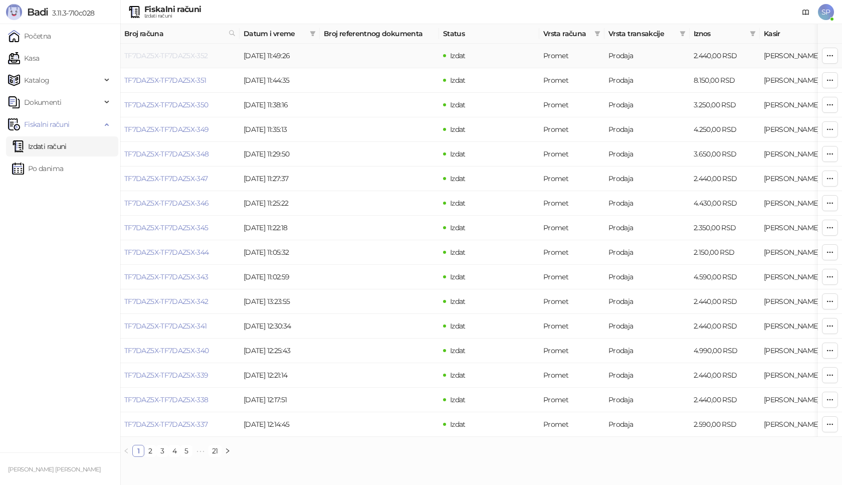
click at [166, 58] on link "TF7DAZ5X-TF7DAZ5X-352" at bounding box center [166, 55] width 84 height 9
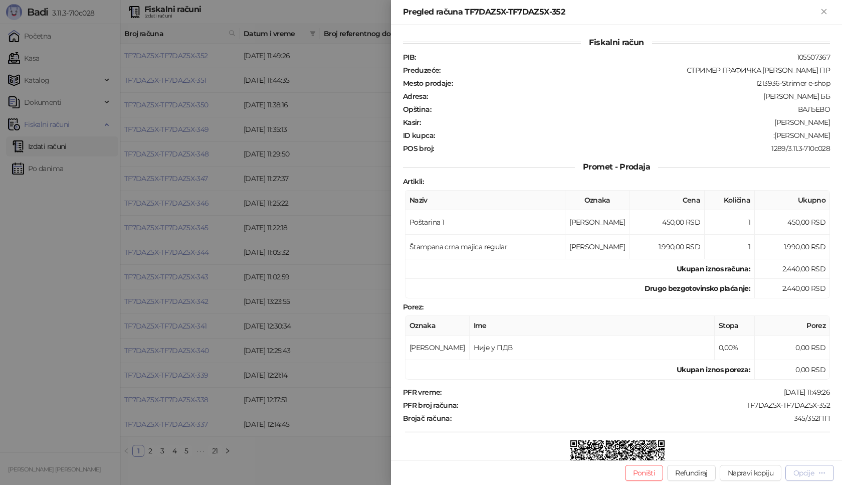
click at [803, 475] on div "Opcije" at bounding box center [804, 472] width 21 height 9
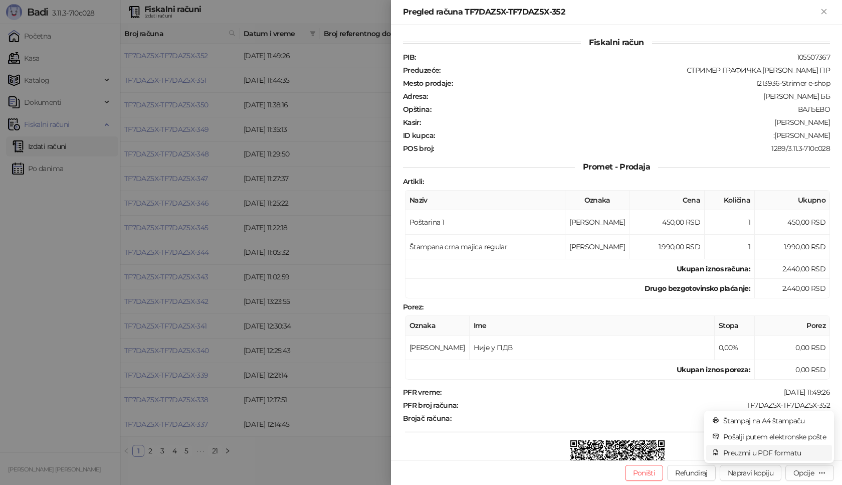
click at [769, 453] on span "Preuzmi u PDF formatu" at bounding box center [774, 452] width 103 height 11
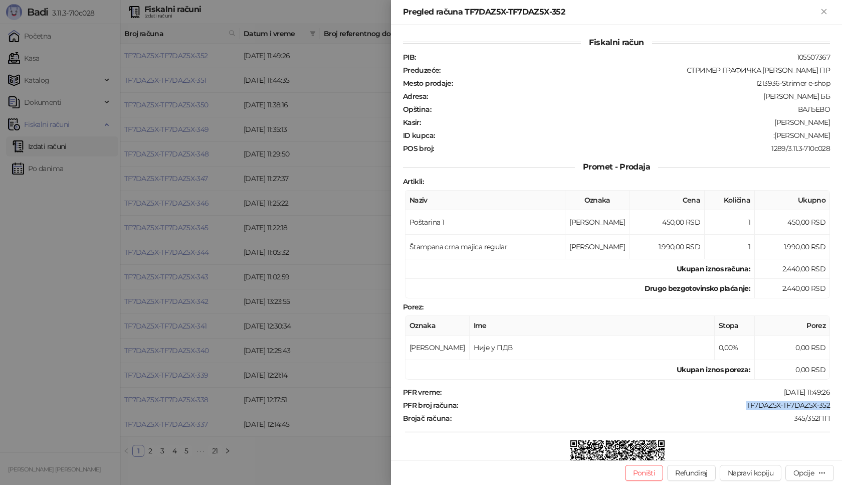
drag, startPoint x: 741, startPoint y: 404, endPoint x: 842, endPoint y: 407, distance: 101.3
click at [842, 407] on div "Fiskalni račun PIB : 105507367 Preduzeće : СТРИМЕР ГРАФИЧКА РАДЊА [PERSON_NAME]…" at bounding box center [616, 243] width 451 height 436
drag, startPoint x: 759, startPoint y: 136, endPoint x: 842, endPoint y: 136, distance: 82.7
click at [842, 136] on div "Fiskalni račun PIB : 105507367 Preduzeće : СТРИМЕР ГРАФИЧКА РАДЊА [PERSON_NAME]…" at bounding box center [616, 243] width 451 height 436
drag, startPoint x: 729, startPoint y: 138, endPoint x: 774, endPoint y: 136, distance: 45.2
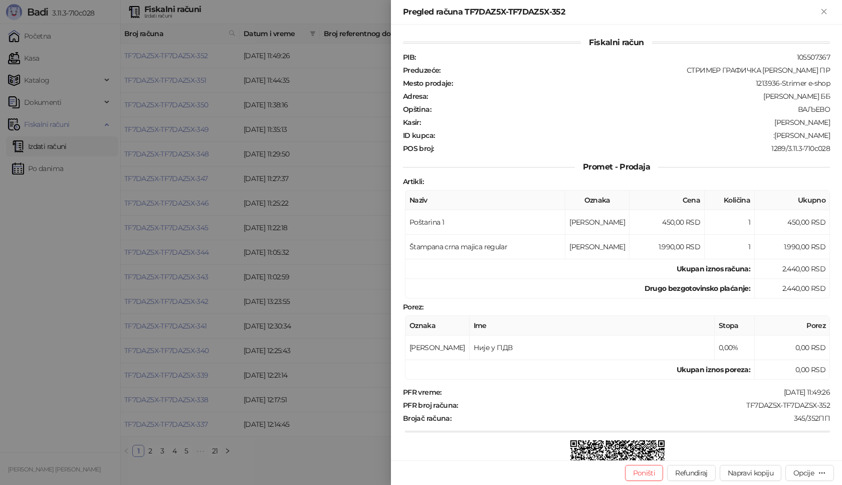
click at [734, 138] on div ":[PERSON_NAME]" at bounding box center [634, 135] width 396 height 9
drag, startPoint x: 758, startPoint y: 136, endPoint x: 842, endPoint y: 135, distance: 83.7
click at [842, 135] on div "Fiskalni račun PIB : 105507367 Preduzeće : СТРИМЕР ГРАФИЧКА РАДЊА [PERSON_NAME]…" at bounding box center [616, 243] width 451 height 436
click at [823, 12] on icon "Zatvori" at bounding box center [824, 11] width 9 height 9
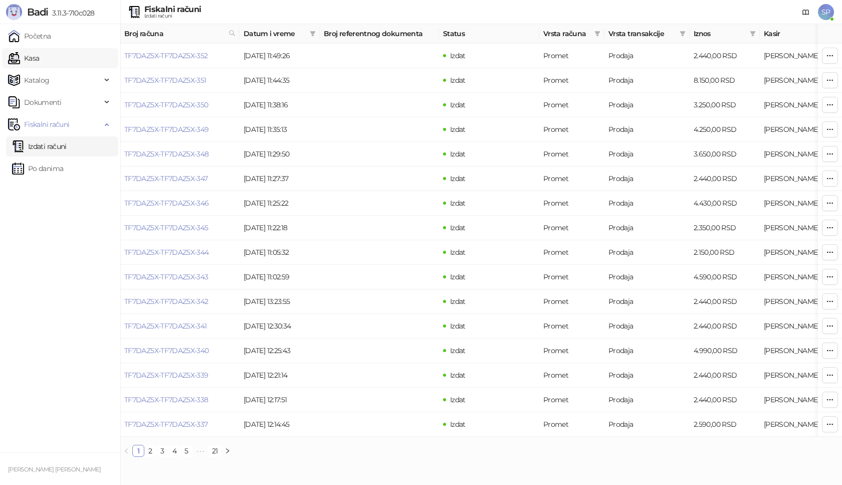
click at [39, 58] on link "Kasa" at bounding box center [23, 58] width 31 height 20
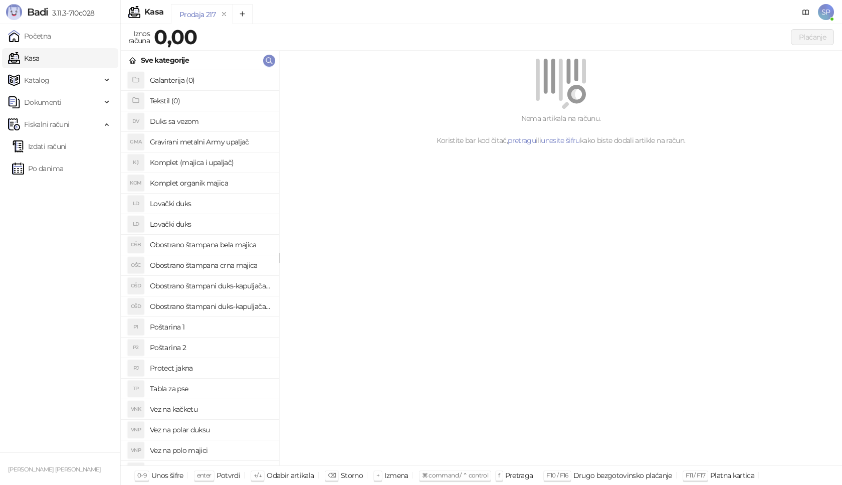
click at [217, 326] on h4 "Poštarina 1" at bounding box center [210, 327] width 121 height 16
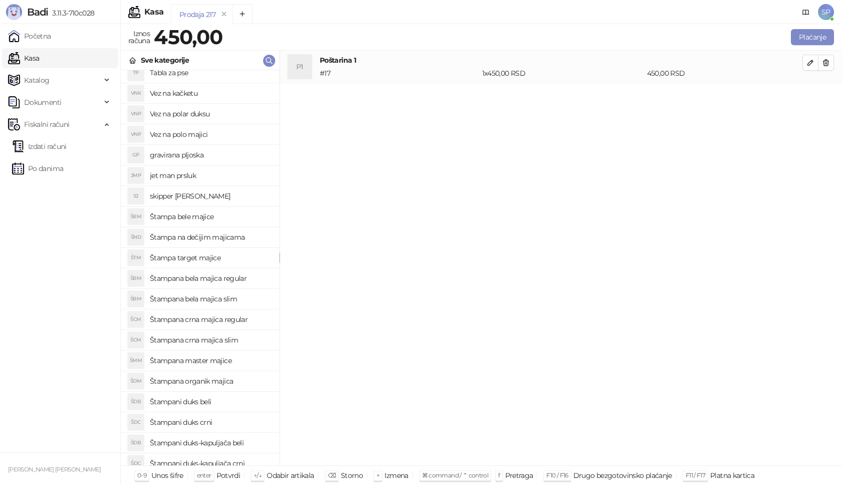
scroll to position [345, 0]
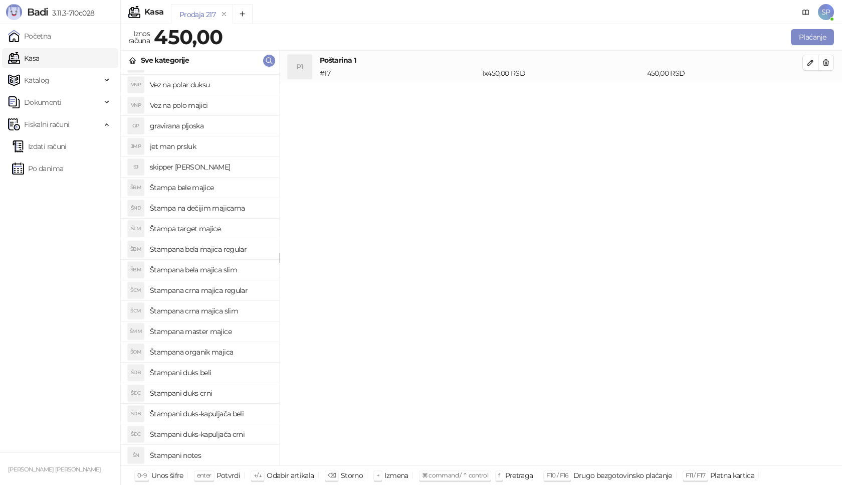
click at [241, 438] on h4 "Štampani duks-kapuljača crni" at bounding box center [210, 434] width 121 height 16
click at [813, 92] on icon "button" at bounding box center [811, 95] width 8 height 8
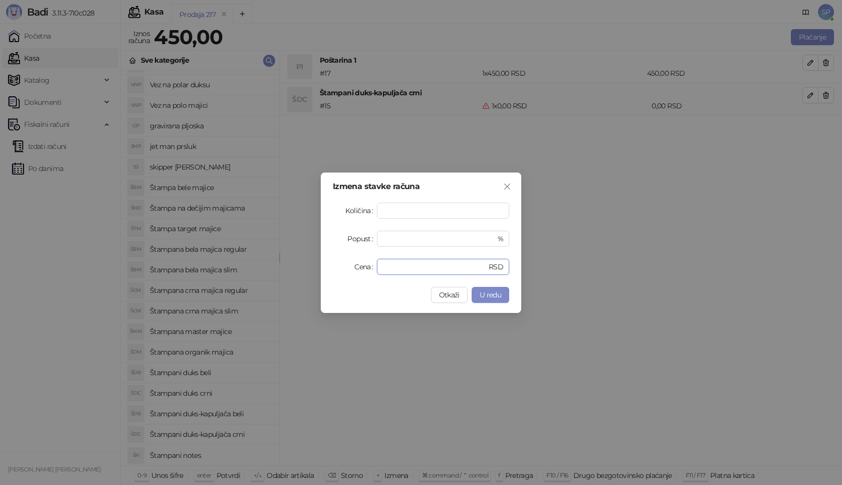
drag, startPoint x: 404, startPoint y: 268, endPoint x: 324, endPoint y: 268, distance: 79.2
click at [324, 268] on div "Izmena stavke računa Količina * Popust * % Cena * RSD Otkaži U redu" at bounding box center [421, 242] width 201 height 140
type input "****"
click at [504, 291] on button "U redu" at bounding box center [491, 295] width 38 height 16
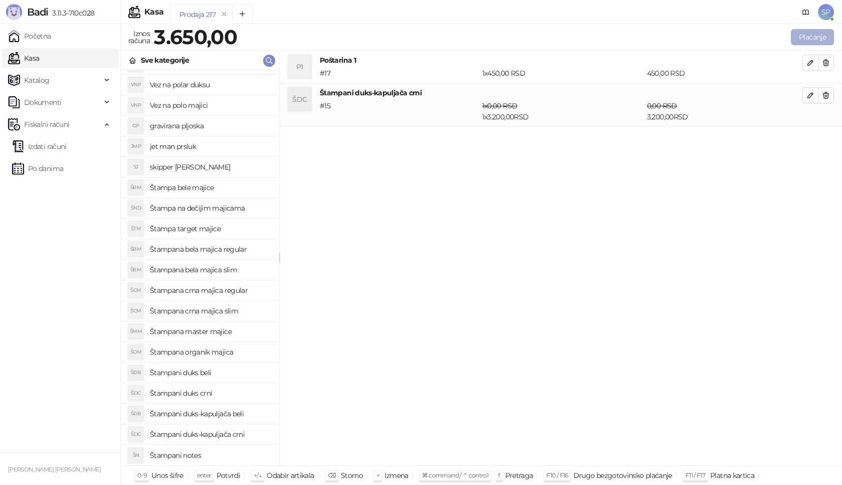
click at [816, 38] on button "Plaćanje" at bounding box center [812, 37] width 43 height 16
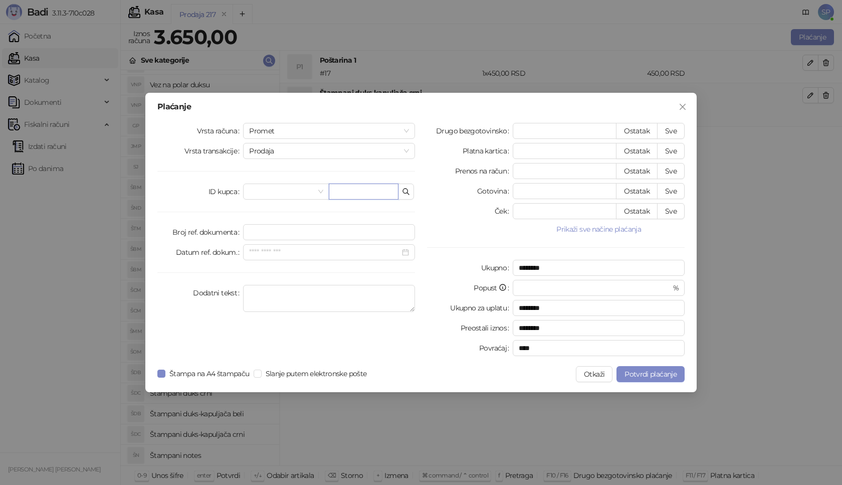
click at [343, 189] on input "text" at bounding box center [364, 192] width 70 height 16
paste input "**********"
type input "**********"
click at [670, 131] on button "Sve" at bounding box center [671, 131] width 28 height 16
type input "****"
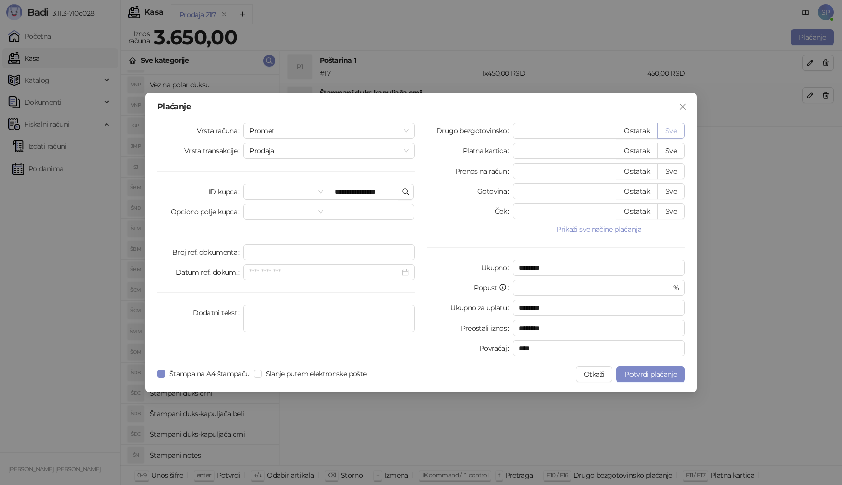
type input "****"
click at [656, 386] on div "**********" at bounding box center [421, 242] width 552 height 299
click at [655, 381] on button "Potvrdi plaćanje" at bounding box center [651, 374] width 68 height 16
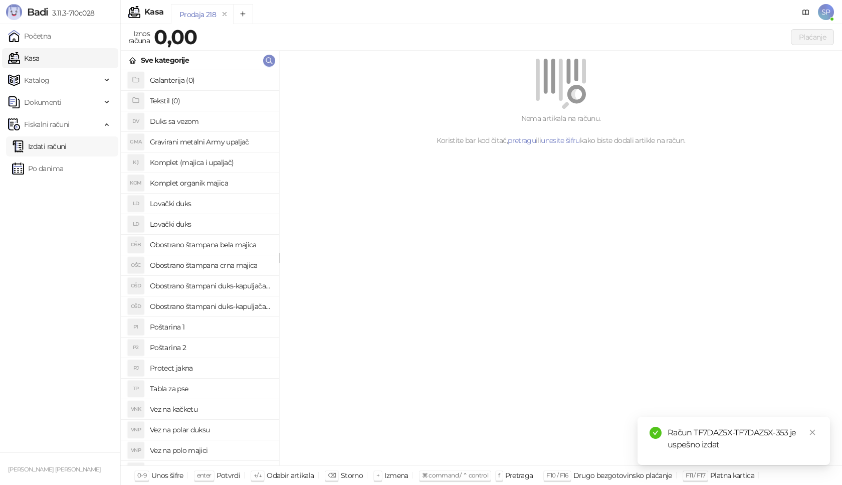
click at [55, 149] on link "Izdati računi" at bounding box center [39, 146] width 55 height 20
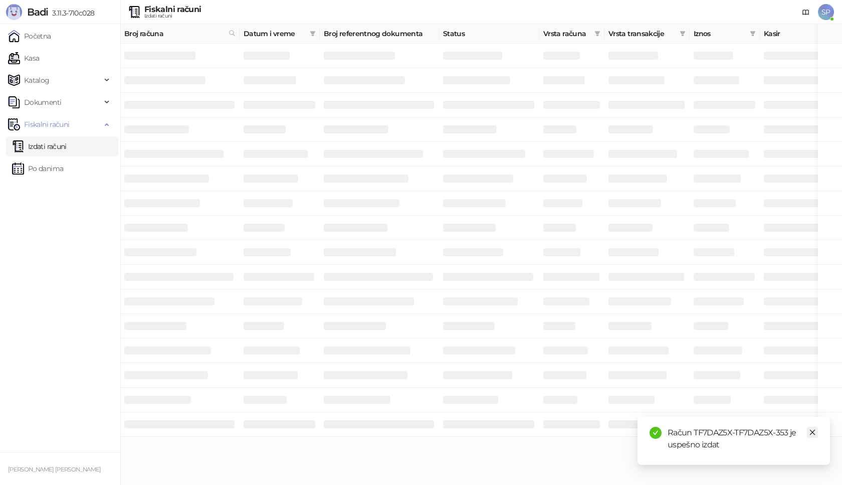
click at [814, 435] on icon "close" at bounding box center [812, 432] width 7 height 7
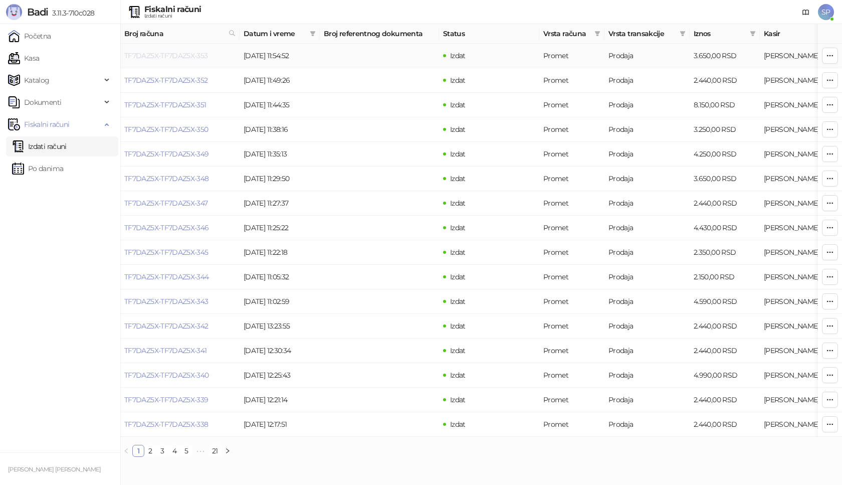
click at [184, 56] on link "TF7DAZ5X-TF7DAZ5X-353" at bounding box center [166, 55] width 84 height 9
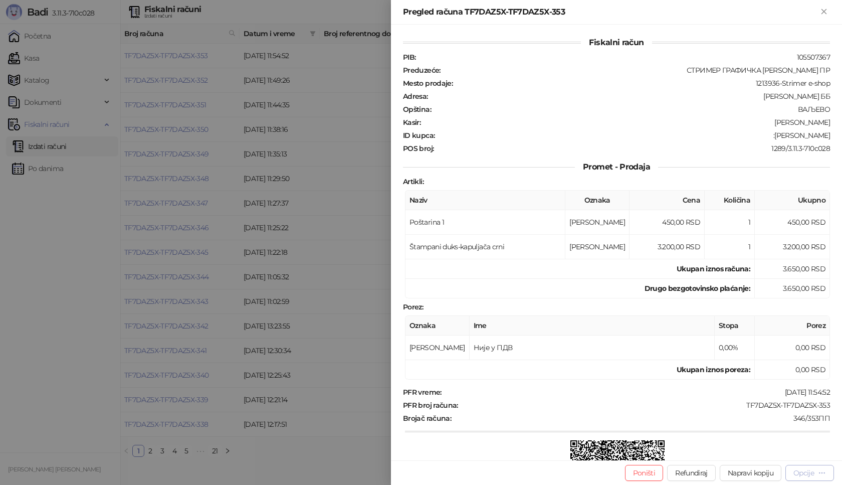
click at [808, 474] on div "Opcije" at bounding box center [804, 472] width 21 height 9
click at [790, 450] on span "Preuzmi u PDF formatu" at bounding box center [774, 452] width 103 height 11
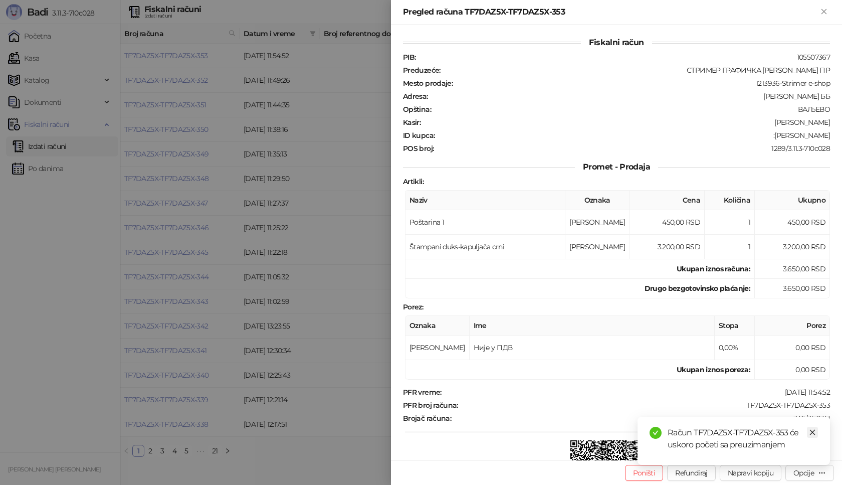
click at [814, 433] on icon "close" at bounding box center [812, 432] width 7 height 7
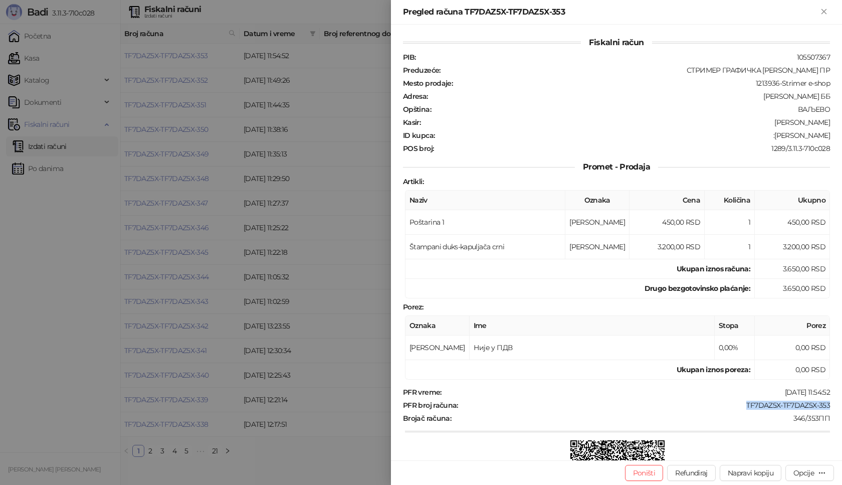
drag, startPoint x: 737, startPoint y: 404, endPoint x: 827, endPoint y: 407, distance: 90.8
click at [827, 407] on div "Fiskalni račun PIB : 105507367 Preduzeće : СТРИМЕР ГРАФИЧКА РАДЊА [PERSON_NAME]…" at bounding box center [616, 243] width 451 height 436
drag, startPoint x: 765, startPoint y: 136, endPoint x: 837, endPoint y: 141, distance: 72.9
click at [837, 141] on div "Fiskalni račun PIB : 105507367 Preduzeće : СТРИМЕР ГРАФИЧКА РАДЊА [PERSON_NAME]…" at bounding box center [616, 243] width 451 height 436
click at [824, 11] on icon "Zatvori" at bounding box center [824, 11] width 5 height 5
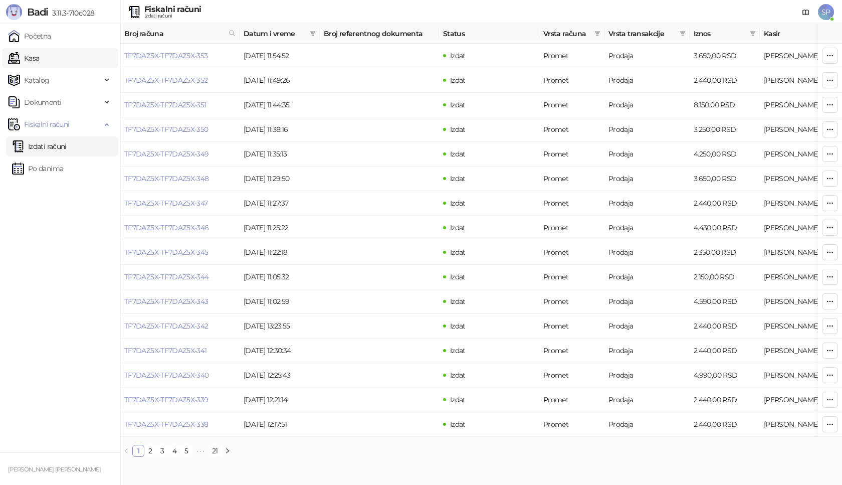
click at [39, 57] on link "Kasa" at bounding box center [23, 58] width 31 height 20
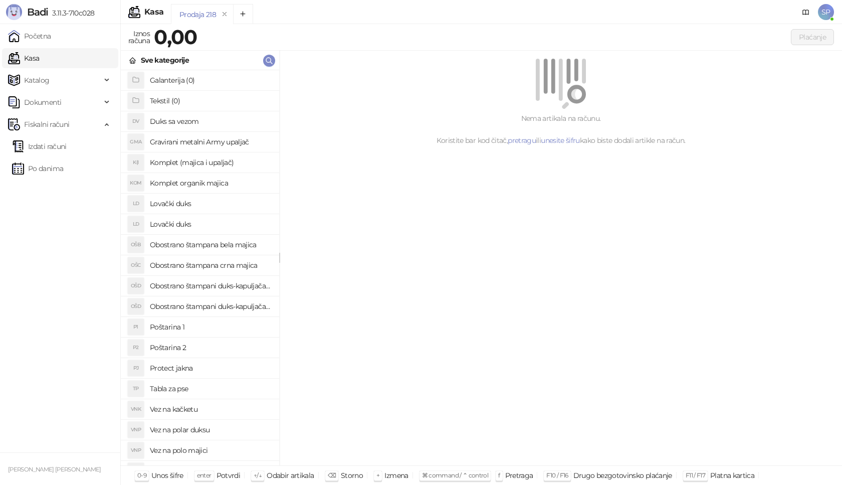
click at [188, 326] on h4 "Poštarina 1" at bounding box center [210, 327] width 121 height 16
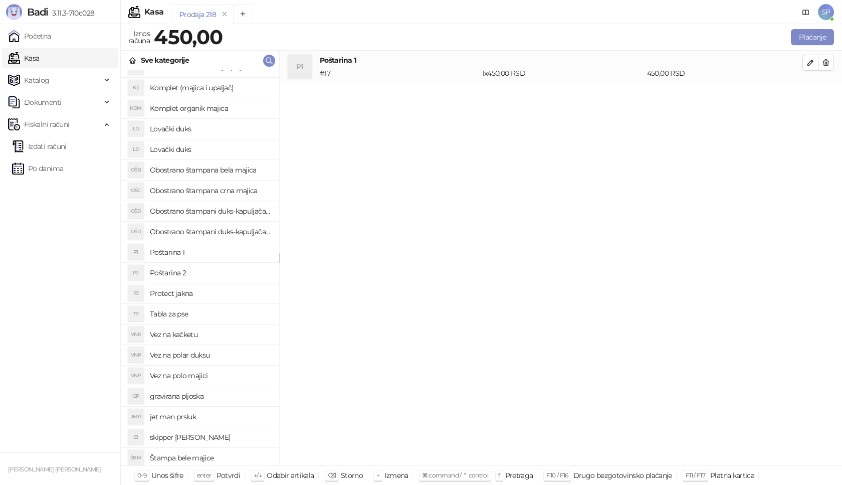
scroll to position [251, 0]
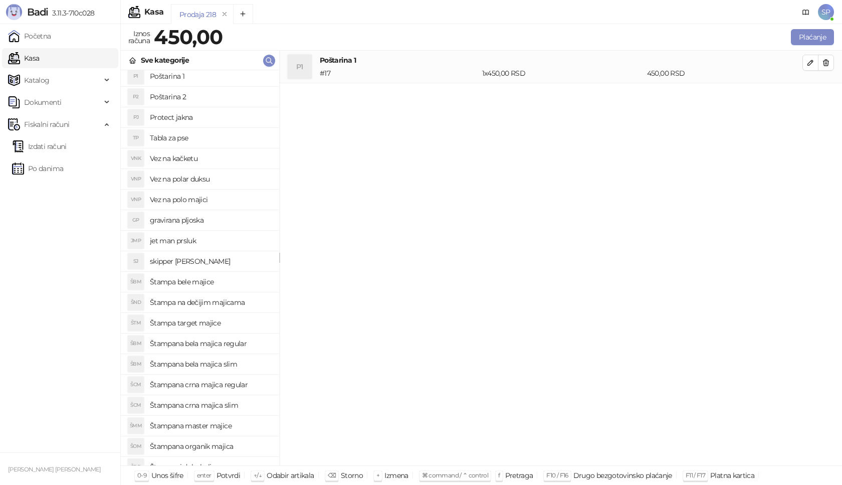
click at [247, 384] on h4 "Štampana crna majica regular" at bounding box center [210, 385] width 121 height 16
click at [811, 93] on icon "button" at bounding box center [811, 95] width 8 height 8
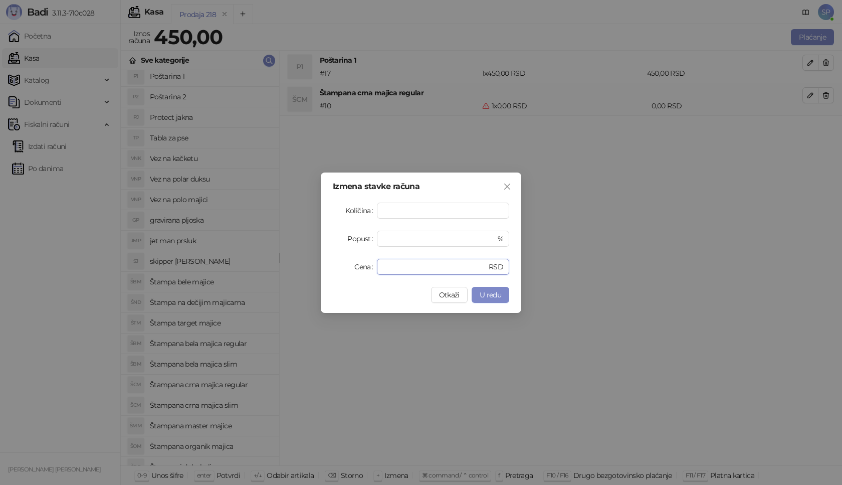
drag, startPoint x: 405, startPoint y: 264, endPoint x: 300, endPoint y: 264, distance: 105.3
click at [300, 264] on div "Izmena stavke računa Količina * Popust * % Cena * RSD Otkaži U redu" at bounding box center [421, 242] width 842 height 485
click at [493, 290] on span "U redu" at bounding box center [491, 294] width 22 height 9
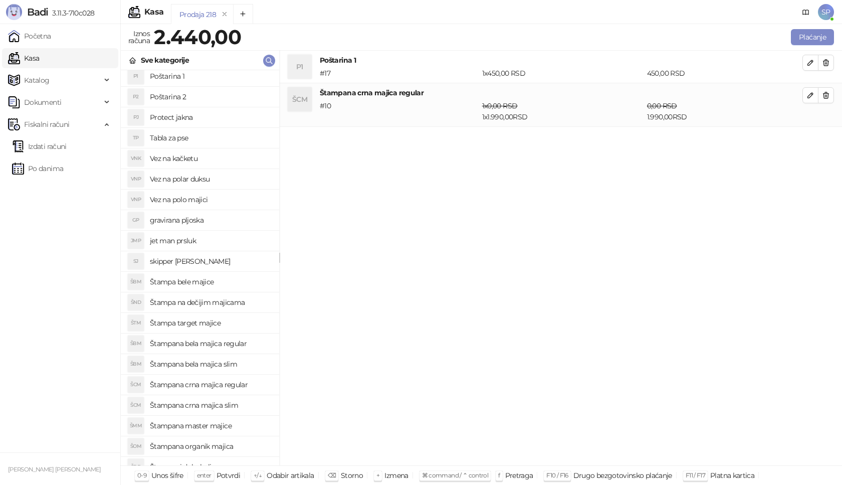
click at [250, 344] on h4 "Štampana bela majica regular" at bounding box center [210, 343] width 121 height 16
drag, startPoint x: 812, startPoint y: 139, endPoint x: 785, endPoint y: 151, distance: 29.0
click at [812, 140] on icon "button" at bounding box center [811, 139] width 8 height 8
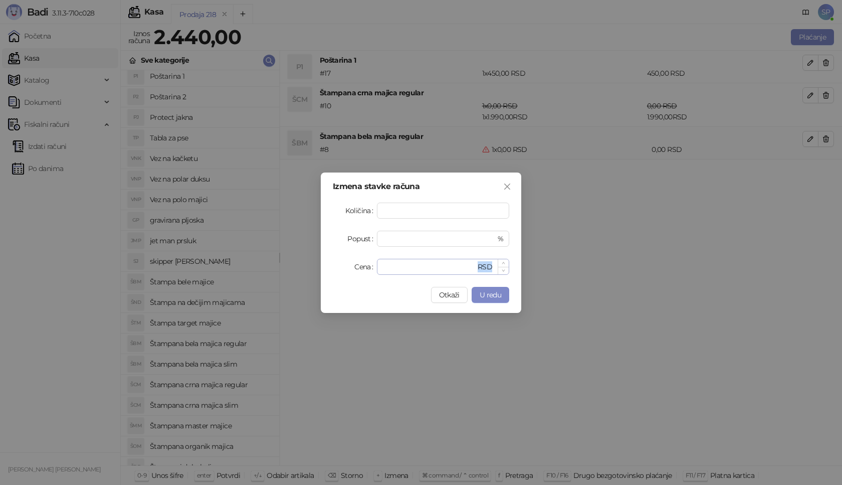
drag, startPoint x: 400, startPoint y: 275, endPoint x: 399, endPoint y: 268, distance: 7.6
click at [400, 269] on div "Izmena stavke računa Količina * Popust * % Cena * RSD Otkaži U redu" at bounding box center [421, 242] width 201 height 140
drag, startPoint x: 398, startPoint y: 266, endPoint x: 348, endPoint y: 272, distance: 50.5
click at [348, 272] on div "Cena * RSD" at bounding box center [421, 267] width 176 height 16
type input "****"
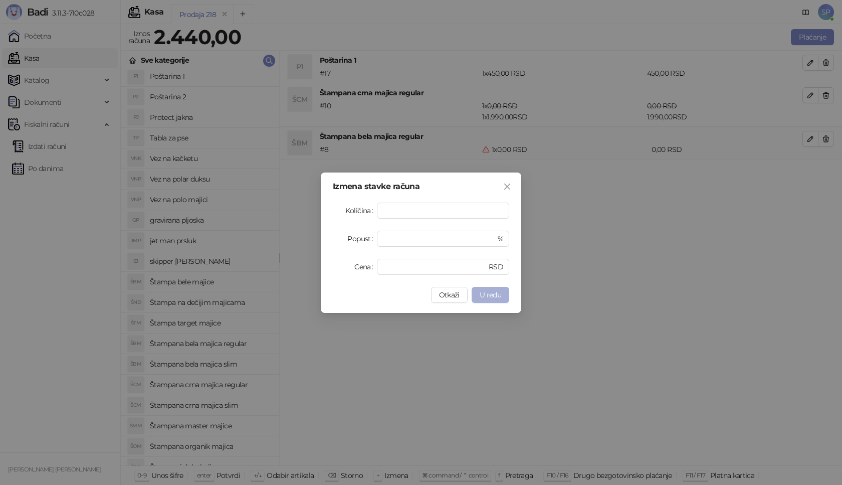
click at [496, 294] on span "U redu" at bounding box center [491, 294] width 22 height 9
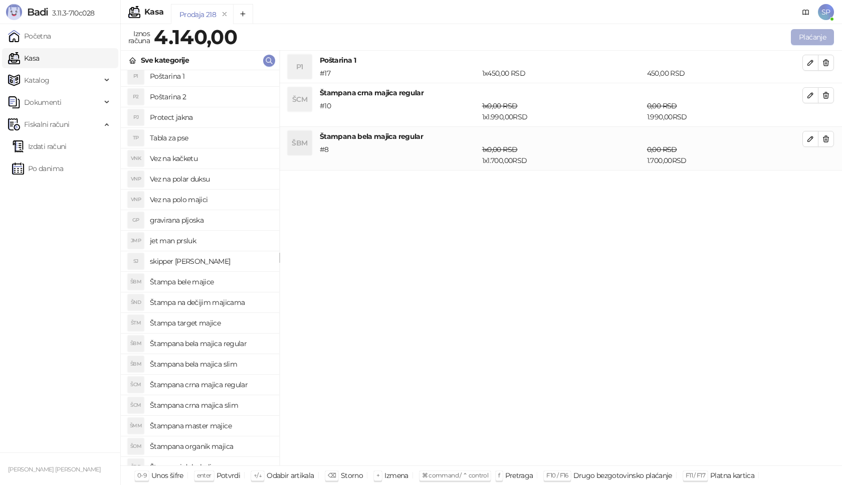
click at [818, 33] on button "Plaćanje" at bounding box center [812, 37] width 43 height 16
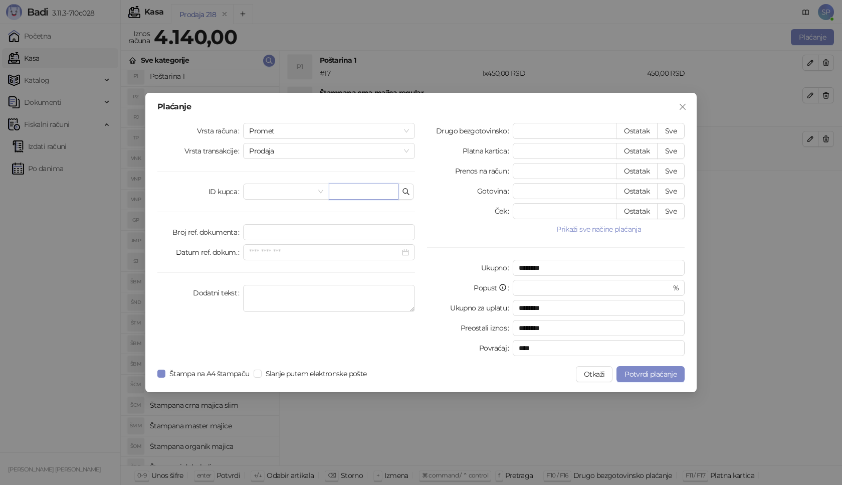
click at [380, 198] on input "text" at bounding box center [364, 192] width 70 height 16
paste input "**********"
type input "**********"
click at [674, 129] on button "Sve" at bounding box center [671, 131] width 28 height 16
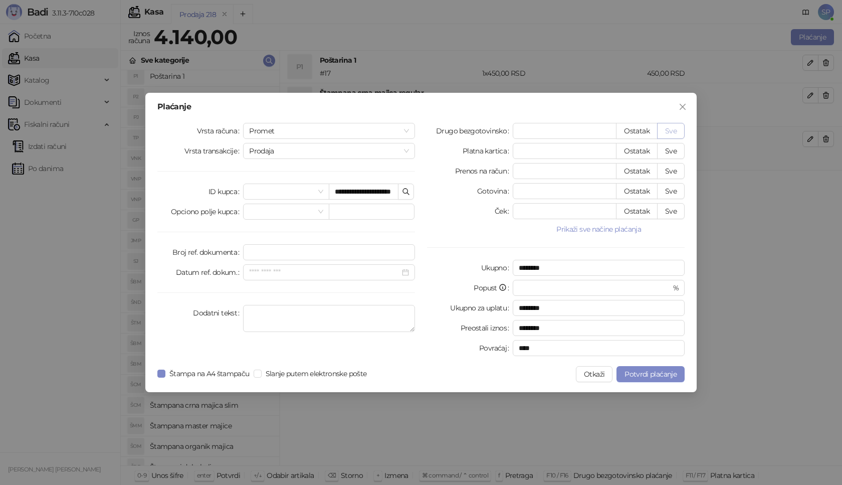
type input "****"
click at [651, 376] on span "Potvrdi plaćanje" at bounding box center [651, 374] width 52 height 9
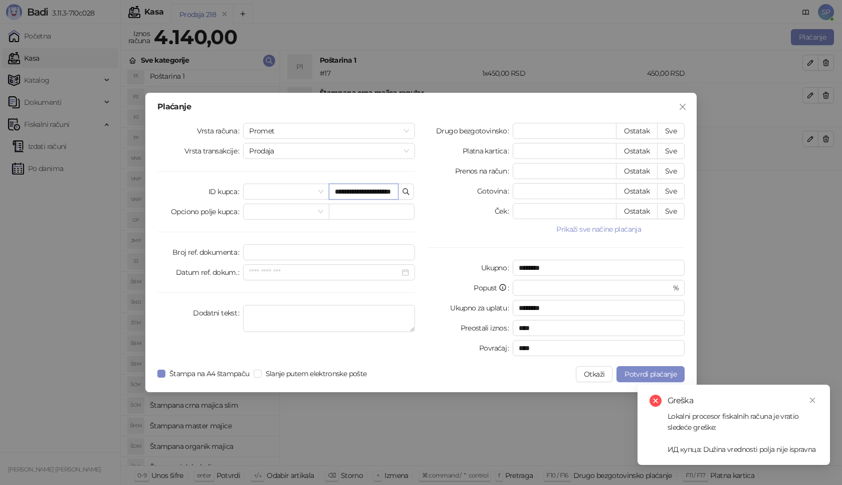
click at [387, 191] on input "**********" at bounding box center [364, 192] width 70 height 16
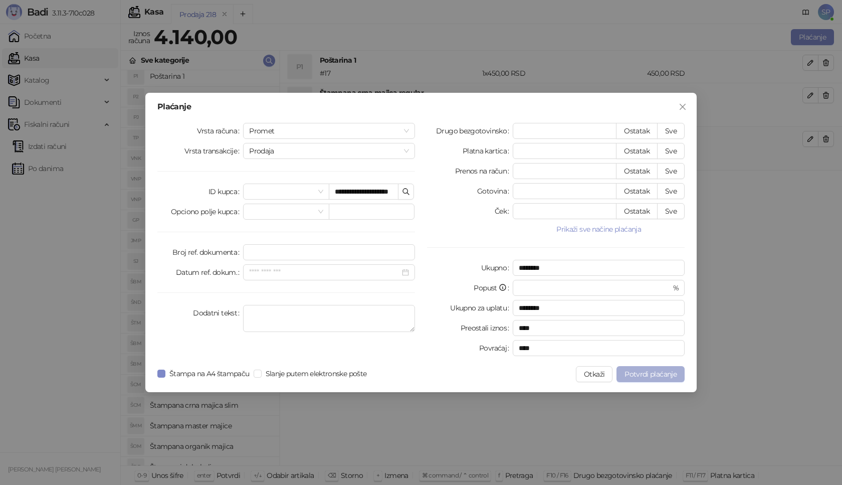
click at [656, 378] on span "Potvrdi plaćanje" at bounding box center [651, 374] width 52 height 9
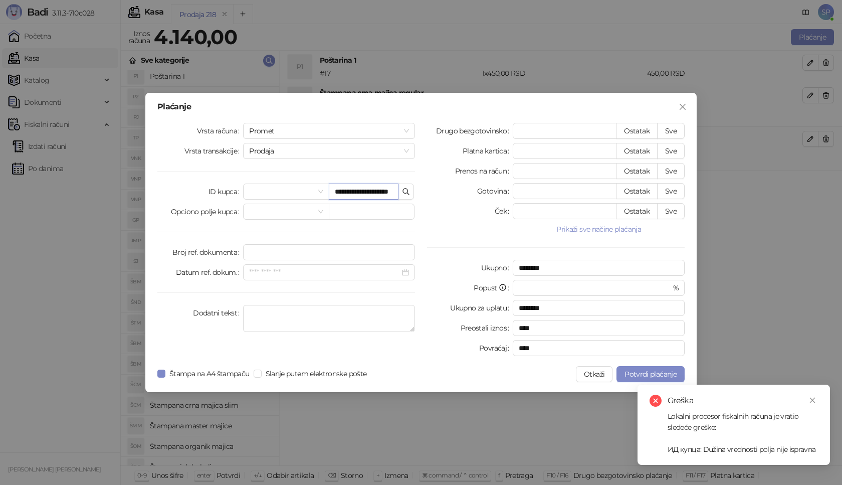
click at [352, 192] on input "**********" at bounding box center [364, 192] width 70 height 16
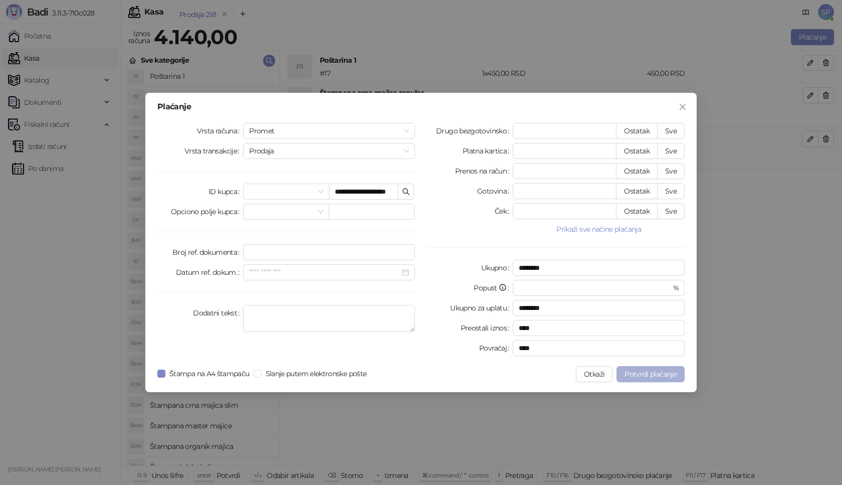
click at [652, 371] on span "Potvrdi plaćanje" at bounding box center [651, 374] width 52 height 9
click at [362, 192] on input "**********" at bounding box center [364, 192] width 70 height 16
type input "**********"
click at [648, 379] on button "Potvrdi plaćanje" at bounding box center [651, 374] width 68 height 16
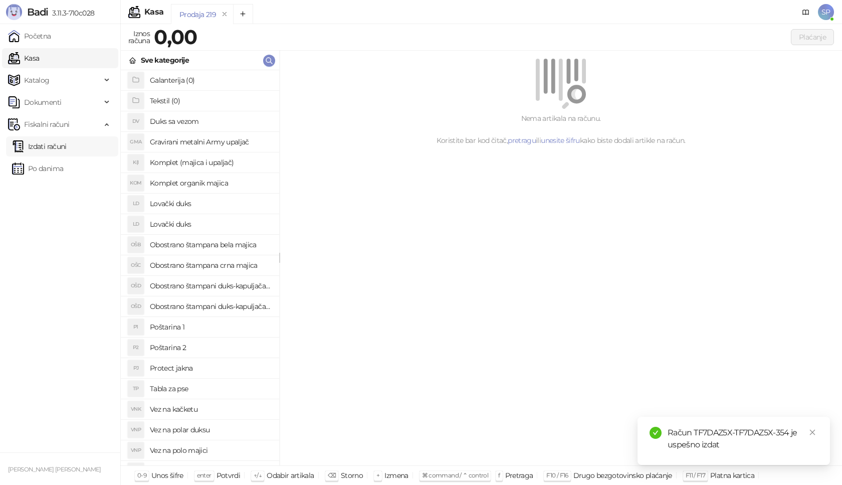
click at [67, 147] on link "Izdati računi" at bounding box center [39, 146] width 55 height 20
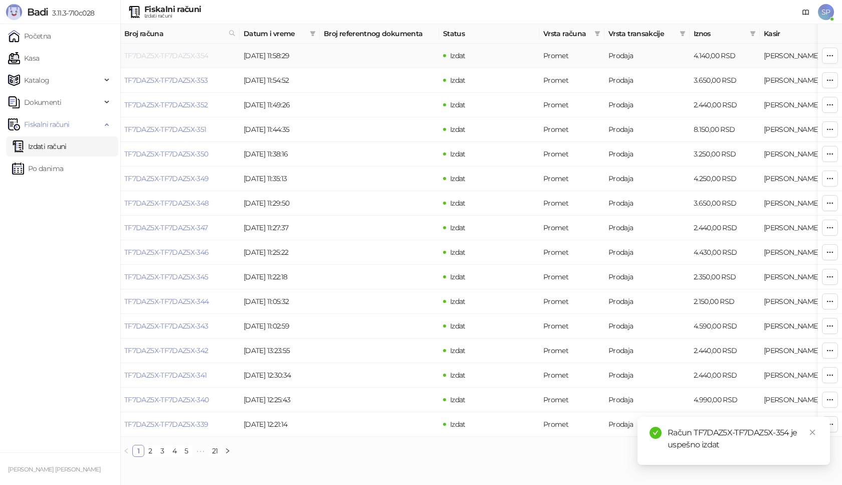
click at [207, 58] on link "TF7DAZ5X-TF7DAZ5X-354" at bounding box center [166, 55] width 84 height 9
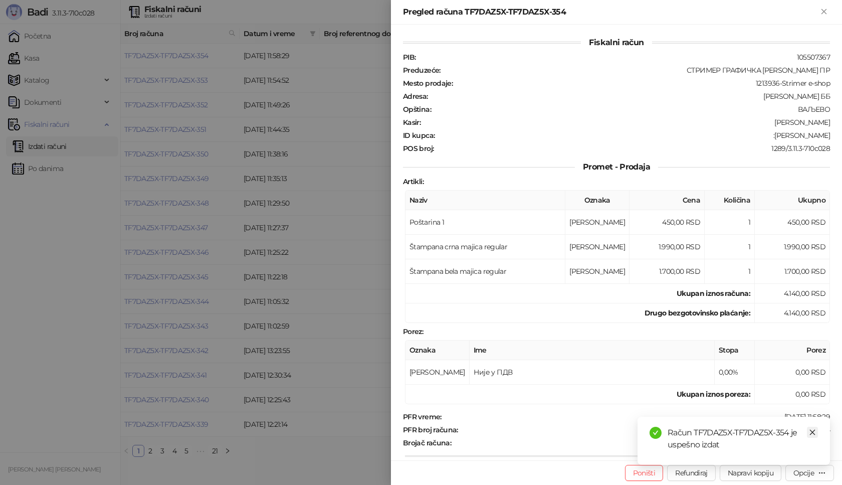
click at [812, 434] on icon "close" at bounding box center [812, 432] width 7 height 7
click at [806, 480] on button "Opcije" at bounding box center [810, 473] width 49 height 16
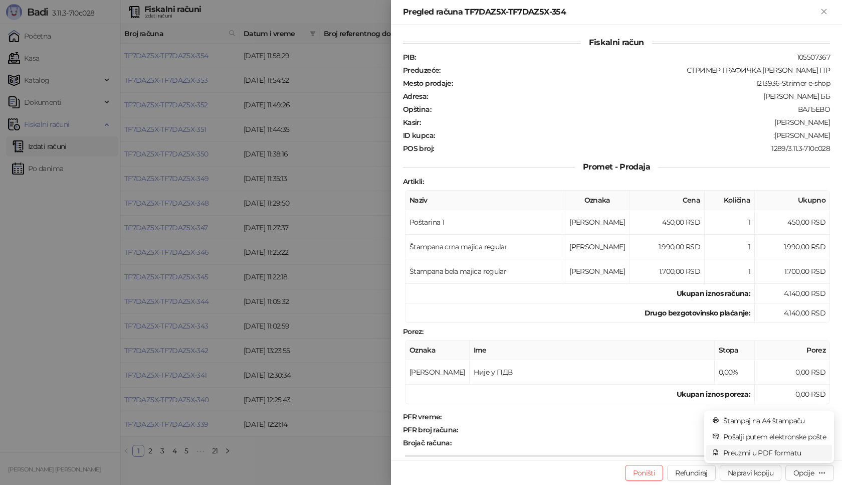
click at [764, 457] on span "Preuzmi u PDF formatu" at bounding box center [774, 452] width 103 height 11
drag, startPoint x: 731, startPoint y: 428, endPoint x: 827, endPoint y: 430, distance: 96.3
click at [827, 429] on div "Fiskalni račun PIB : 105507367 Preduzeće : СТРИМЕР ГРАФИЧКА РАДЊА [PERSON_NAME]…" at bounding box center [616, 243] width 451 height 436
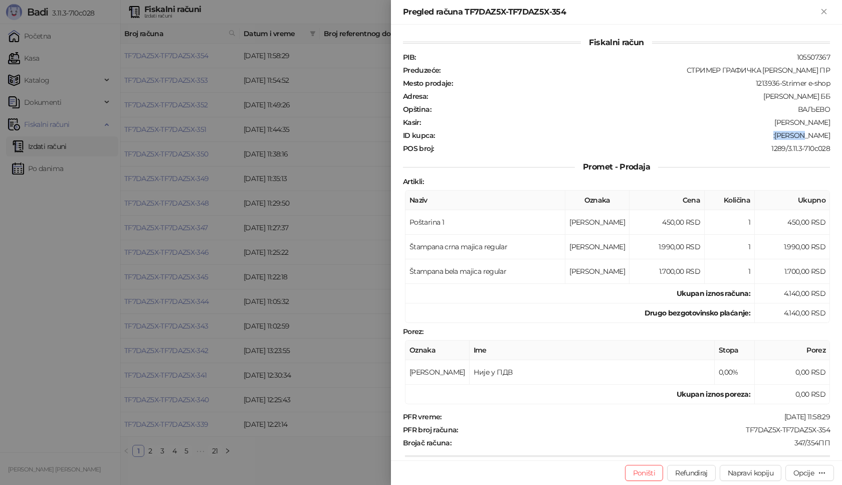
drag, startPoint x: 754, startPoint y: 135, endPoint x: 780, endPoint y: 136, distance: 26.6
click at [780, 136] on div ":[PERSON_NAME]" at bounding box center [634, 135] width 396 height 9
click at [763, 136] on div ":[PERSON_NAME]" at bounding box center [634, 135] width 396 height 9
drag, startPoint x: 755, startPoint y: 136, endPoint x: 842, endPoint y: 136, distance: 87.2
click at [842, 136] on div "Fiskalni račun PIB : 105507367 Preduzeće : СТРИМЕР ГРАФИЧКА РАДЊА [PERSON_NAME]…" at bounding box center [616, 243] width 451 height 436
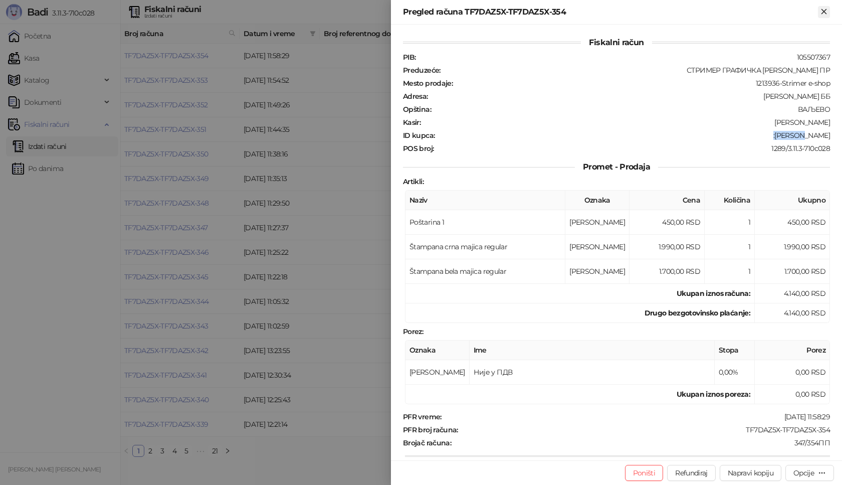
click at [821, 14] on icon "Zatvori" at bounding box center [824, 11] width 9 height 9
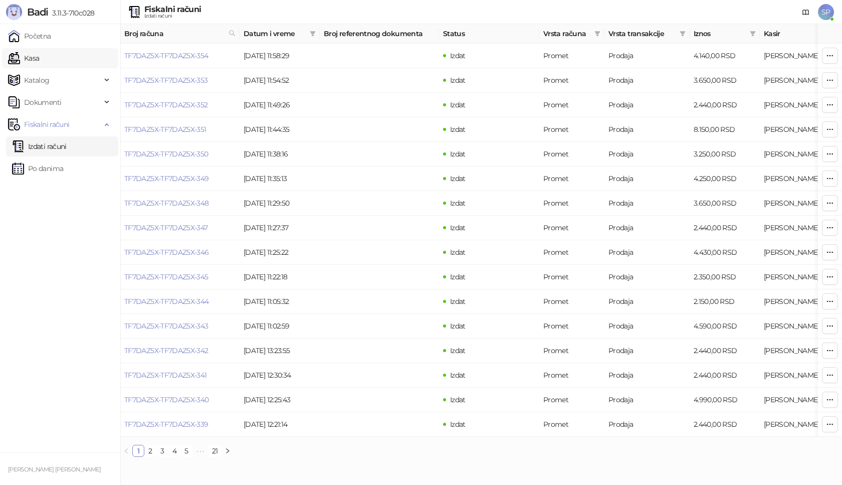
click at [39, 62] on link "Kasa" at bounding box center [23, 58] width 31 height 20
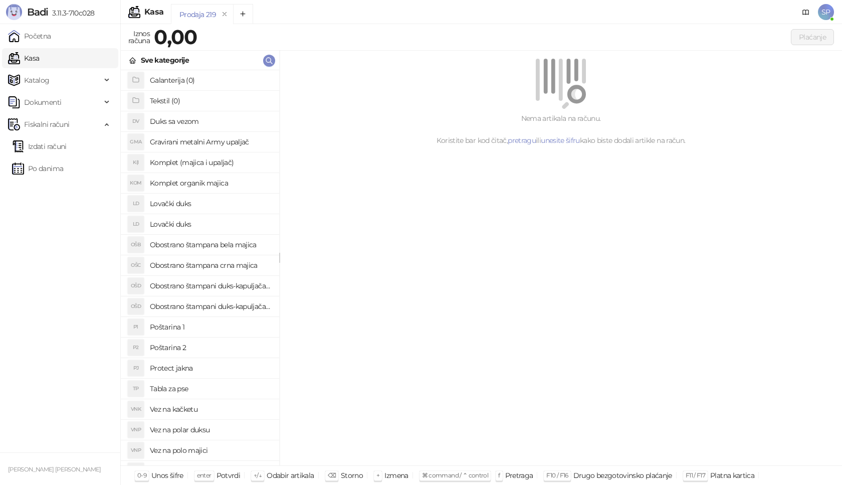
click at [182, 328] on h4 "Poštarina 1" at bounding box center [210, 327] width 121 height 16
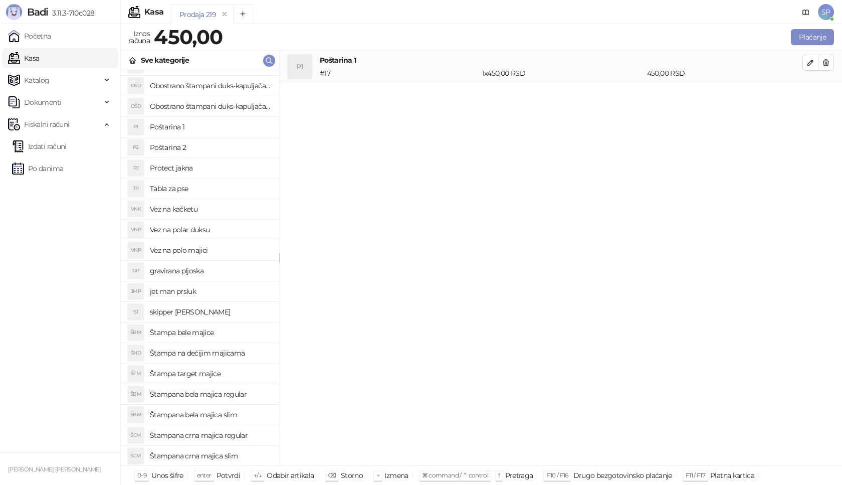
scroll to position [201, 0]
click at [236, 416] on h4 "Štampana bela majica slim" at bounding box center [210, 414] width 121 height 16
click at [810, 91] on icon "button" at bounding box center [811, 95] width 8 height 8
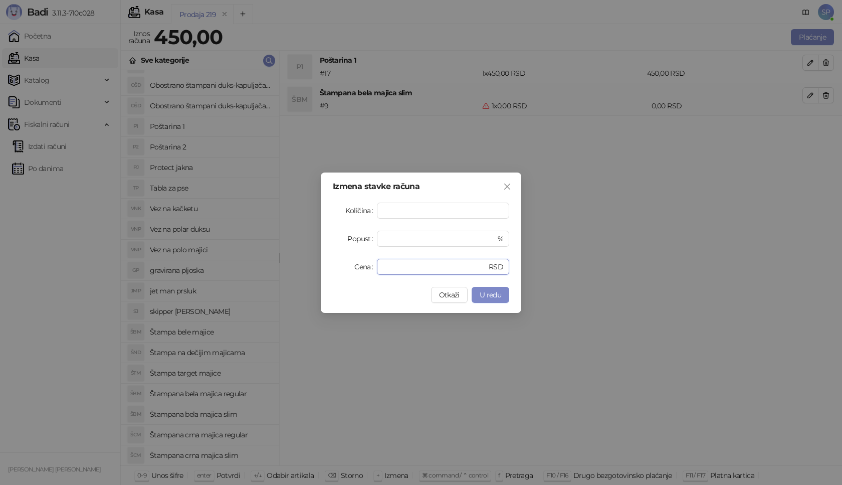
drag, startPoint x: 388, startPoint y: 267, endPoint x: 314, endPoint y: 269, distance: 74.2
click at [314, 269] on div "Izmena stavke računa Količina * Popust * % Cena * RSD Otkaži U redu" at bounding box center [421, 242] width 842 height 485
click at [493, 296] on span "U redu" at bounding box center [491, 294] width 22 height 9
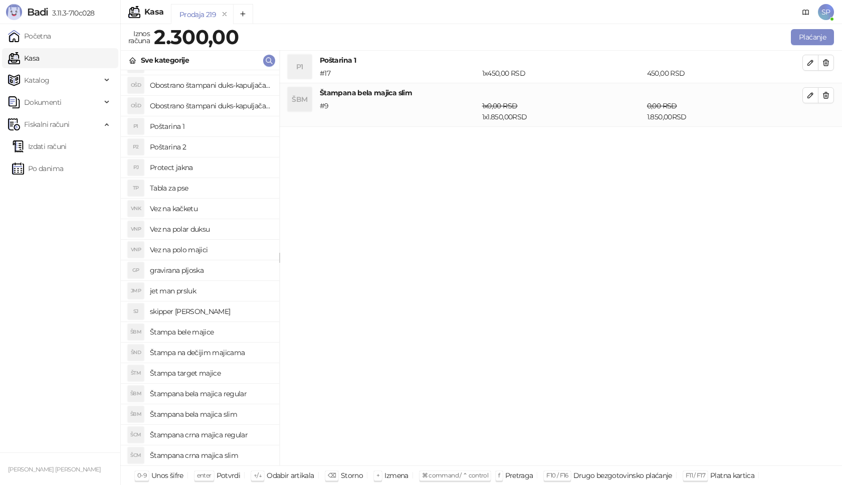
click at [224, 453] on h4 "Štampana crna majica slim" at bounding box center [210, 455] width 121 height 16
click at [812, 136] on icon "button" at bounding box center [810, 138] width 5 height 5
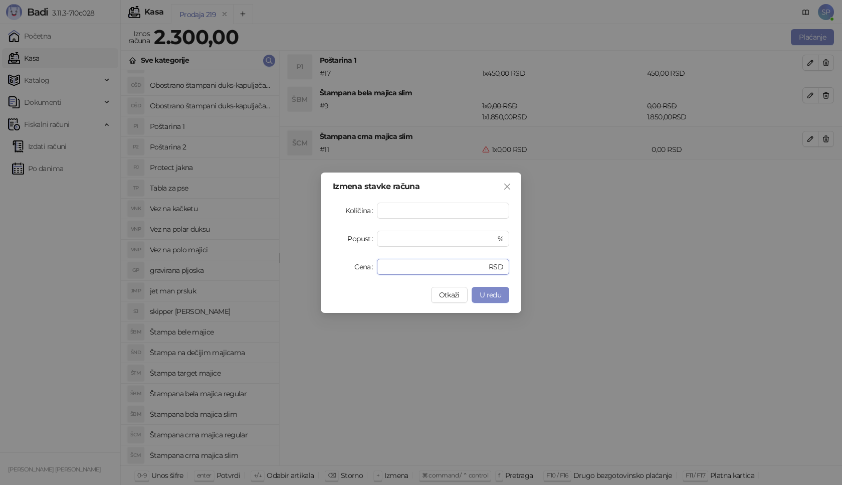
drag, startPoint x: 405, startPoint y: 263, endPoint x: 311, endPoint y: 247, distance: 95.2
click at [323, 276] on div "Izmena stavke računa Količina * Popust * % Cena * RSD Otkaži U redu" at bounding box center [421, 242] width 201 height 140
type input "****"
click at [494, 299] on span "U redu" at bounding box center [491, 294] width 22 height 9
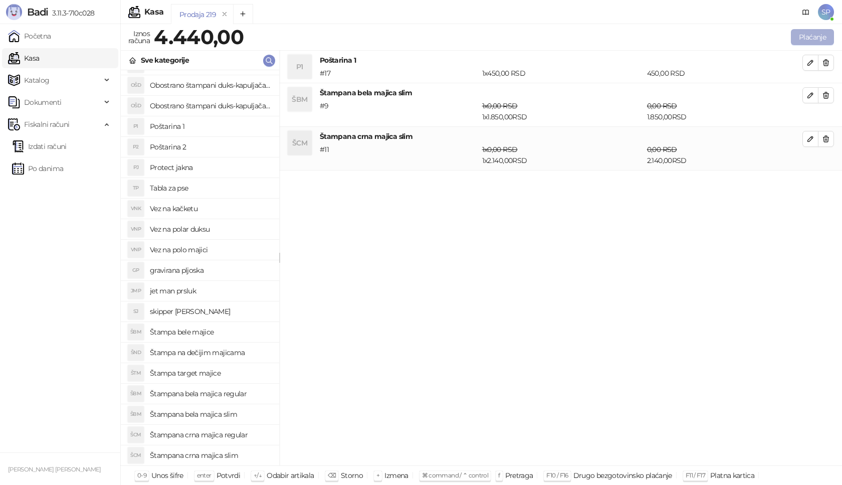
click at [829, 38] on button "Plaćanje" at bounding box center [812, 37] width 43 height 16
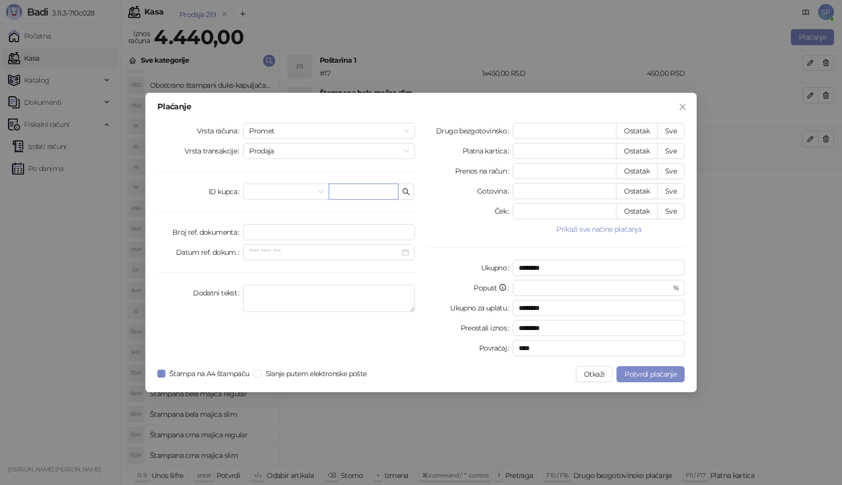
click at [355, 185] on input "text" at bounding box center [364, 192] width 70 height 16
paste input "**********"
drag, startPoint x: 340, startPoint y: 193, endPoint x: 324, endPoint y: 195, distance: 16.2
click at [324, 195] on div "**********" at bounding box center [329, 192] width 172 height 16
click at [354, 193] on input "**********" at bounding box center [364, 192] width 70 height 16
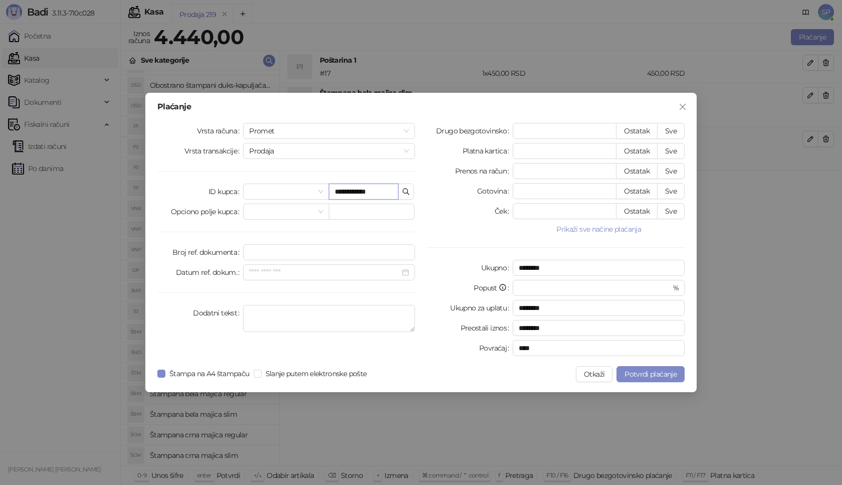
type input "**********"
click at [677, 128] on button "Sve" at bounding box center [671, 131] width 28 height 16
type input "****"
click at [644, 377] on span "Potvrdi plaćanje" at bounding box center [651, 374] width 52 height 9
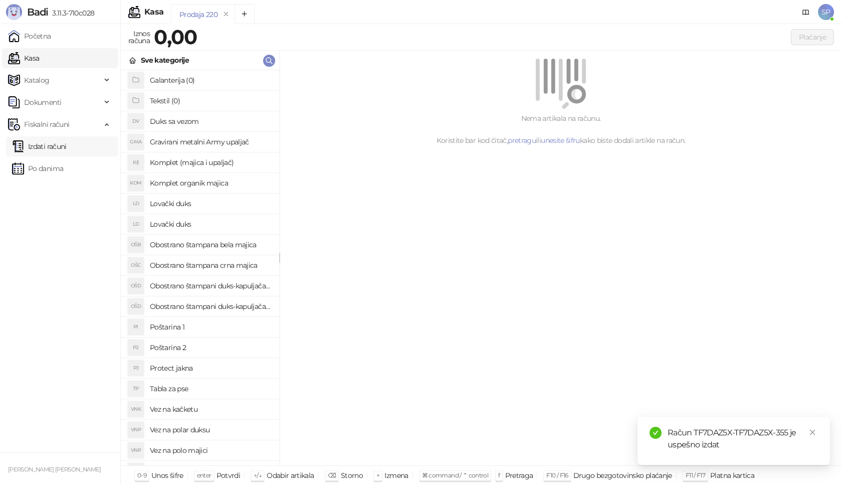
click at [67, 149] on link "Izdati računi" at bounding box center [39, 146] width 55 height 20
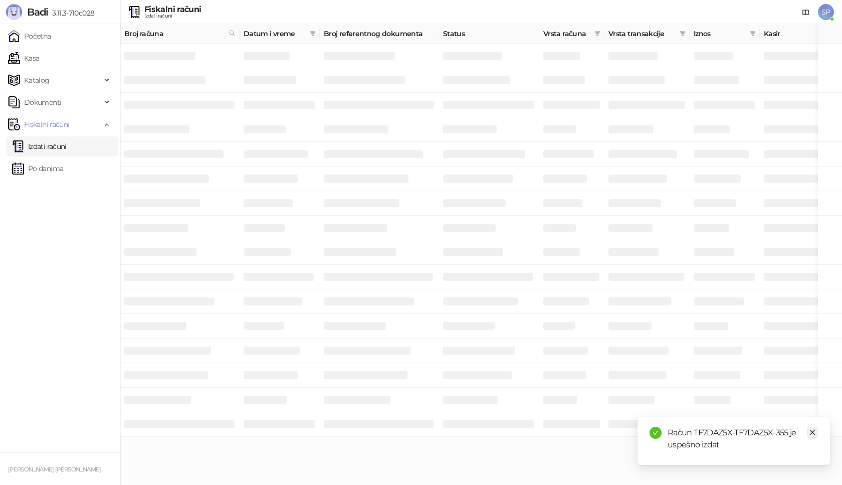
click at [813, 431] on icon "close" at bounding box center [812, 432] width 7 height 7
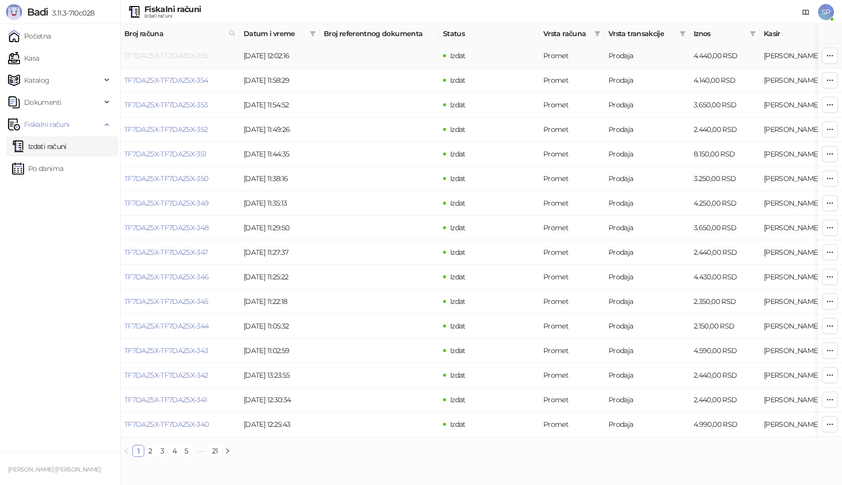
click at [197, 52] on link "TF7DAZ5X-TF7DAZ5X-355" at bounding box center [166, 55] width 84 height 9
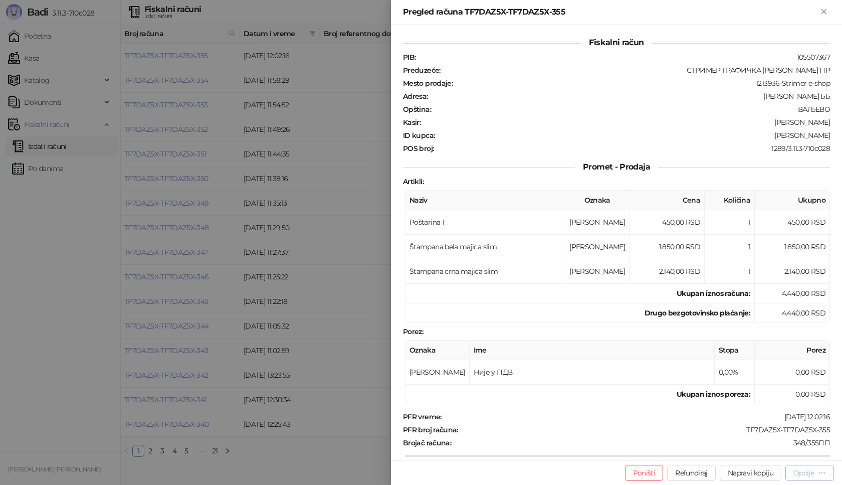
click at [816, 475] on div "Opcije" at bounding box center [810, 473] width 33 height 10
click at [761, 449] on span "Preuzmi u PDF formatu" at bounding box center [774, 452] width 103 height 11
drag, startPoint x: 739, startPoint y: 428, endPoint x: 830, endPoint y: 428, distance: 91.3
click at [830, 428] on div "Fiskalni račun PIB : 105507367 Preduzeće : СТРИМЕР ГРАФИЧКА РАДЊА [PERSON_NAME]…" at bounding box center [616, 243] width 451 height 436
drag, startPoint x: 782, startPoint y: 135, endPoint x: 837, endPoint y: 136, distance: 55.2
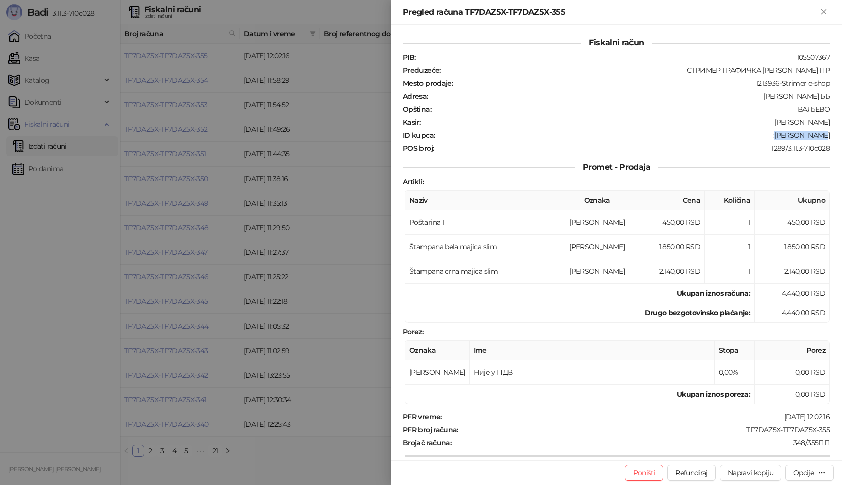
click at [837, 136] on div "Fiskalni račun PIB : 105507367 Preduzeće : СТРИМЕР ГРАФИЧКА РАДЊА [PERSON_NAME]…" at bounding box center [616, 243] width 451 height 436
click at [823, 8] on icon "Zatvori" at bounding box center [824, 11] width 9 height 9
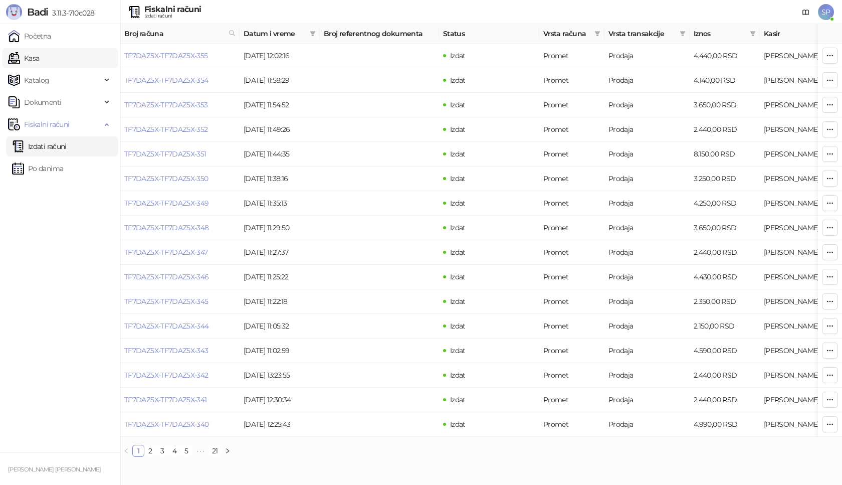
click at [39, 62] on link "Kasa" at bounding box center [23, 58] width 31 height 20
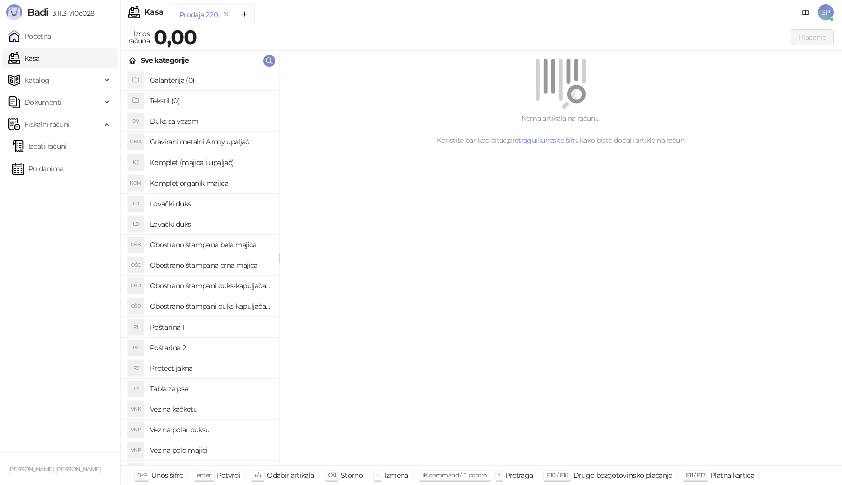
click at [197, 327] on h4 "Poštarina 1" at bounding box center [210, 327] width 121 height 16
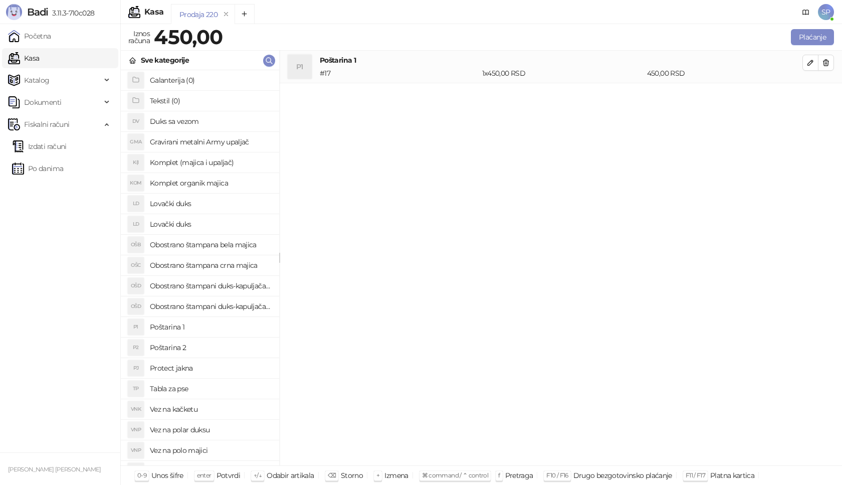
click at [249, 264] on h4 "Obostrano štampana crna majica" at bounding box center [210, 265] width 121 height 16
click at [813, 95] on icon "button" at bounding box center [811, 95] width 8 height 8
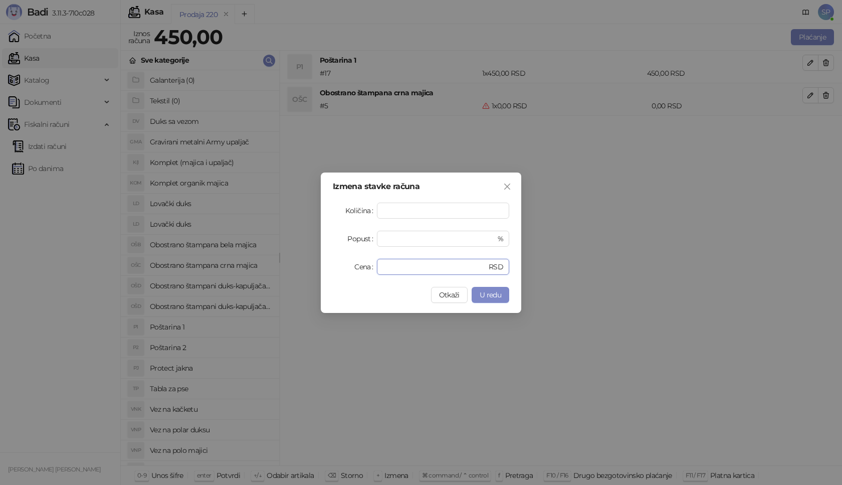
drag, startPoint x: 428, startPoint y: 269, endPoint x: 302, endPoint y: 269, distance: 125.8
click at [302, 269] on div "Izmena stavke računa Količina * Popust * % Cena * RSD Otkaži U redu" at bounding box center [421, 242] width 842 height 485
type input "****"
click at [494, 295] on span "U redu" at bounding box center [491, 294] width 22 height 9
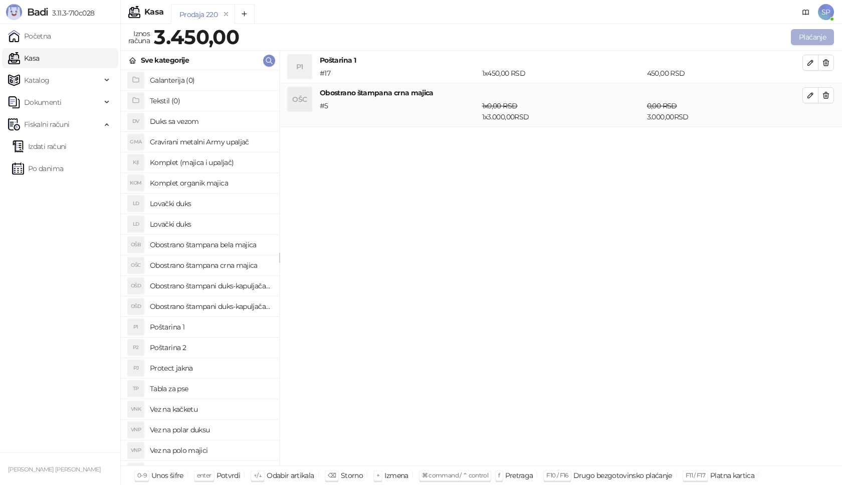
click at [811, 37] on button "Plaćanje" at bounding box center [812, 37] width 43 height 16
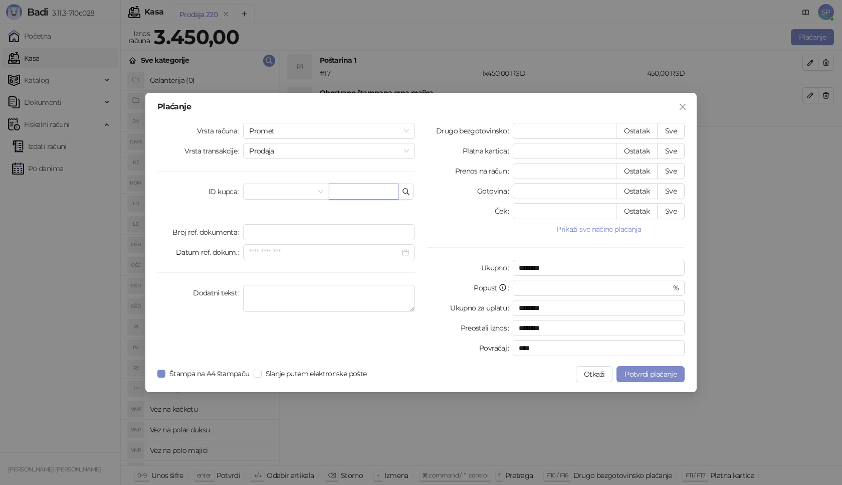
click at [379, 196] on input "text" at bounding box center [364, 192] width 70 height 16
type input "*"
paste input "**********"
type input "**********"
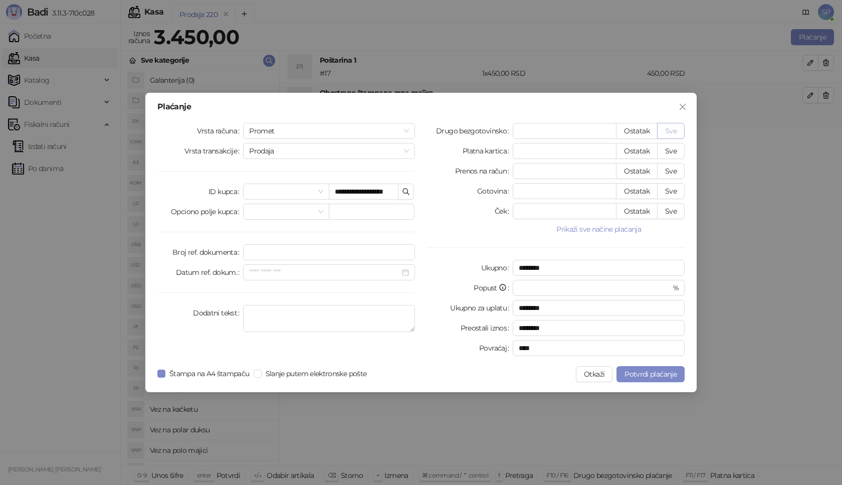
click at [674, 127] on button "Sve" at bounding box center [671, 131] width 28 height 16
type input "****"
click at [645, 378] on span "Potvrdi plaćanje" at bounding box center [651, 374] width 52 height 9
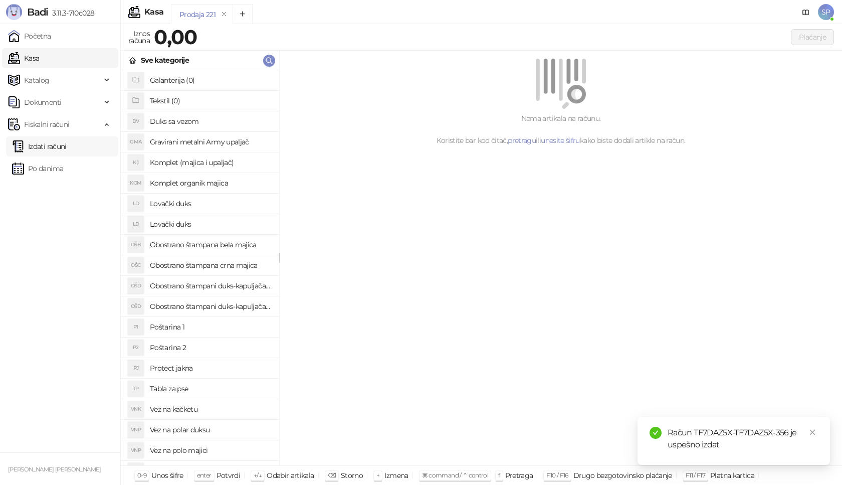
click at [66, 147] on link "Izdati računi" at bounding box center [39, 146] width 55 height 20
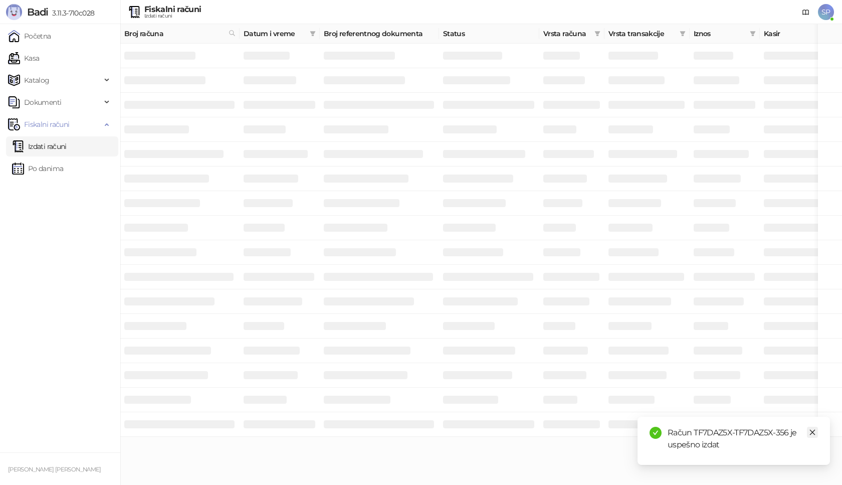
click at [811, 431] on icon "close" at bounding box center [812, 432] width 7 height 7
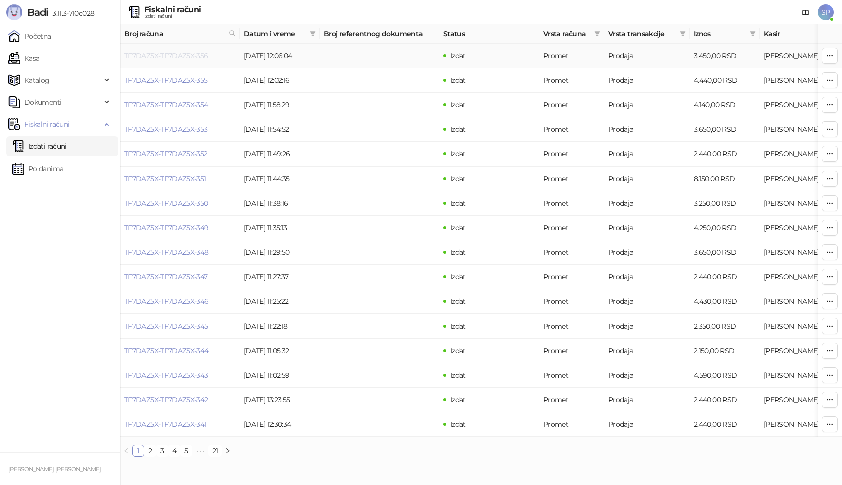
click at [172, 58] on link "TF7DAZ5X-TF7DAZ5X-356" at bounding box center [166, 55] width 84 height 9
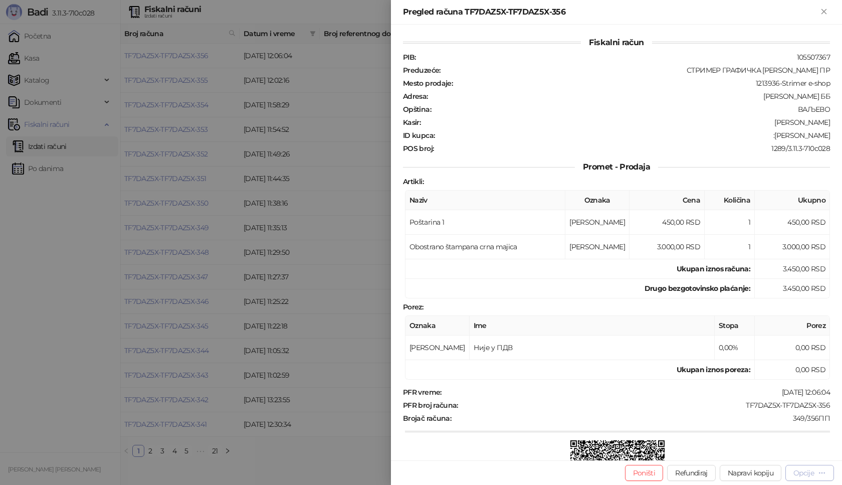
click at [811, 470] on div "Opcije" at bounding box center [804, 472] width 21 height 9
click at [761, 455] on span "Preuzmi u PDF formatu" at bounding box center [774, 452] width 103 height 11
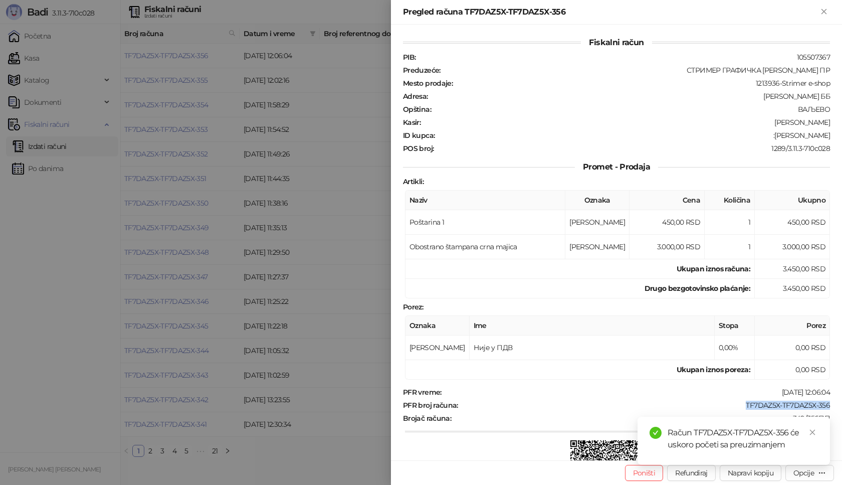
drag, startPoint x: 738, startPoint y: 405, endPoint x: 814, endPoint y: 407, distance: 76.7
click at [828, 400] on div "Fiskalni račun PIB : 105507367 Preduzeće : СТРИМЕР ГРАФИЧКА РАДЊА [PERSON_NAME]…" at bounding box center [616, 243] width 451 height 436
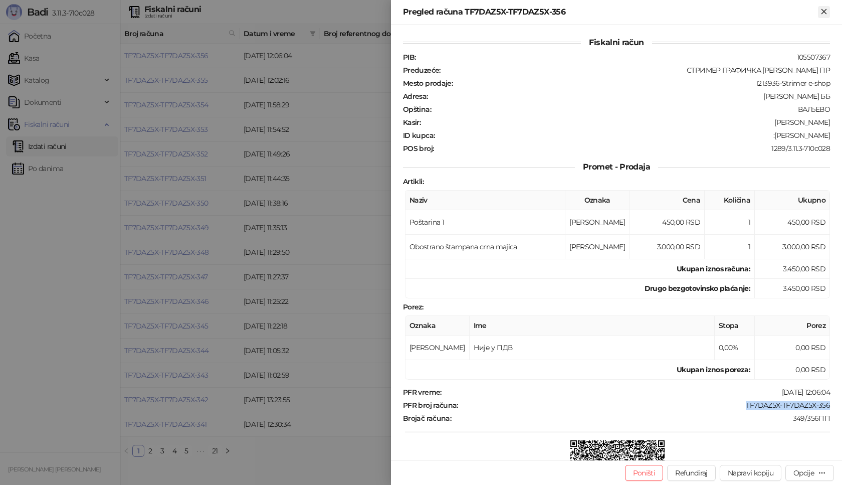
click at [825, 11] on icon "Zatvori" at bounding box center [824, 11] width 5 height 5
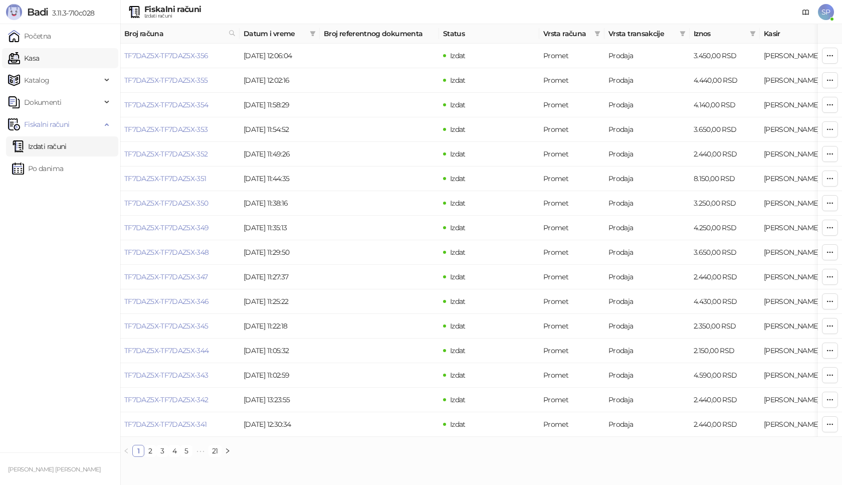
click at [39, 63] on link "Kasa" at bounding box center [23, 58] width 31 height 20
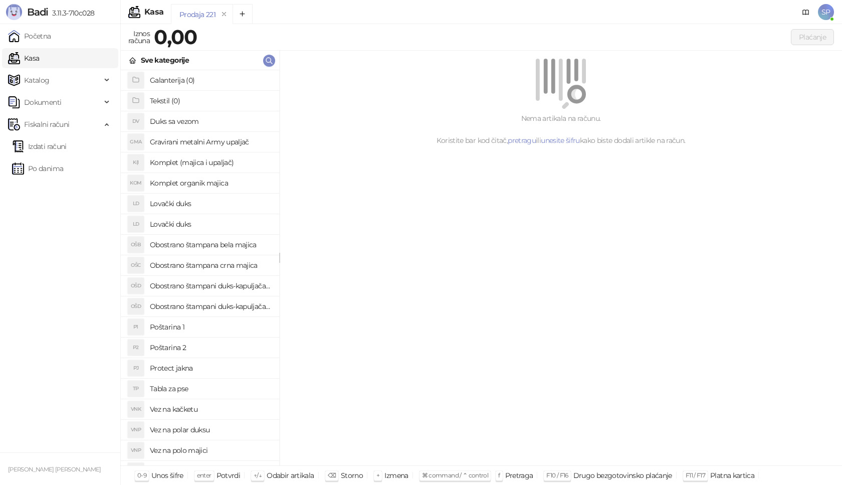
click at [194, 327] on h4 "Poštarina 1" at bounding box center [210, 327] width 121 height 16
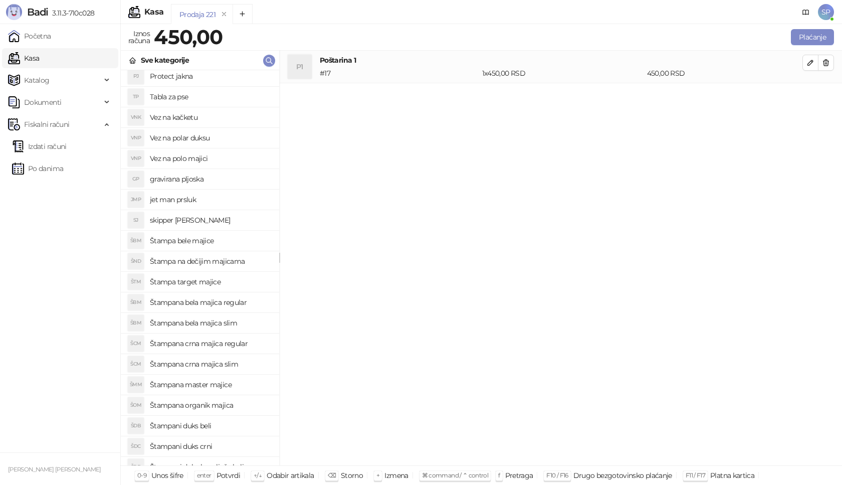
scroll to position [345, 0]
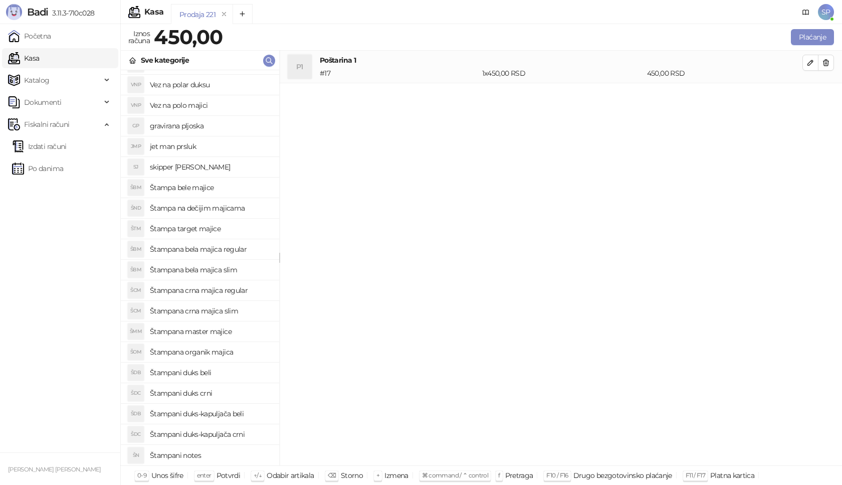
click at [219, 392] on h4 "Štampani duks crni" at bounding box center [210, 393] width 121 height 16
click at [814, 95] on icon "button" at bounding box center [811, 95] width 8 height 8
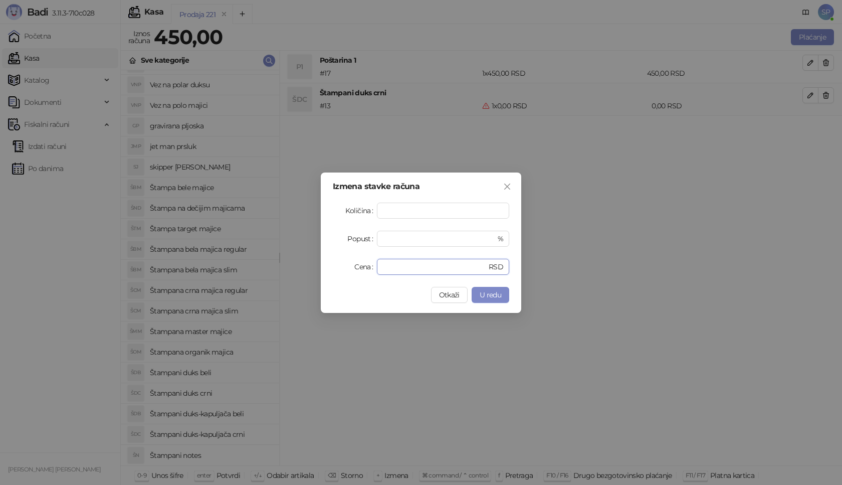
drag, startPoint x: 397, startPoint y: 267, endPoint x: 283, endPoint y: 267, distance: 113.3
click at [283, 267] on div "Izmena stavke računa Količina * Popust * % Cena * RSD Otkaži U redu" at bounding box center [421, 242] width 842 height 485
type input "****"
click at [499, 297] on span "U redu" at bounding box center [491, 294] width 22 height 9
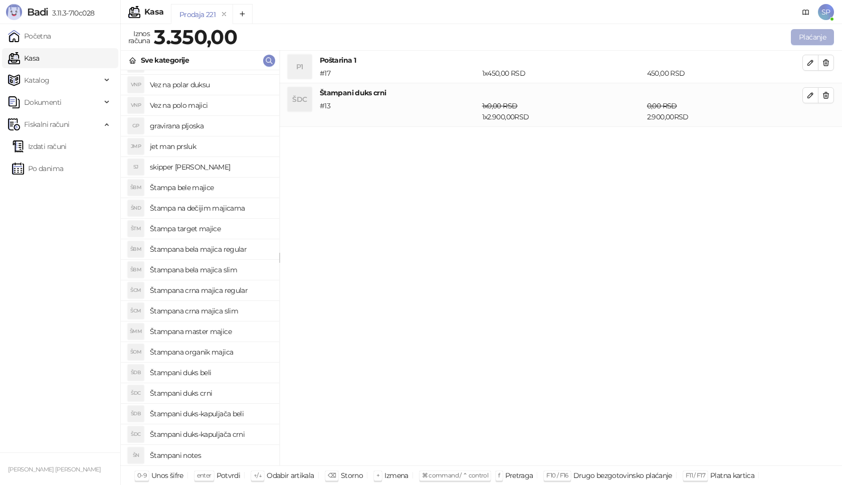
click at [832, 36] on button "Plaćanje" at bounding box center [812, 37] width 43 height 16
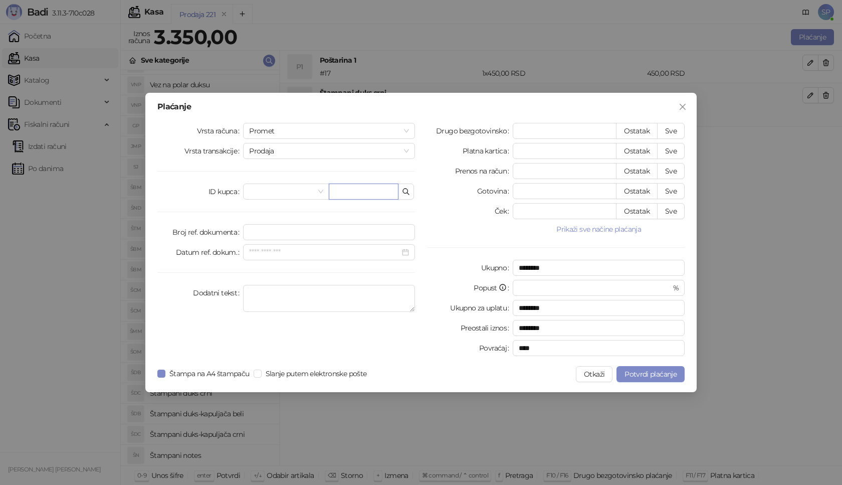
click at [355, 195] on input "text" at bounding box center [364, 192] width 70 height 16
paste input "**********"
type input "**********"
click at [670, 130] on button "Sve" at bounding box center [671, 131] width 28 height 16
type input "****"
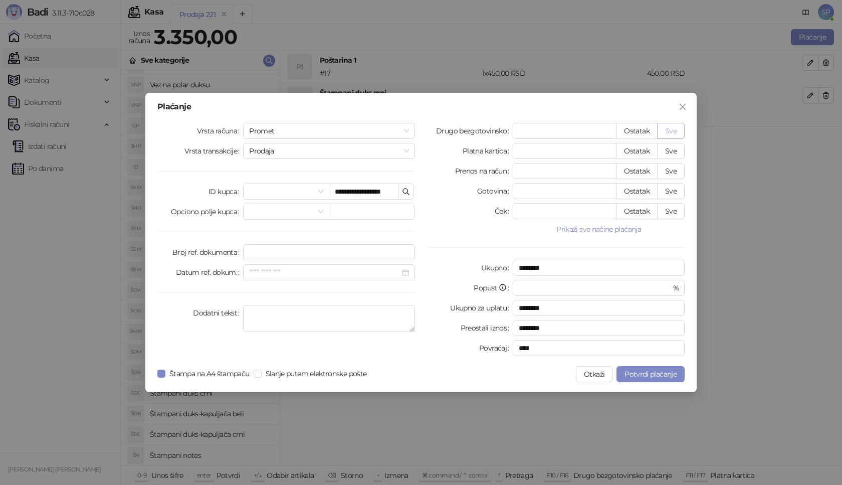
type input "****"
click at [656, 373] on span "Potvrdi plaćanje" at bounding box center [651, 374] width 52 height 9
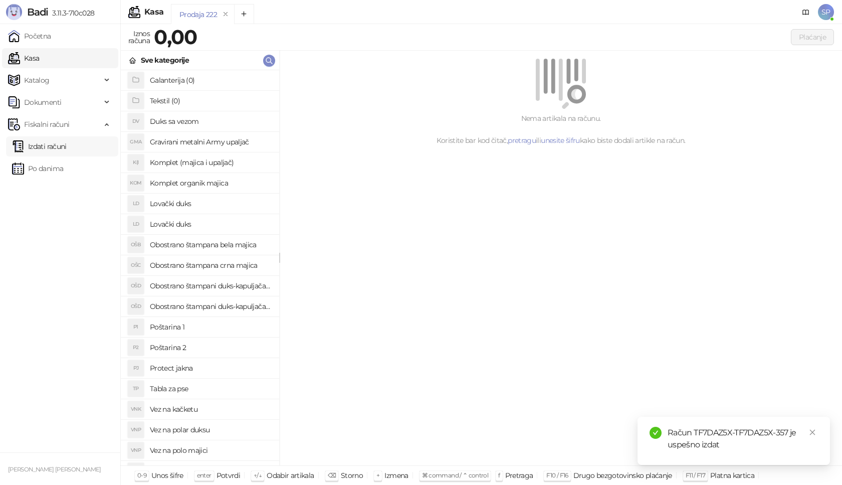
click at [61, 150] on link "Izdati računi" at bounding box center [39, 146] width 55 height 20
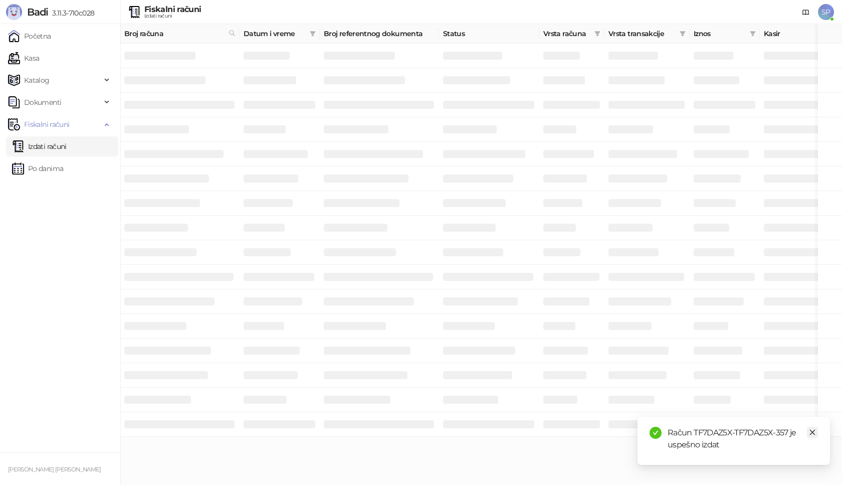
click at [815, 432] on icon "close" at bounding box center [812, 432] width 7 height 7
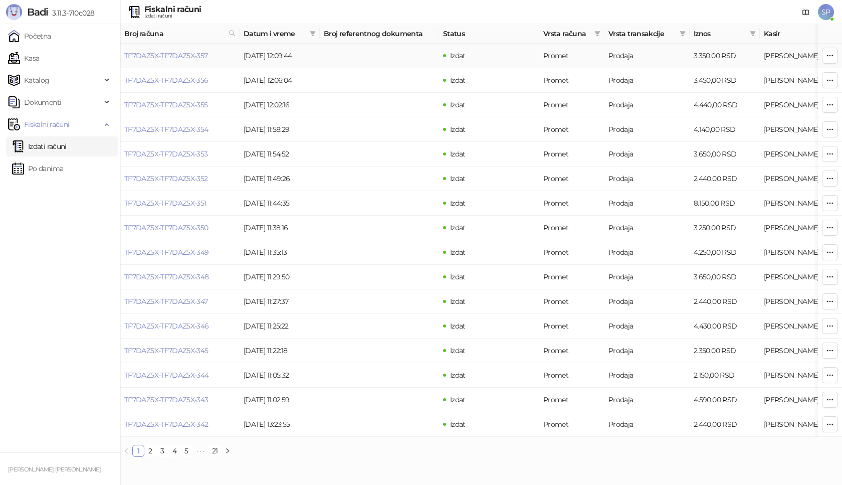
drag, startPoint x: 160, startPoint y: 59, endPoint x: 292, endPoint y: 91, distance: 135.8
click at [161, 59] on link "TF7DAZ5X-TF7DAZ5X-357" at bounding box center [166, 55] width 84 height 9
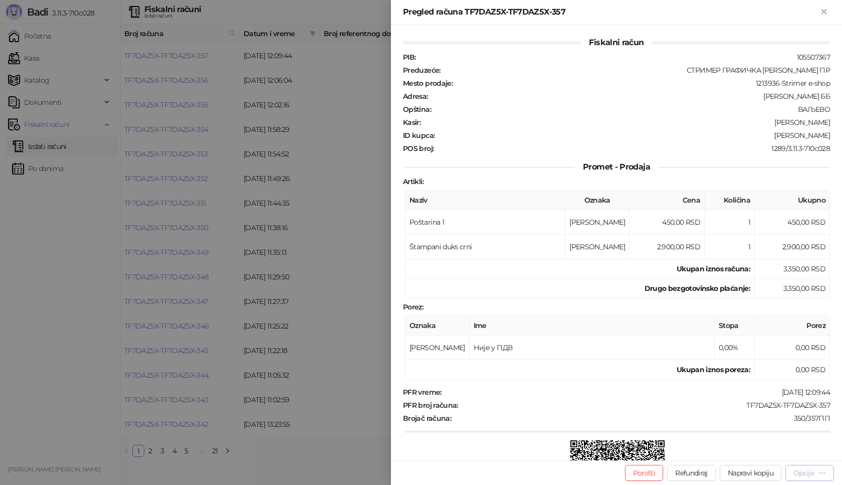
click at [806, 476] on div "Opcije" at bounding box center [804, 472] width 21 height 9
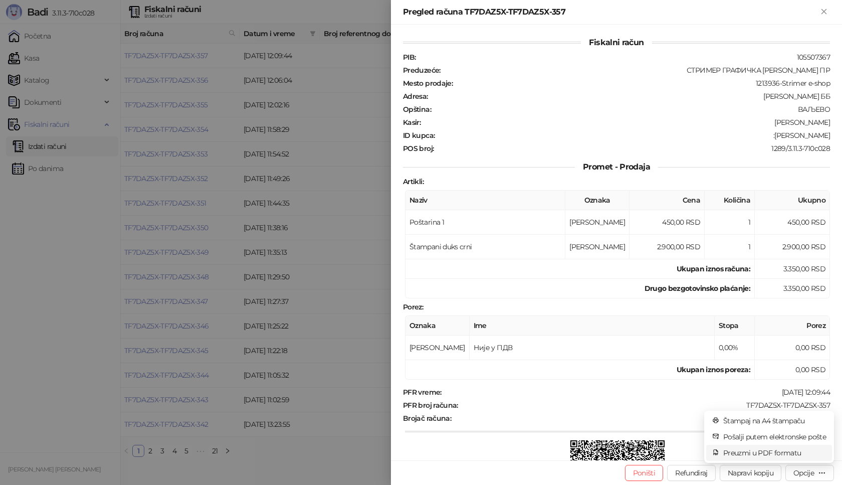
click at [768, 454] on span "Preuzmi u PDF formatu" at bounding box center [774, 452] width 103 height 11
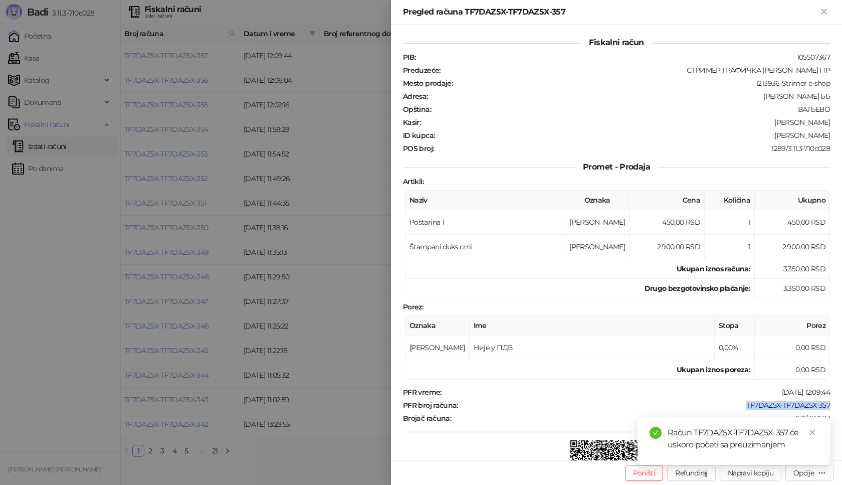
drag, startPoint x: 731, startPoint y: 405, endPoint x: 842, endPoint y: 405, distance: 110.8
click at [842, 405] on div "Fiskalni račun PIB : 105507367 Preduzeće : СТРИМЕР ГРАФИЧКА РАДЊА [PERSON_NAME]…" at bounding box center [616, 243] width 451 height 436
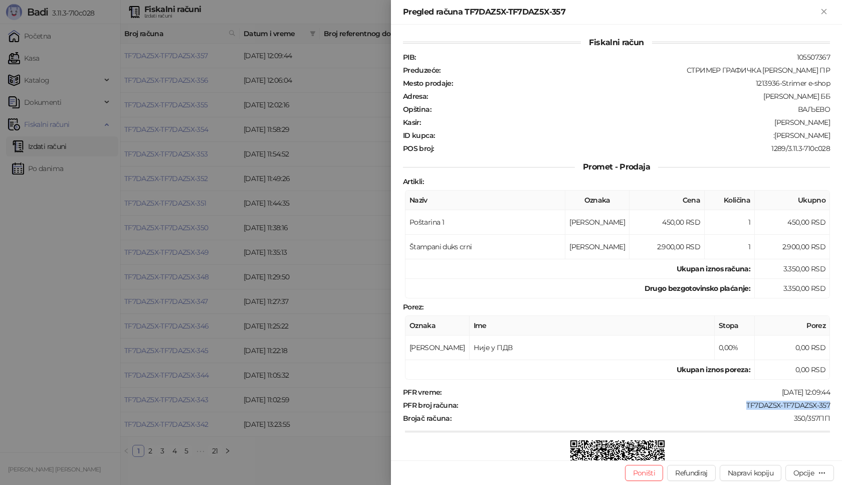
drag, startPoint x: 765, startPoint y: 136, endPoint x: 833, endPoint y: 133, distance: 68.3
click at [833, 133] on div "Fiskalni račun PIB : 105507367 Preduzeće : СТРИМЕР ГРАФИЧКА РАДЊА [PERSON_NAME]…" at bounding box center [616, 243] width 451 height 436
click at [829, 10] on icon "Zatvori" at bounding box center [824, 11] width 9 height 9
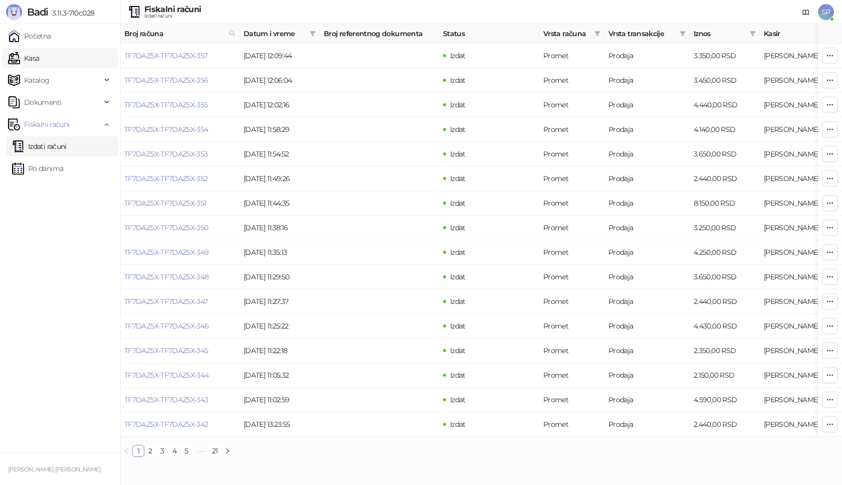
click at [39, 59] on link "Kasa" at bounding box center [23, 58] width 31 height 20
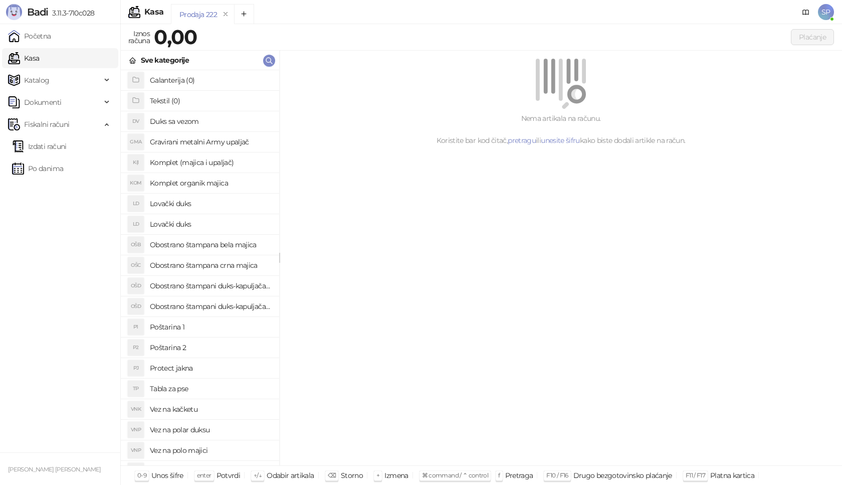
click at [185, 325] on h4 "Poštarina 1" at bounding box center [210, 327] width 121 height 16
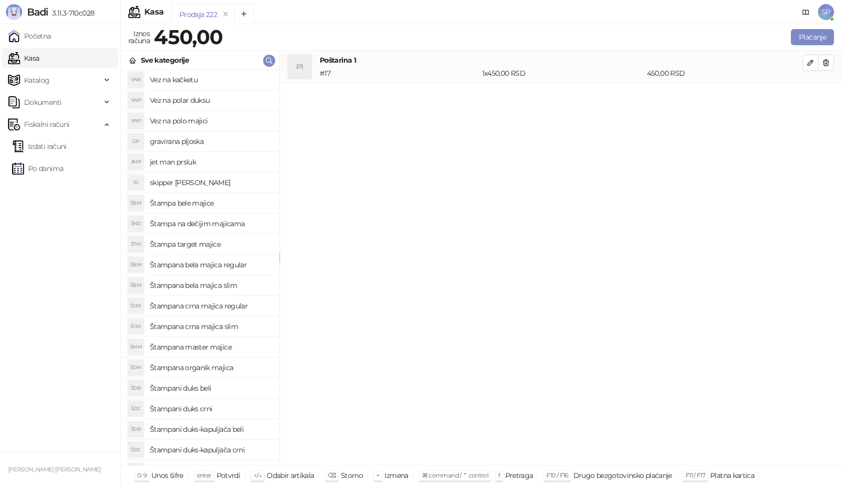
scroll to position [345, 0]
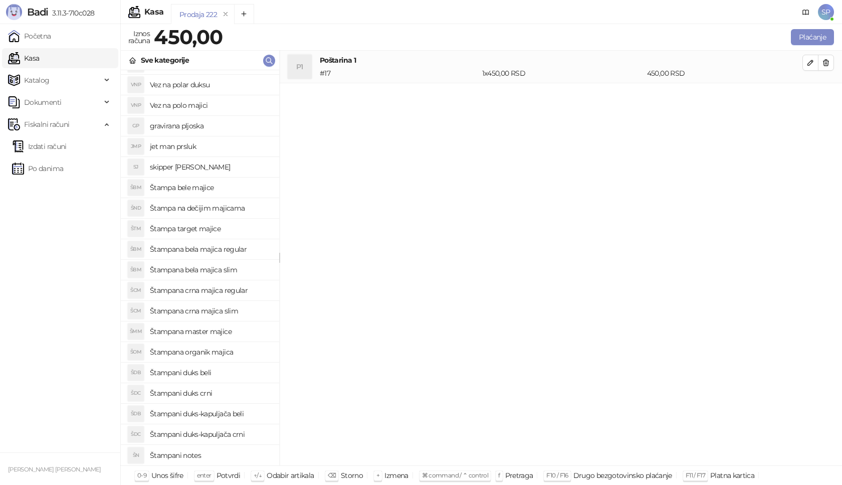
click at [242, 289] on h4 "Štampana crna majica regular" at bounding box center [210, 290] width 121 height 16
click at [805, 91] on button "button" at bounding box center [811, 95] width 16 height 16
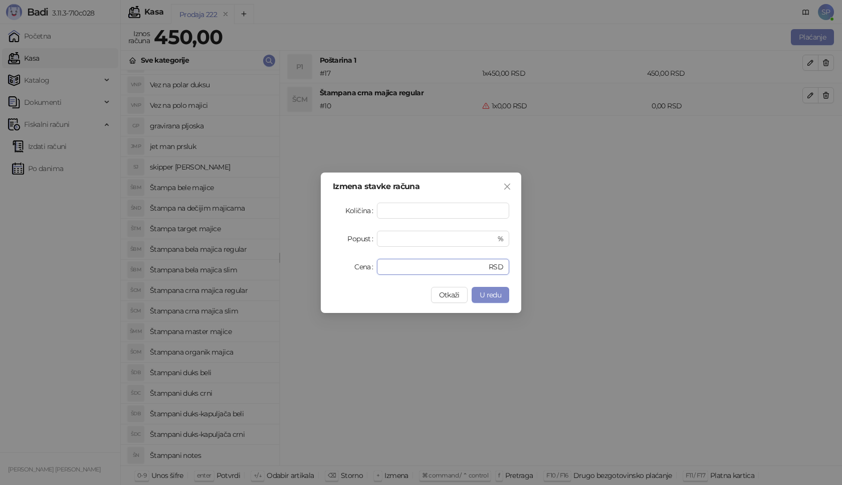
drag, startPoint x: 421, startPoint y: 265, endPoint x: 262, endPoint y: 258, distance: 159.1
click at [279, 267] on div "Izmena stavke računa Količina * Popust * % Cena * RSD Otkaži U redu" at bounding box center [421, 242] width 842 height 485
type input "****"
click at [492, 296] on span "U redu" at bounding box center [491, 294] width 22 height 9
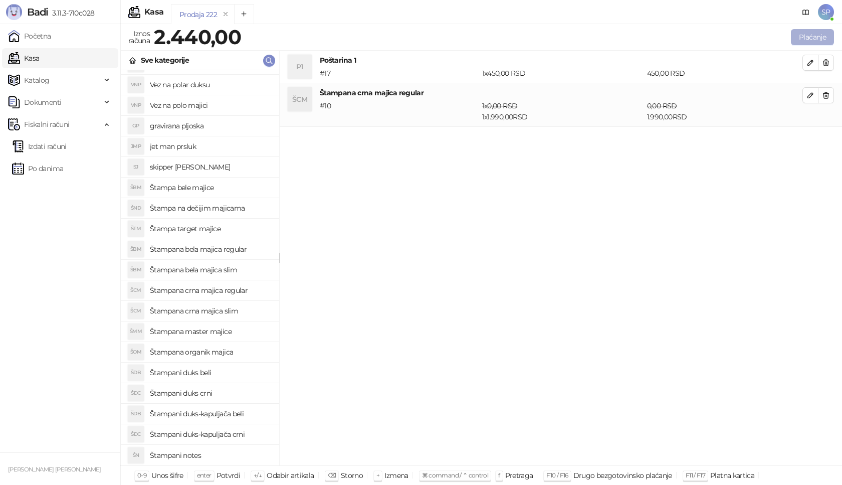
click at [818, 37] on button "Plaćanje" at bounding box center [812, 37] width 43 height 16
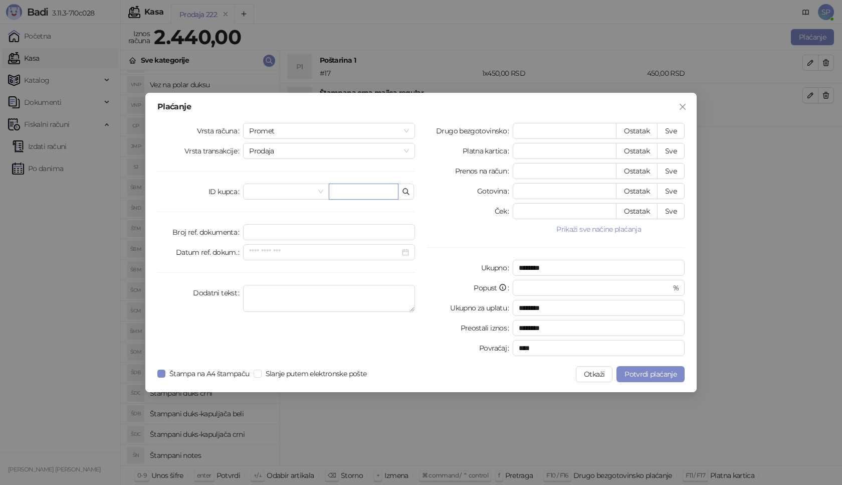
click at [382, 193] on input "text" at bounding box center [364, 192] width 70 height 16
type input "**********"
click at [674, 130] on button "Sve" at bounding box center [671, 131] width 28 height 16
type input "****"
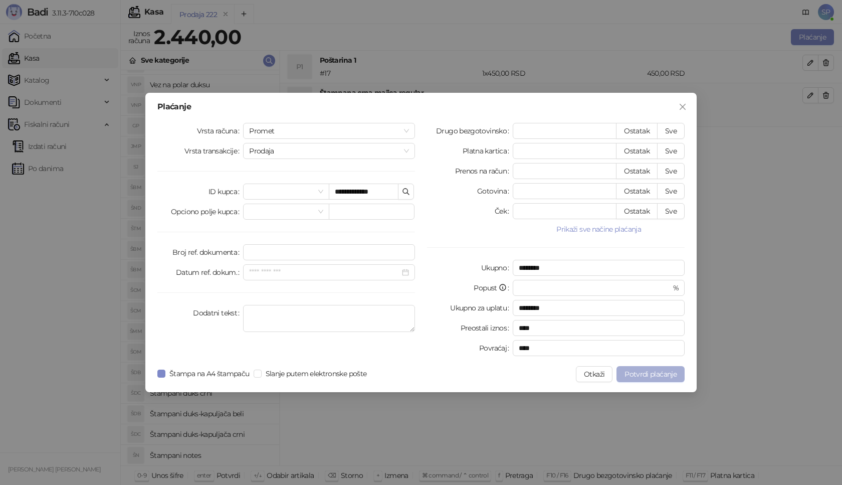
click at [657, 377] on span "Potvrdi plaćanje" at bounding box center [651, 374] width 52 height 9
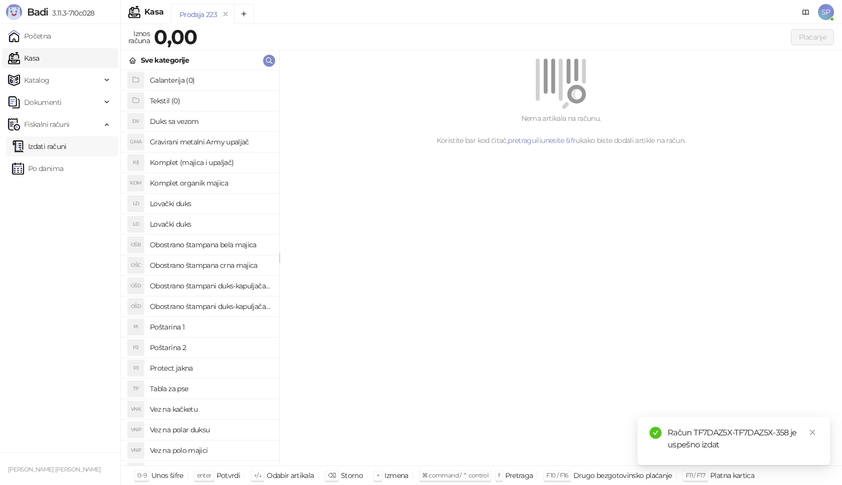
click at [67, 150] on link "Izdati računi" at bounding box center [39, 146] width 55 height 20
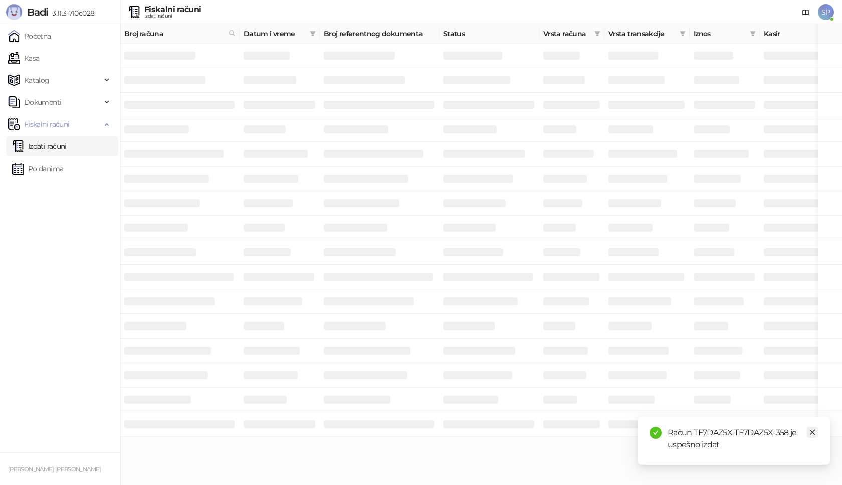
click at [814, 433] on icon "close" at bounding box center [812, 432] width 7 height 7
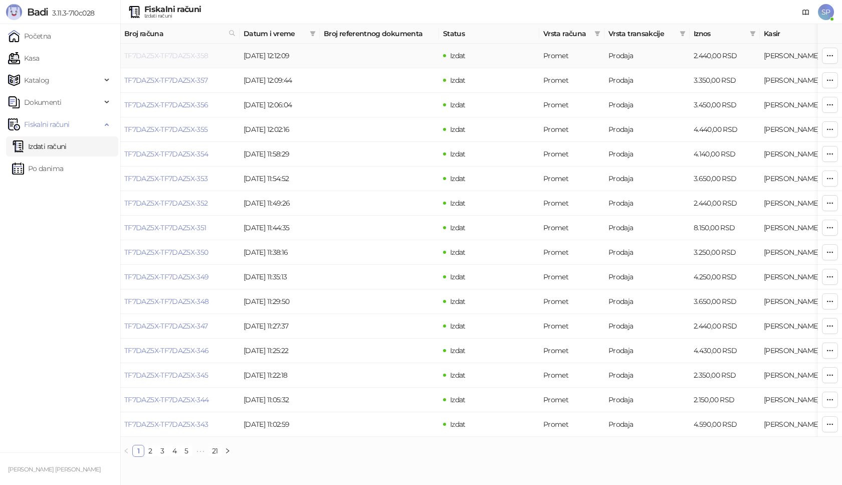
click at [185, 53] on link "TF7DAZ5X-TF7DAZ5X-358" at bounding box center [166, 55] width 84 height 9
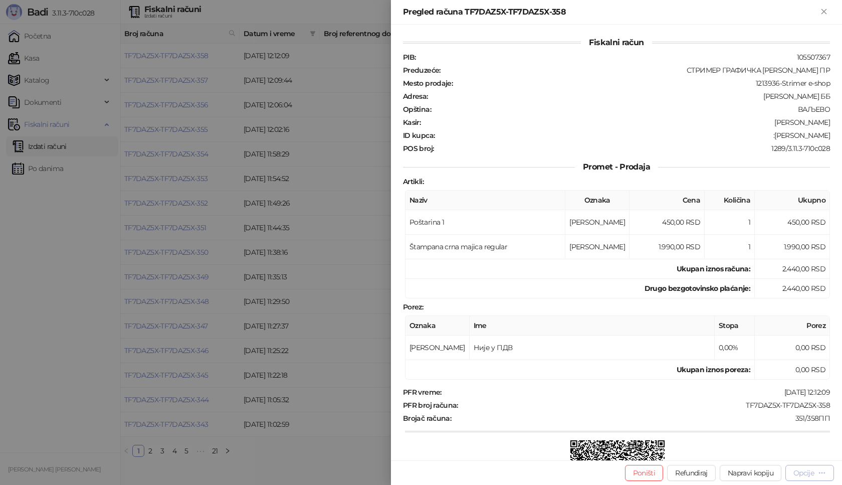
click at [815, 479] on button "Opcije" at bounding box center [810, 473] width 49 height 16
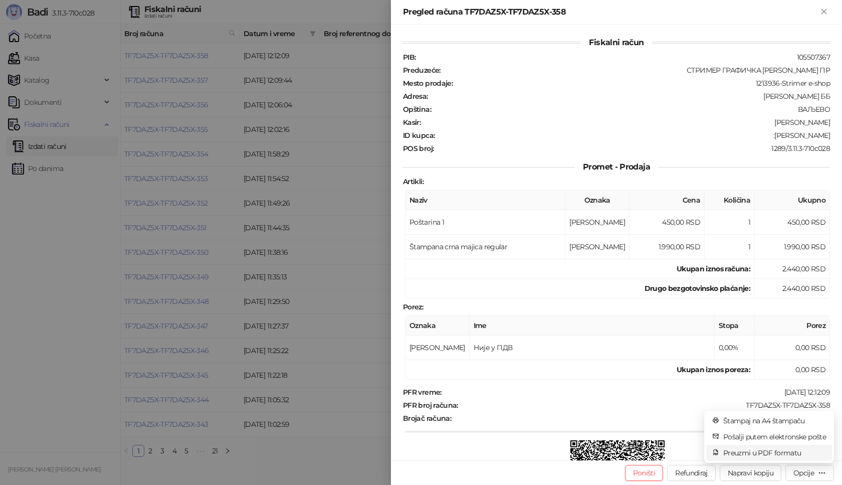
click at [764, 455] on span "Preuzmi u PDF formatu" at bounding box center [774, 452] width 103 height 11
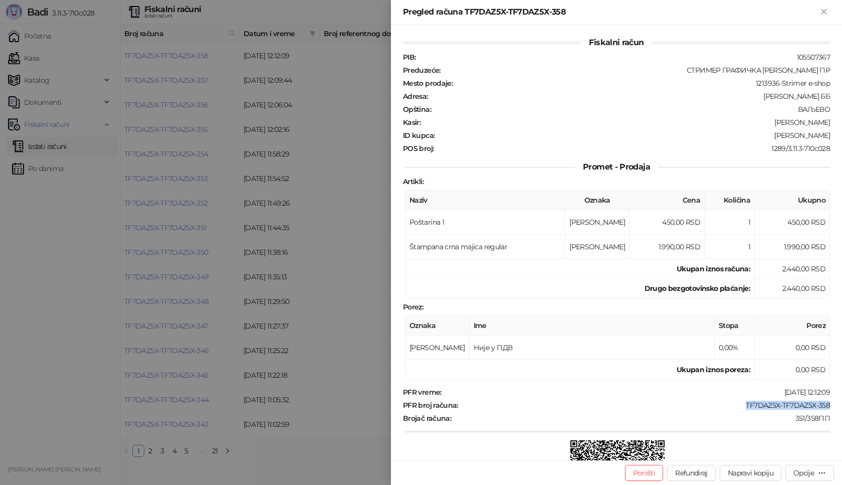
drag, startPoint x: 739, startPoint y: 407, endPoint x: 835, endPoint y: 409, distance: 96.3
click at [835, 409] on div "Fiskalni račun PIB : 105507367 Preduzeće : СТРИМЕР ГРАФИЧКА РАДЊА [PERSON_NAME]…" at bounding box center [616, 243] width 451 height 436
click at [669, 406] on div "TF7DAZ5X-TF7DAZ5X-358" at bounding box center [645, 405] width 372 height 9
click at [810, 470] on div "Opcije" at bounding box center [804, 472] width 21 height 9
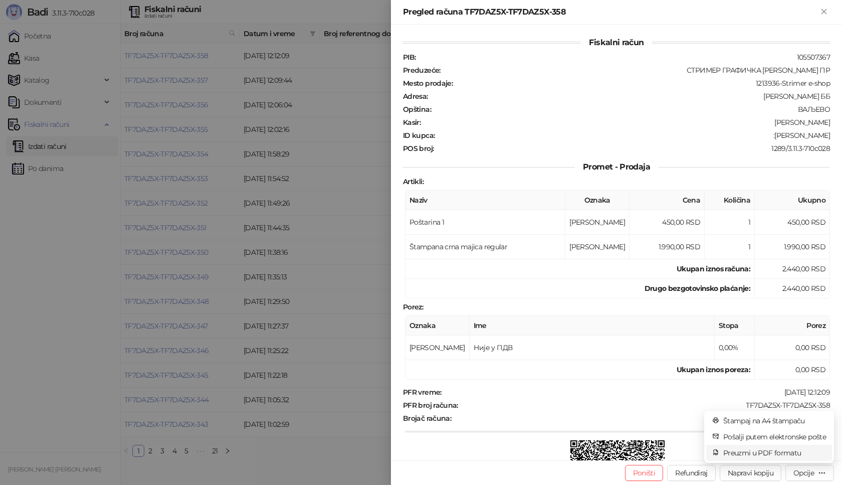
click at [758, 450] on span "Preuzmi u PDF formatu" at bounding box center [774, 452] width 103 height 11
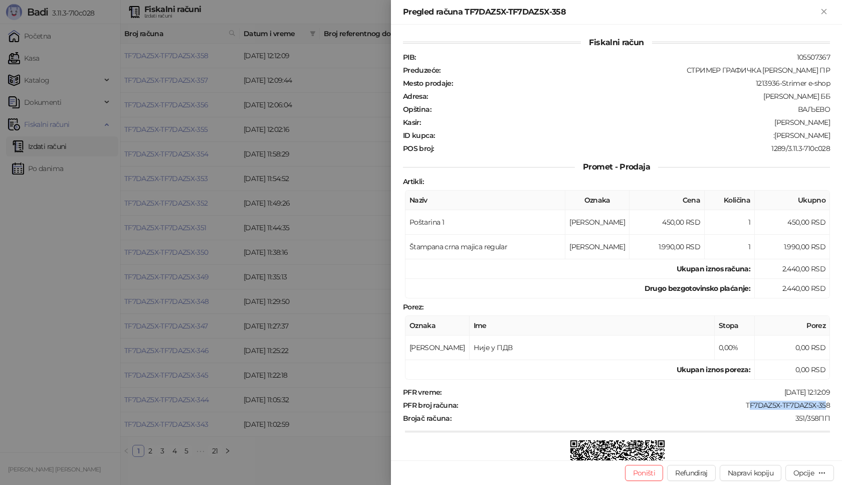
drag, startPoint x: 741, startPoint y: 405, endPoint x: 812, endPoint y: 405, distance: 70.7
click at [812, 405] on div "TF7DAZ5X-TF7DAZ5X-358" at bounding box center [645, 405] width 372 height 9
click at [750, 415] on div "351/358ПП" at bounding box center [641, 418] width 379 height 9
drag, startPoint x: 734, startPoint y: 406, endPoint x: 837, endPoint y: 403, distance: 103.8
click at [837, 403] on div "Fiskalni račun PIB : 105507367 Preduzeće : СТРИМЕР ГРАФИЧКА РАДЊА [PERSON_NAME]…" at bounding box center [616, 243] width 451 height 436
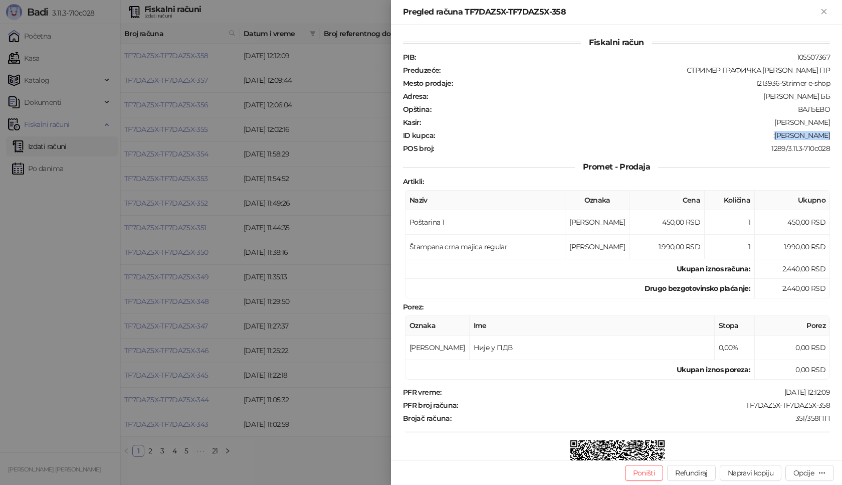
drag, startPoint x: 776, startPoint y: 137, endPoint x: 842, endPoint y: 136, distance: 66.2
click at [842, 136] on div "Fiskalni račun PIB : 105507367 Preduzeće : СТРИМЕР ГРАФИЧКА РАДЊА [PERSON_NAME]…" at bounding box center [616, 243] width 451 height 436
click at [825, 10] on icon "Zatvori" at bounding box center [824, 11] width 9 height 9
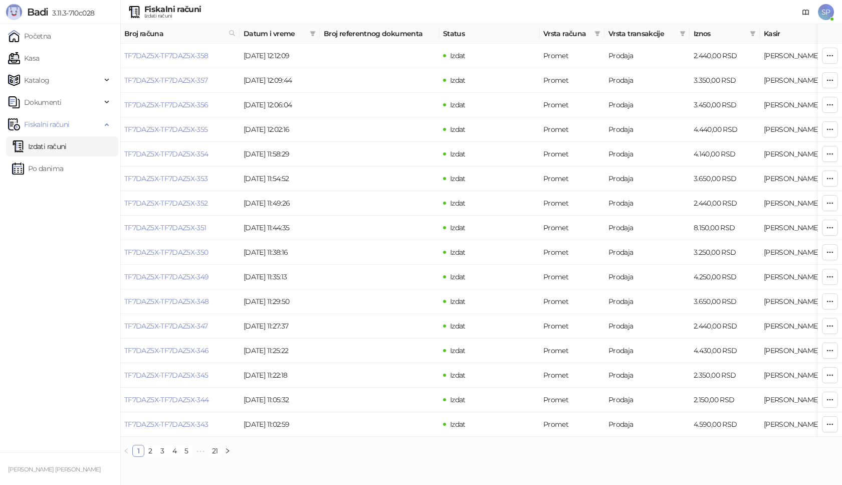
click at [39, 55] on link "Kasa" at bounding box center [23, 58] width 31 height 20
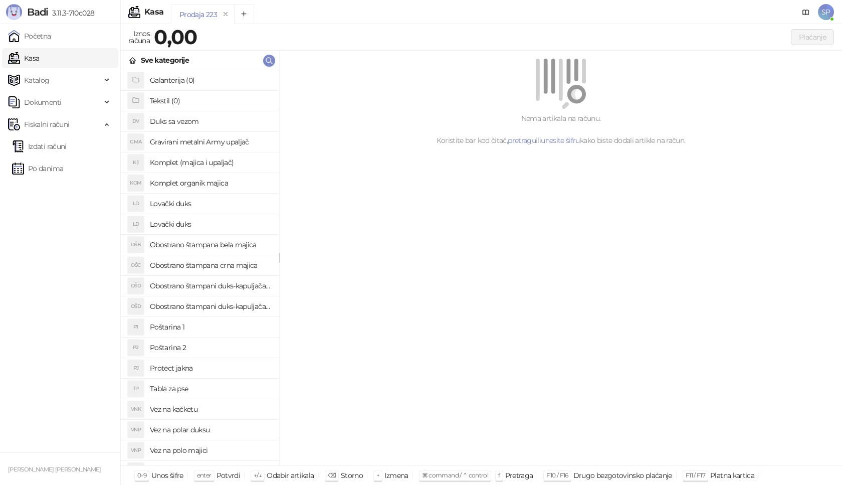
click at [173, 325] on h4 "Poštarina 1" at bounding box center [210, 327] width 121 height 16
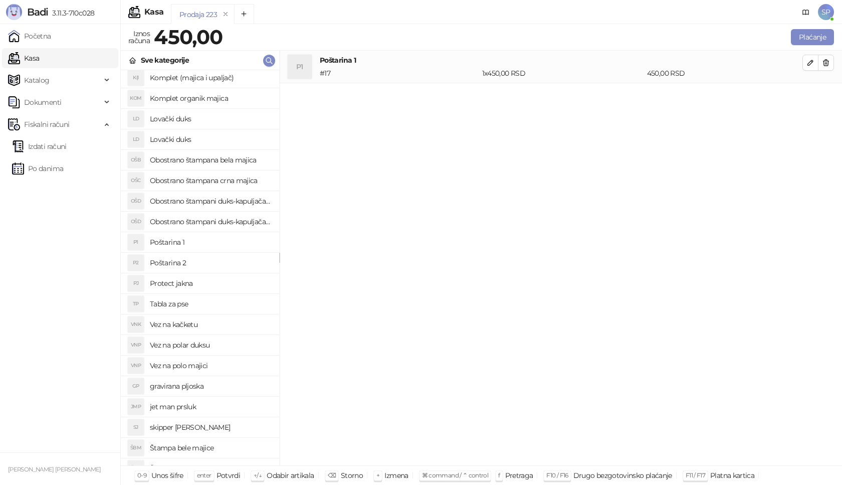
scroll to position [251, 0]
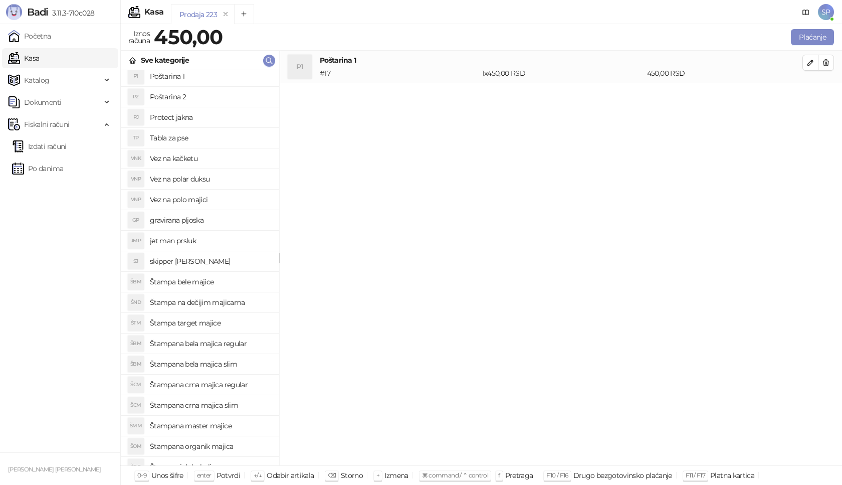
click at [255, 383] on h4 "Štampana crna majica regular" at bounding box center [210, 385] width 121 height 16
click at [807, 96] on icon "button" at bounding box center [811, 95] width 8 height 8
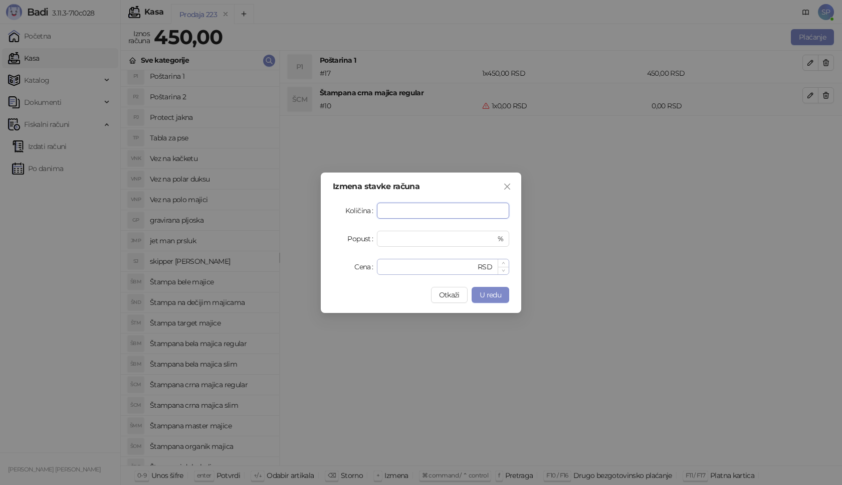
type input "*"
drag, startPoint x: 403, startPoint y: 268, endPoint x: 219, endPoint y: 268, distance: 184.0
click at [219, 268] on div "Izmena stavke računa Količina * Popust * % Cena * RSD Otkaži U redu" at bounding box center [421, 242] width 842 height 485
type input "****"
click at [497, 291] on span "U redu" at bounding box center [491, 294] width 22 height 9
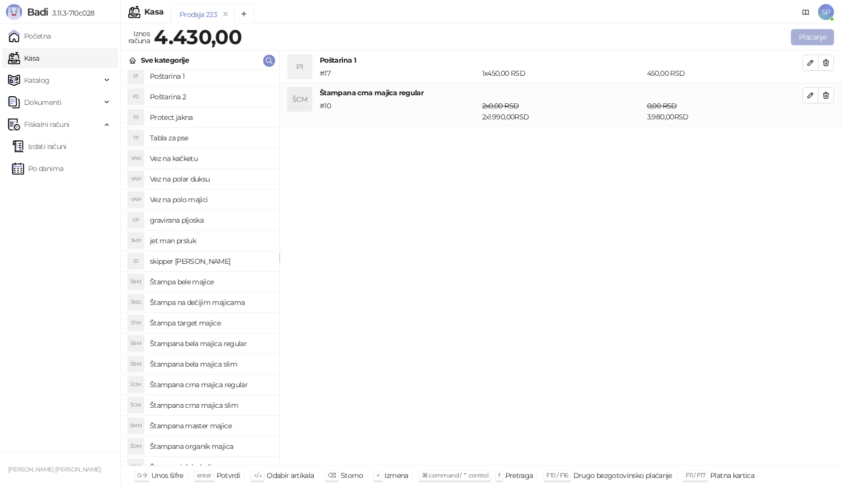
click at [827, 31] on button "Plaćanje" at bounding box center [812, 37] width 43 height 16
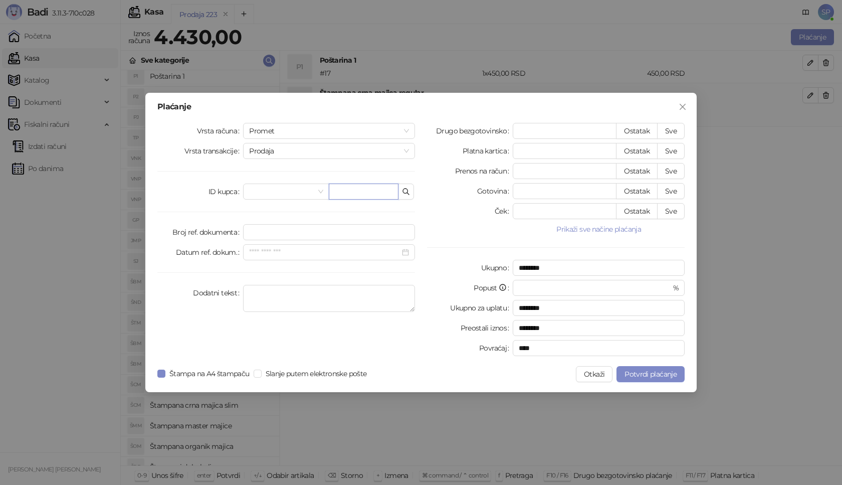
click at [360, 191] on input "text" at bounding box center [364, 192] width 70 height 16
paste input "**********"
type input "**********"
click at [666, 130] on button "Sve" at bounding box center [671, 131] width 28 height 16
type input "****"
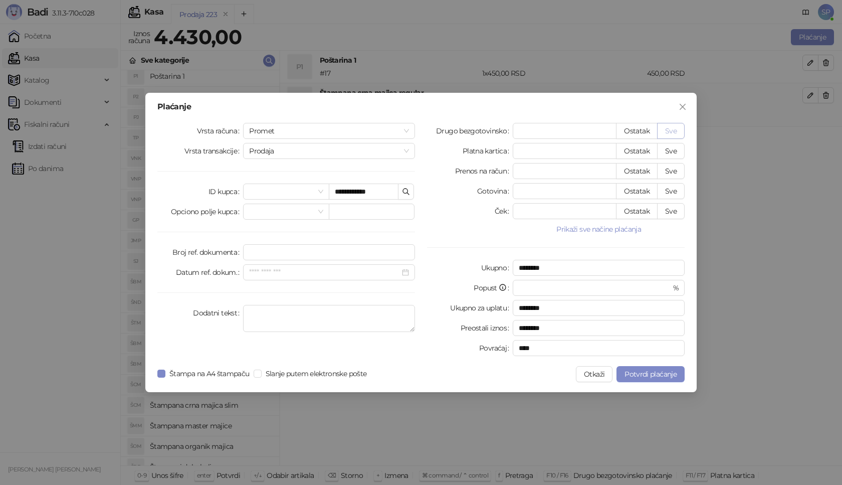
type input "****"
click at [670, 375] on span "Potvrdi plaćanje" at bounding box center [651, 374] width 52 height 9
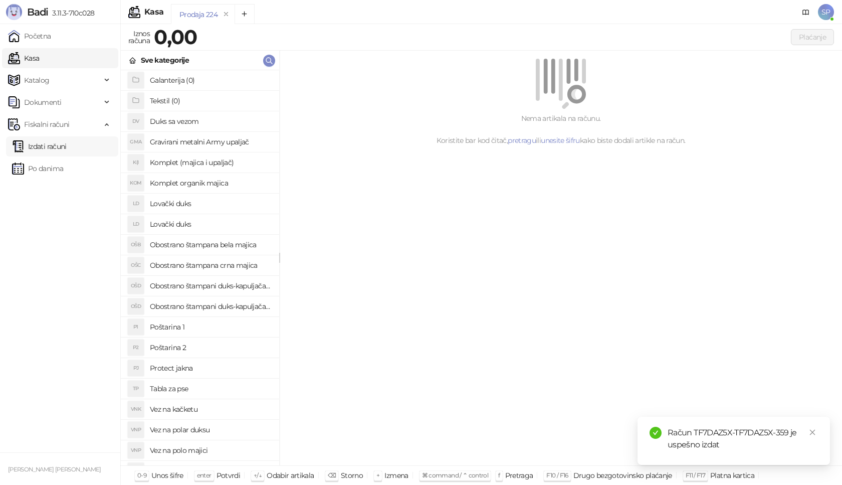
click at [59, 143] on link "Izdati računi" at bounding box center [39, 146] width 55 height 20
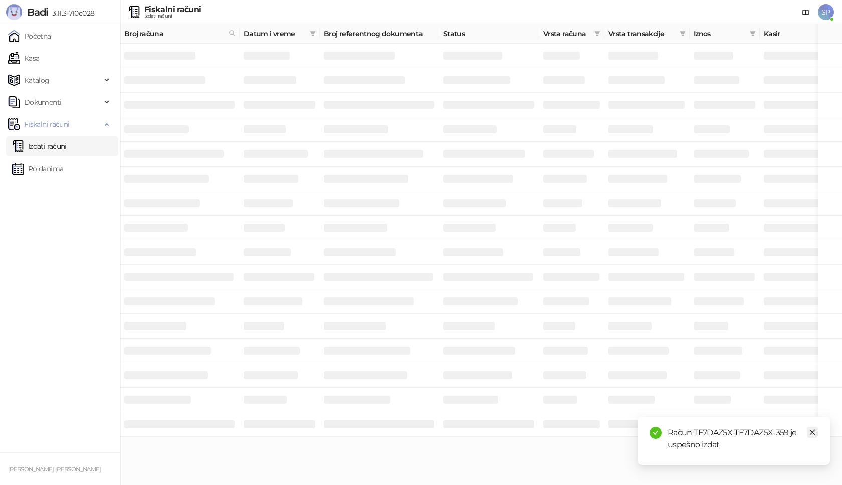
drag, startPoint x: 815, startPoint y: 434, endPoint x: 808, endPoint y: 433, distance: 7.6
click at [815, 434] on icon "close" at bounding box center [812, 432] width 7 height 7
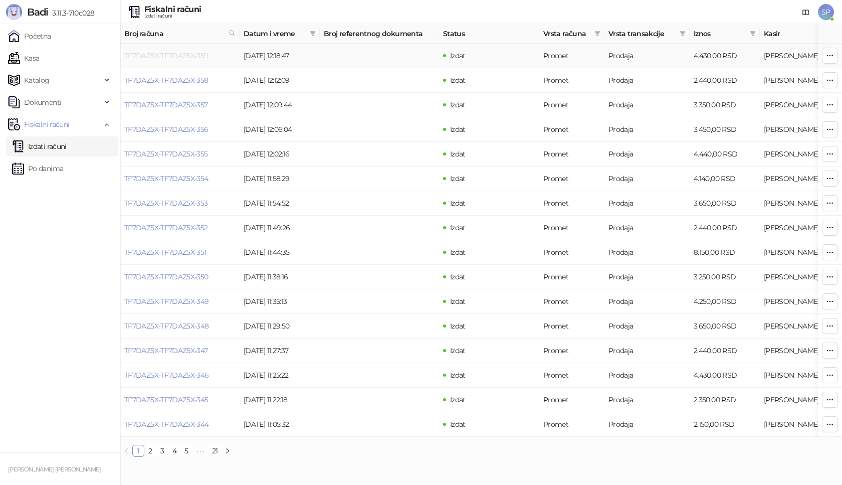
click at [168, 59] on link "TF7DAZ5X-TF7DAZ5X-359" at bounding box center [166, 55] width 84 height 9
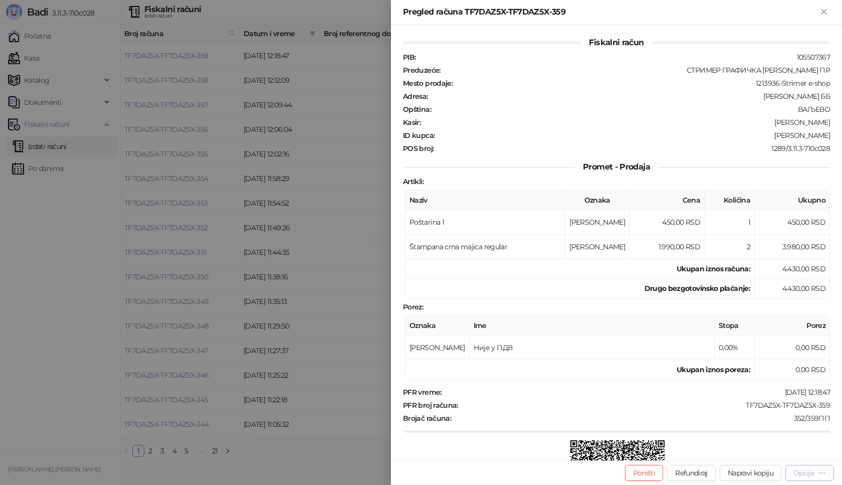
click at [812, 466] on button "Opcije" at bounding box center [810, 473] width 49 height 16
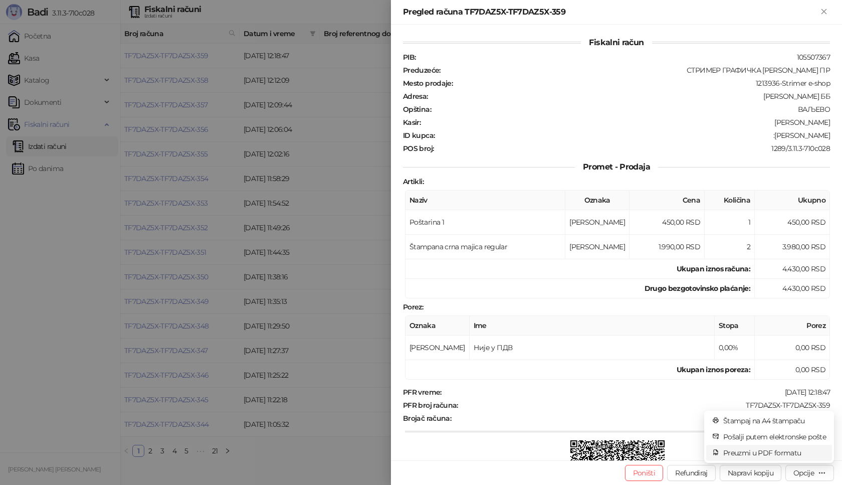
click at [764, 451] on span "Preuzmi u PDF formatu" at bounding box center [774, 452] width 103 height 11
click at [742, 406] on div "TF7DAZ5X-TF7DAZ5X-359" at bounding box center [645, 405] width 372 height 9
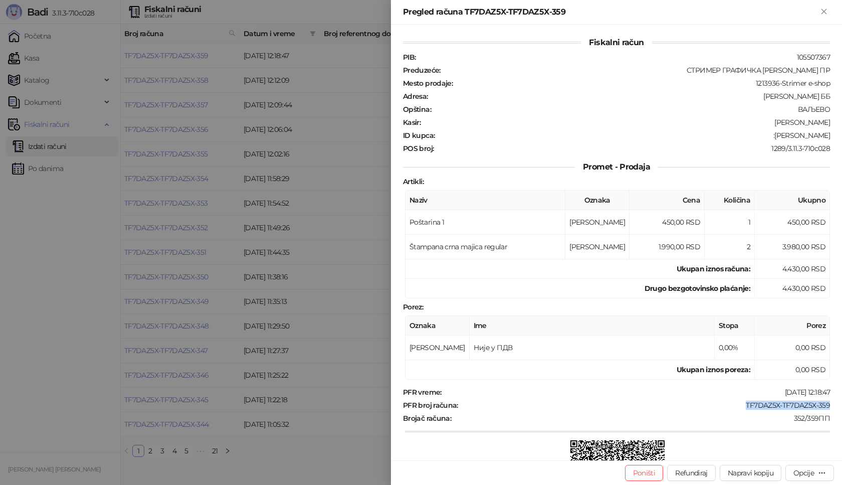
drag, startPoint x: 735, startPoint y: 404, endPoint x: 842, endPoint y: 404, distance: 106.8
click at [842, 404] on div "Fiskalni račun PIB : 105507367 Preduzeće : СТРИМЕР ГРАФИЧКА РАДЊА [PERSON_NAME]…" at bounding box center [616, 243] width 451 height 436
drag, startPoint x: 783, startPoint y: 135, endPoint x: 842, endPoint y: 135, distance: 59.2
click at [842, 135] on div "Fiskalni račun PIB : 105507367 Preduzeće : СТРИМЕР ГРАФИЧКА РАДЊА [PERSON_NAME]…" at bounding box center [616, 243] width 451 height 436
click at [818, 9] on button "Zatvori" at bounding box center [824, 12] width 12 height 12
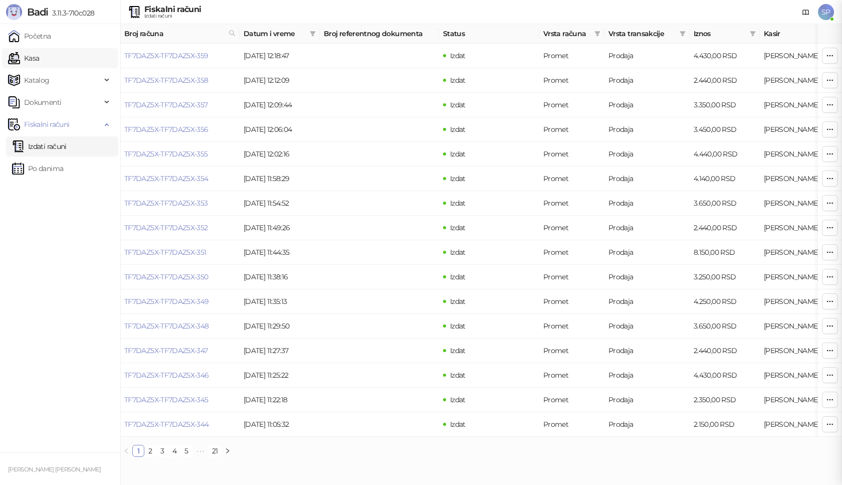
click at [39, 54] on link "Kasa" at bounding box center [23, 58] width 31 height 20
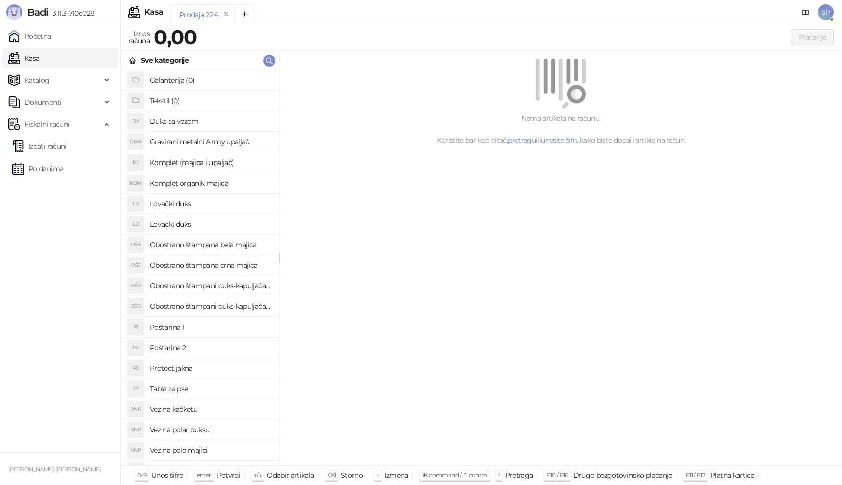
click at [210, 326] on h4 "Poštarina 1" at bounding box center [210, 327] width 121 height 16
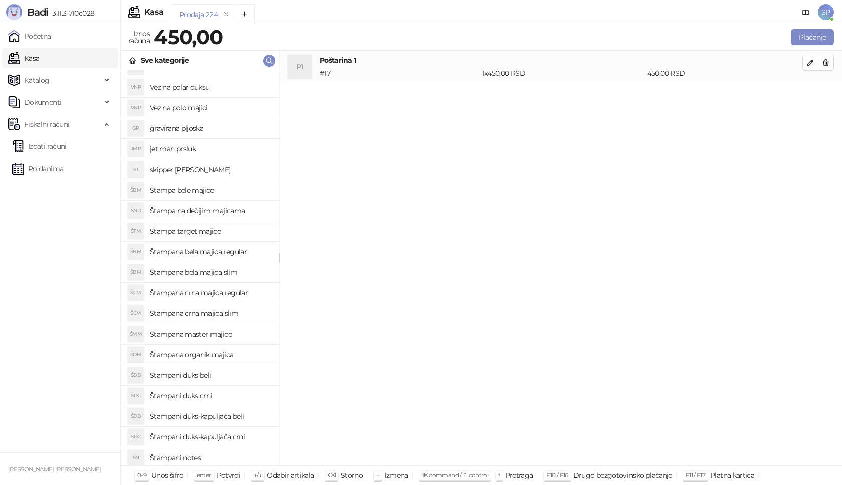
scroll to position [345, 0]
click at [239, 251] on h4 "Štampana bela majica regular" at bounding box center [210, 249] width 121 height 16
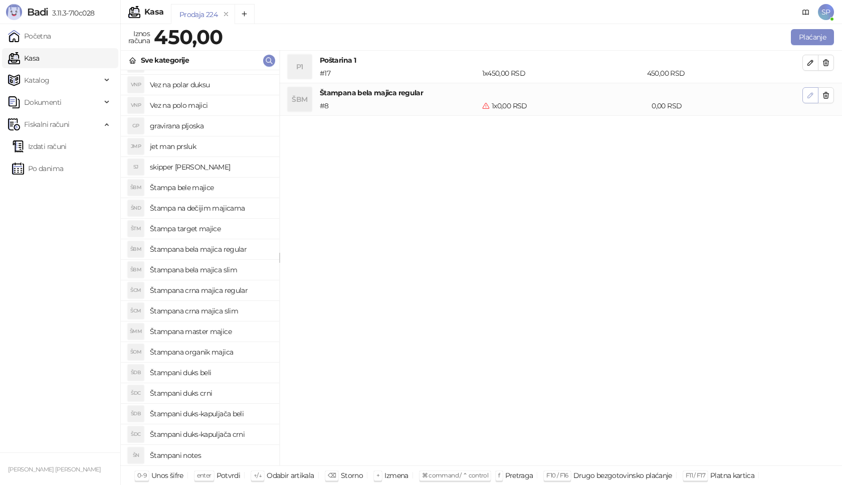
click at [808, 96] on icon "button" at bounding box center [811, 95] width 8 height 8
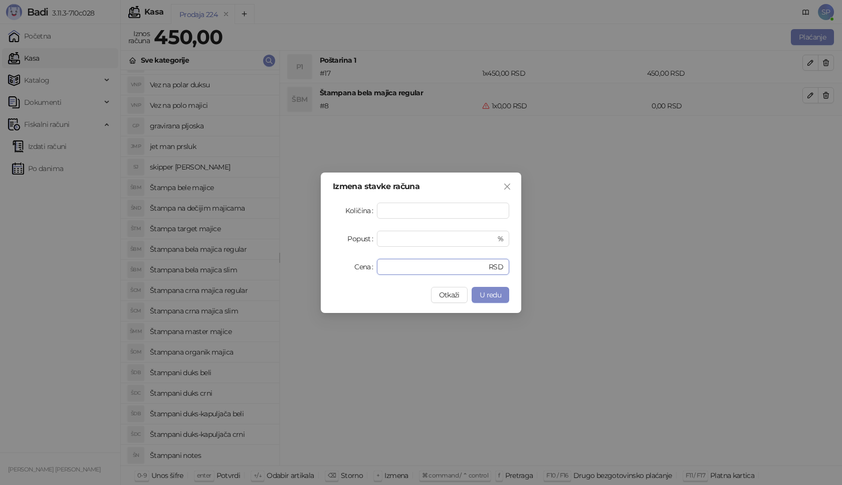
drag, startPoint x: 401, startPoint y: 269, endPoint x: 246, endPoint y: 251, distance: 156.0
click at [292, 267] on div "Izmena stavke računa Količina * Popust * % Cena * RSD Otkaži U redu" at bounding box center [421, 242] width 842 height 485
type input "****"
click at [498, 293] on span "U redu" at bounding box center [491, 294] width 22 height 9
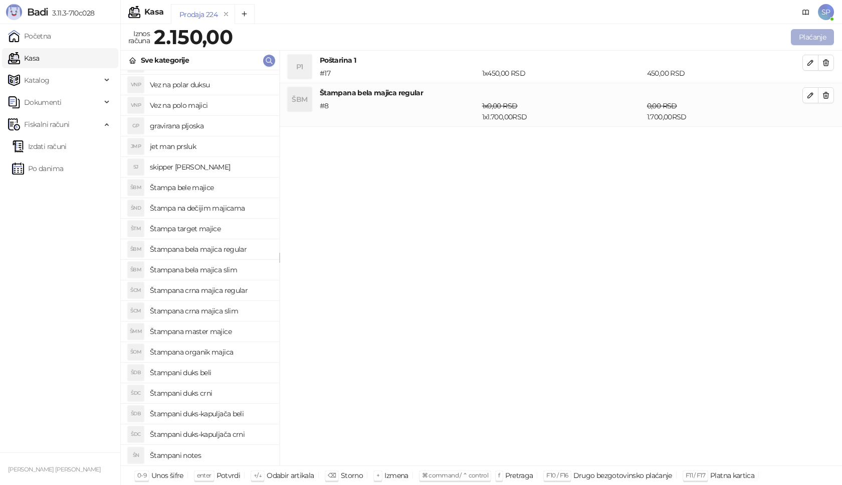
click at [812, 34] on button "Plaćanje" at bounding box center [812, 37] width 43 height 16
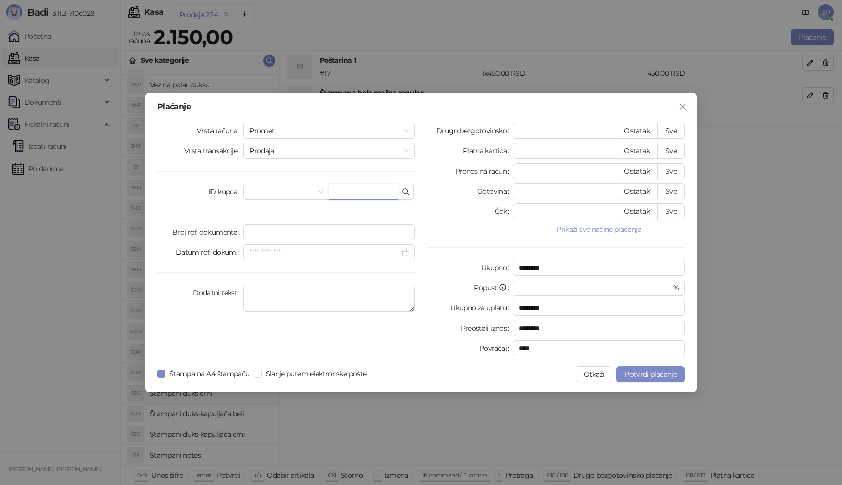
click at [375, 190] on input "text" at bounding box center [364, 192] width 70 height 16
paste input "**********"
type input "**********"
click at [670, 132] on button "Sve" at bounding box center [671, 131] width 28 height 16
type input "****"
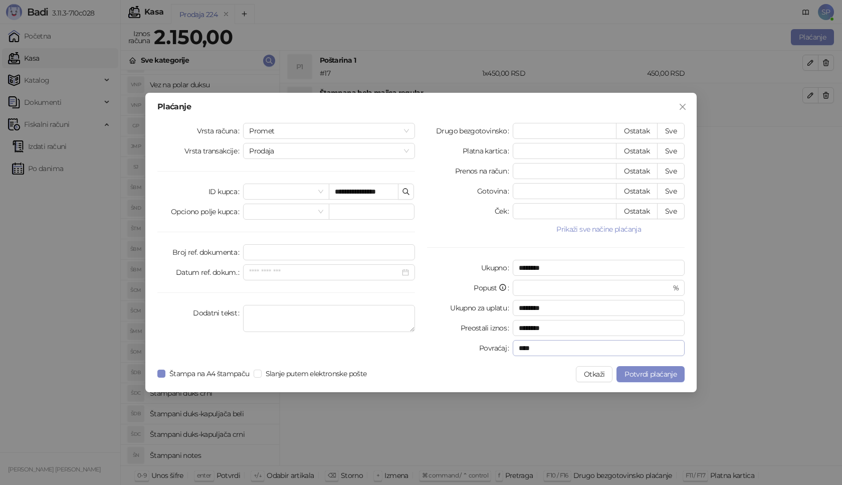
type input "****"
click at [643, 380] on button "Potvrdi plaćanje" at bounding box center [651, 374] width 68 height 16
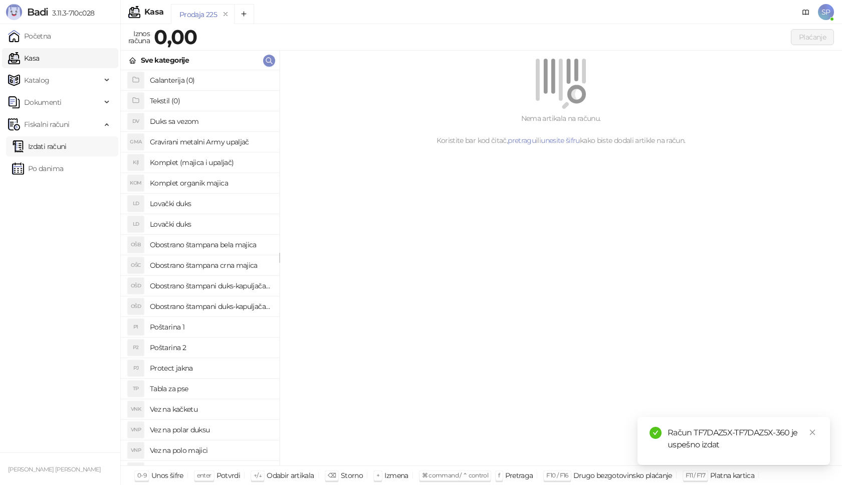
click at [67, 144] on link "Izdati računi" at bounding box center [39, 146] width 55 height 20
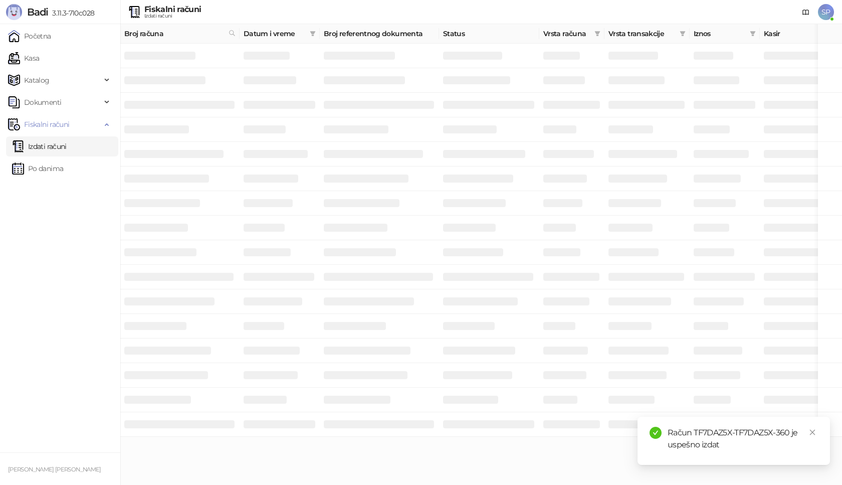
click at [807, 435] on div "Račun TF7DAZ5X-TF7DAZ5X-360 je uspešno izdat" at bounding box center [743, 439] width 150 height 24
click at [809, 433] on link "Close" at bounding box center [812, 432] width 11 height 11
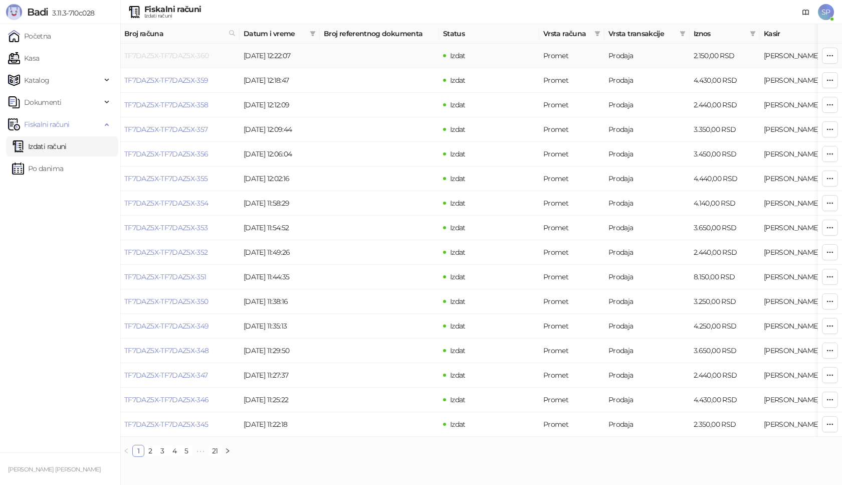
click at [188, 53] on link "TF7DAZ5X-TF7DAZ5X-360" at bounding box center [166, 55] width 85 height 9
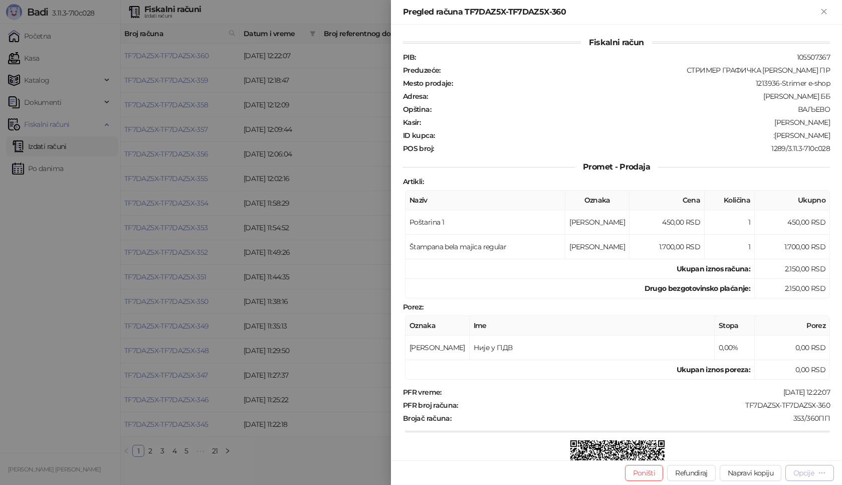
click at [808, 469] on div "Opcije" at bounding box center [804, 472] width 21 height 9
click at [747, 447] on span "Preuzmi u PDF formatu" at bounding box center [774, 452] width 103 height 11
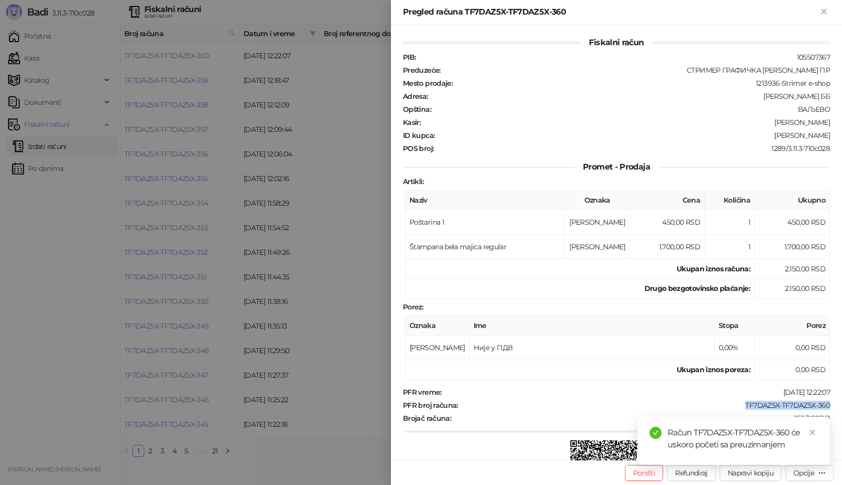
drag, startPoint x: 737, startPoint y: 407, endPoint x: 842, endPoint y: 406, distance: 104.8
click at [842, 406] on div "Fiskalni račun PIB : 105507367 Preduzeće : СТРИМЕР ГРАФИЧКА РАДЊА [PERSON_NAME]…" at bounding box center [616, 243] width 451 height 436
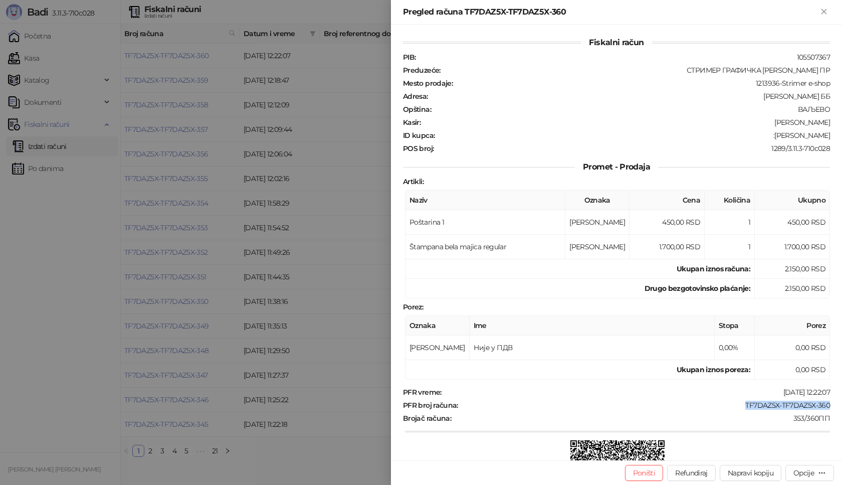
drag, startPoint x: 767, startPoint y: 134, endPoint x: 842, endPoint y: 134, distance: 75.2
click at [842, 134] on div "Fiskalni račun PIB : 105507367 Preduzeće : СТРИМЕР ГРАФИЧКА РАДЊА [PERSON_NAME]…" at bounding box center [616, 243] width 451 height 436
